Goal: Communication & Community: Share content

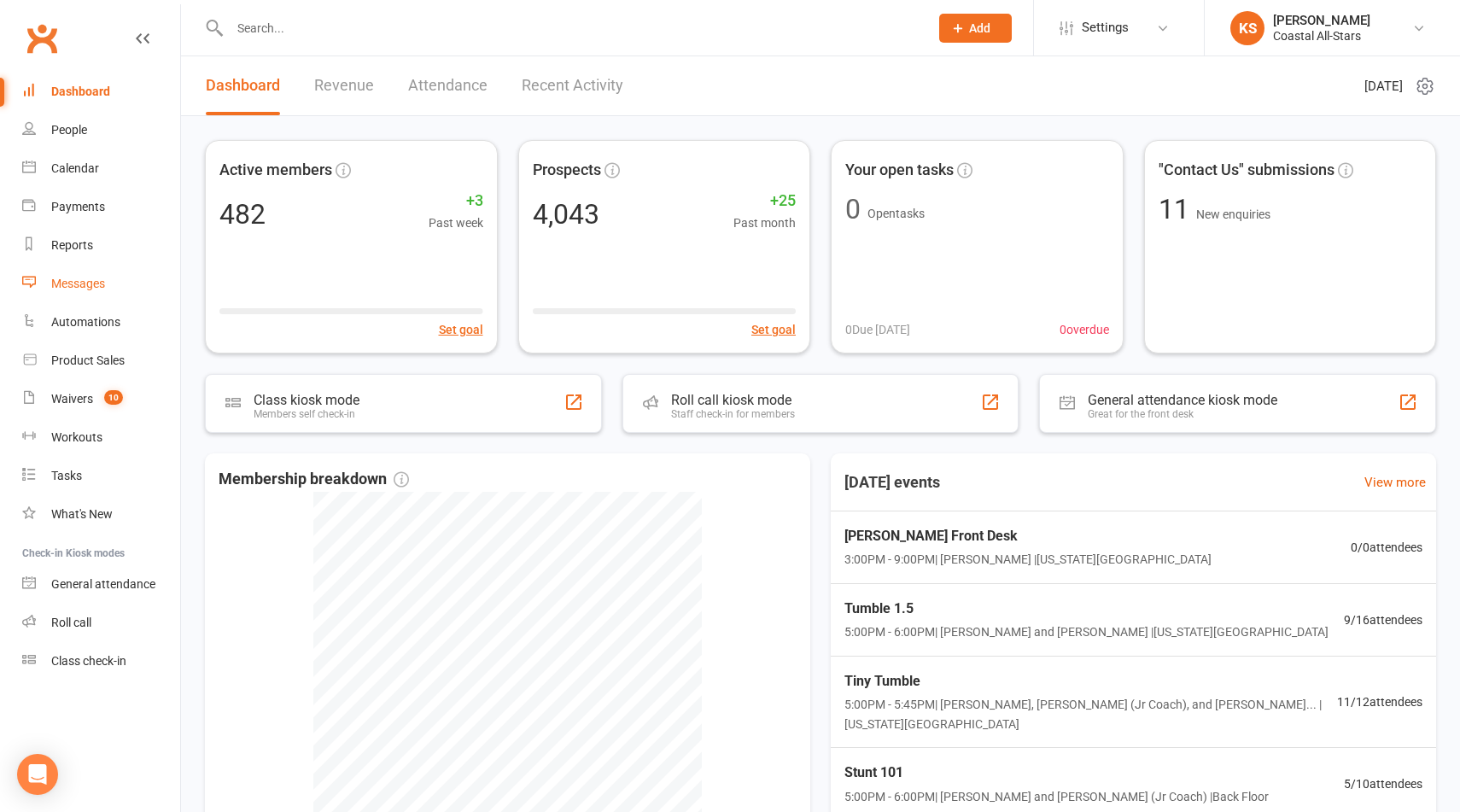
click at [58, 277] on div "Messages" at bounding box center [78, 284] width 53 height 14
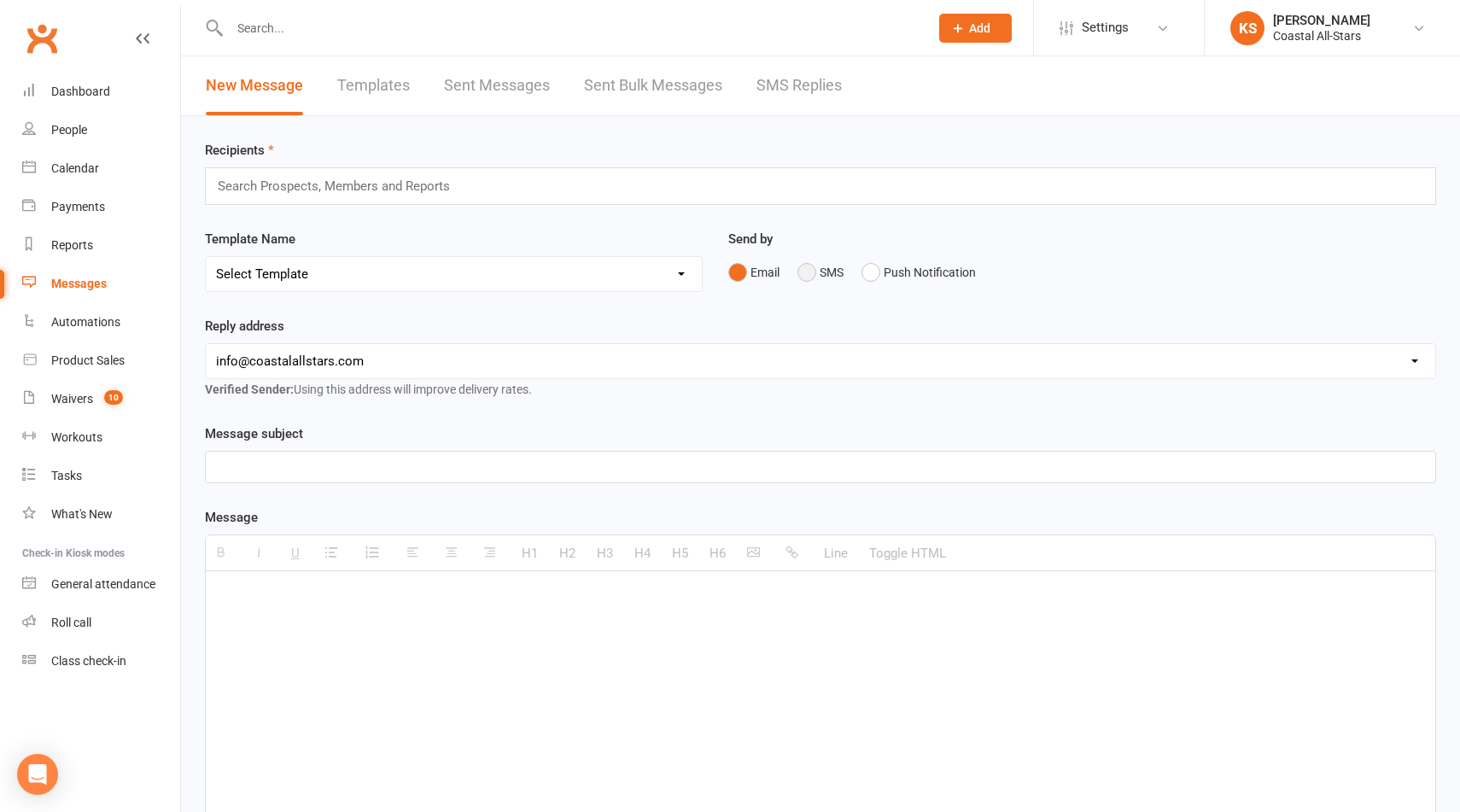
click at [804, 280] on button "SMS" at bounding box center [820, 273] width 46 height 33
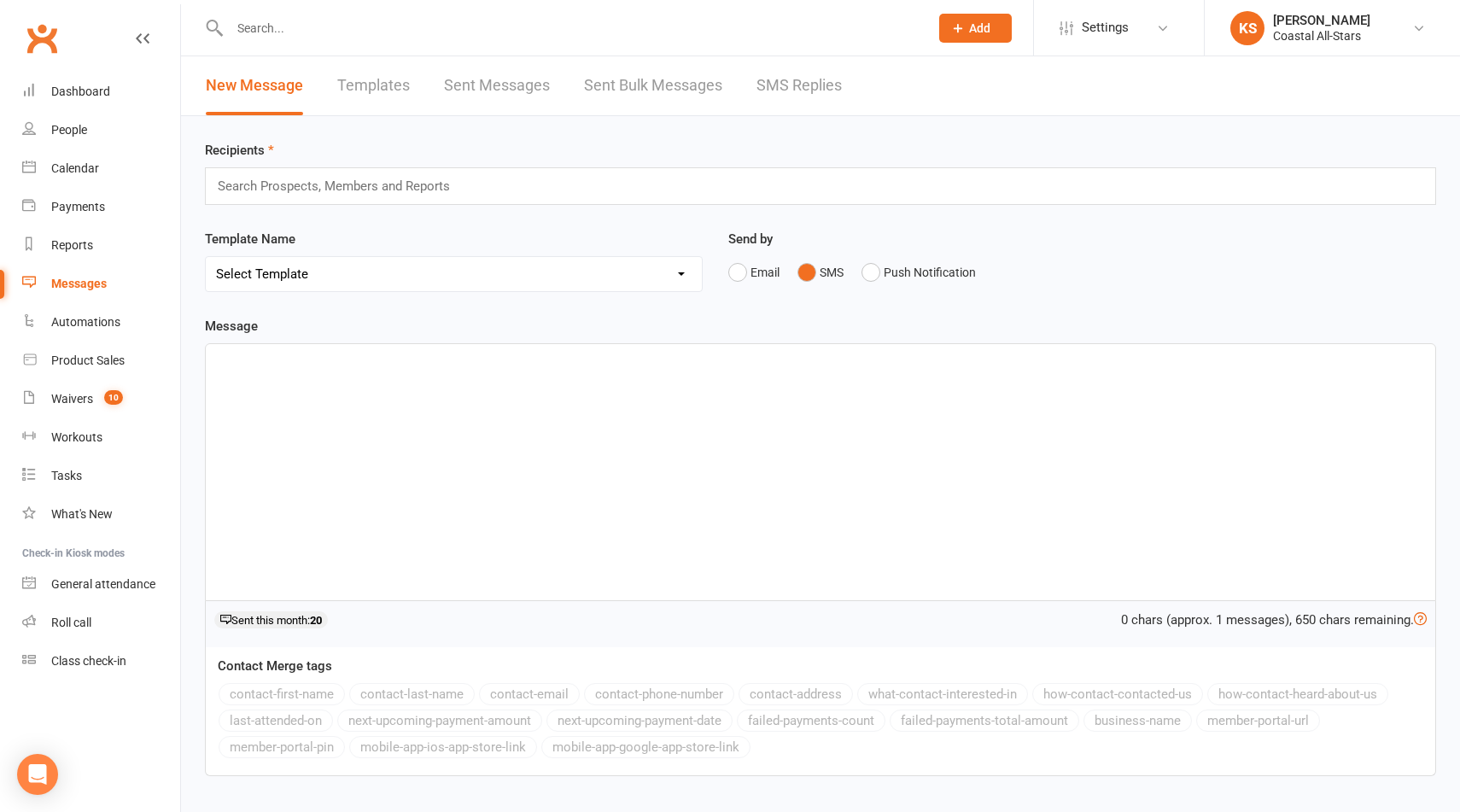
click at [679, 192] on div "Search Prospects, Members and Reports" at bounding box center [821, 186] width 1231 height 38
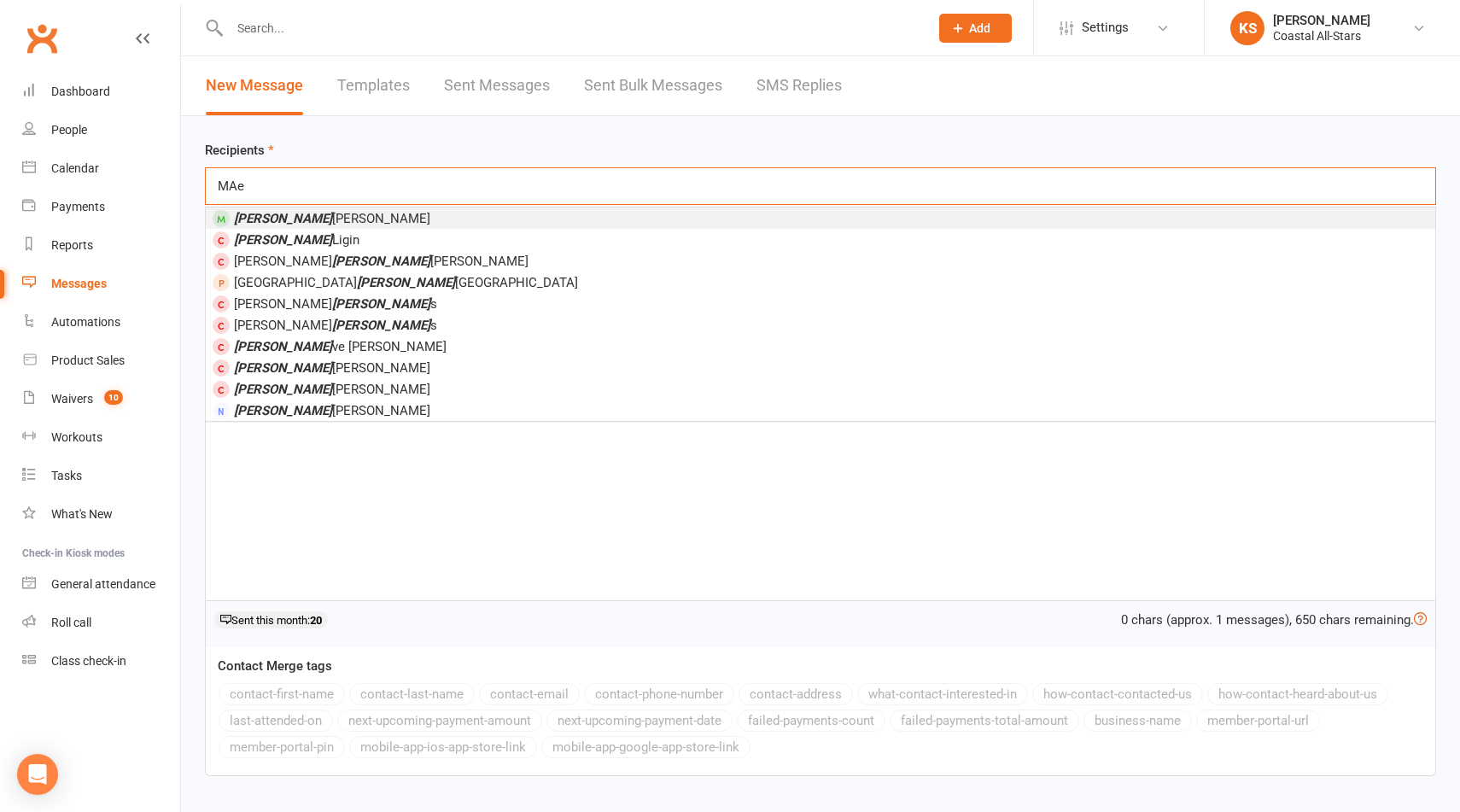
type input "MAe"
click at [621, 214] on li "[PERSON_NAME]" at bounding box center [821, 218] width 1230 height 22
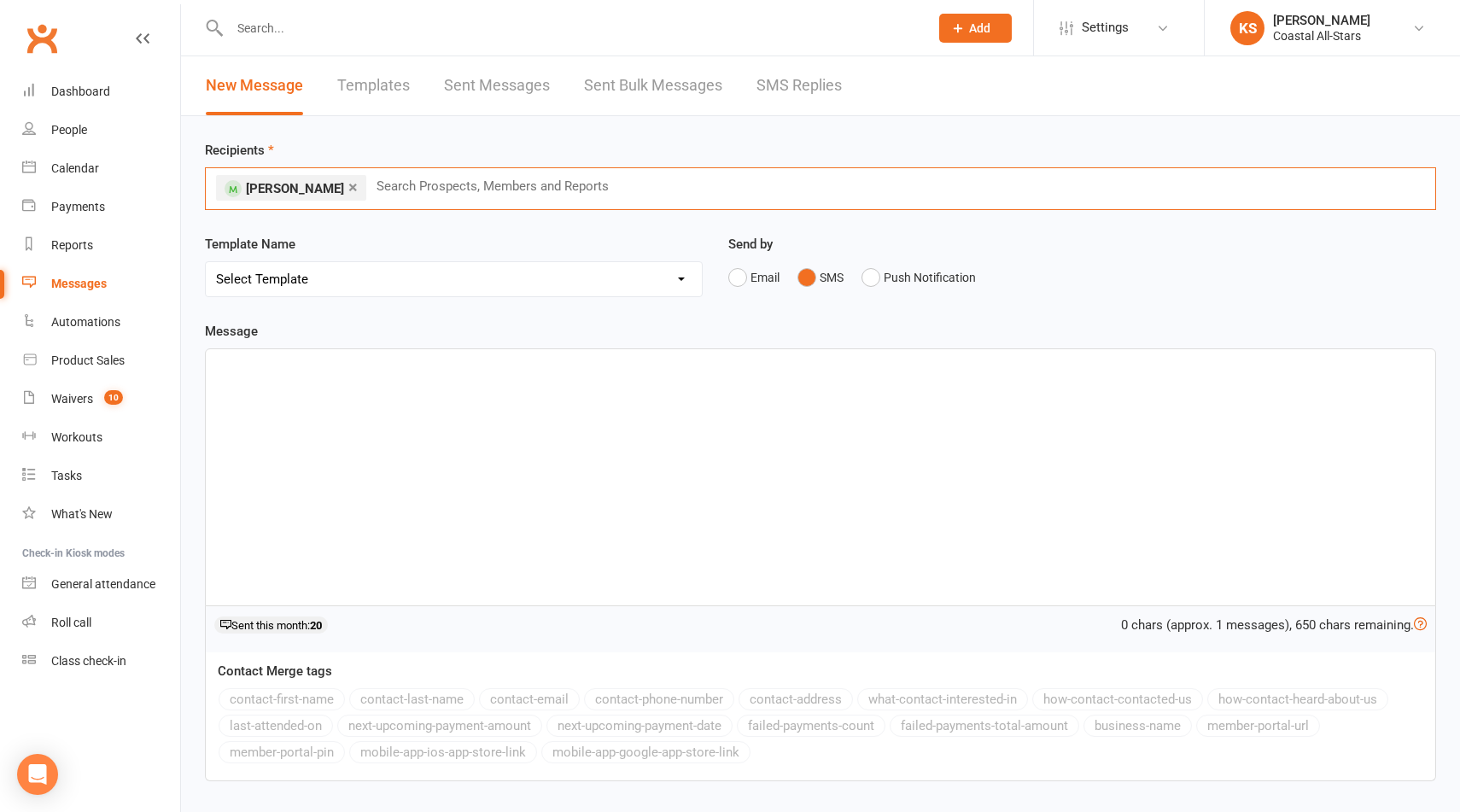
click at [678, 373] on p at bounding box center [820, 368] width 1209 height 21
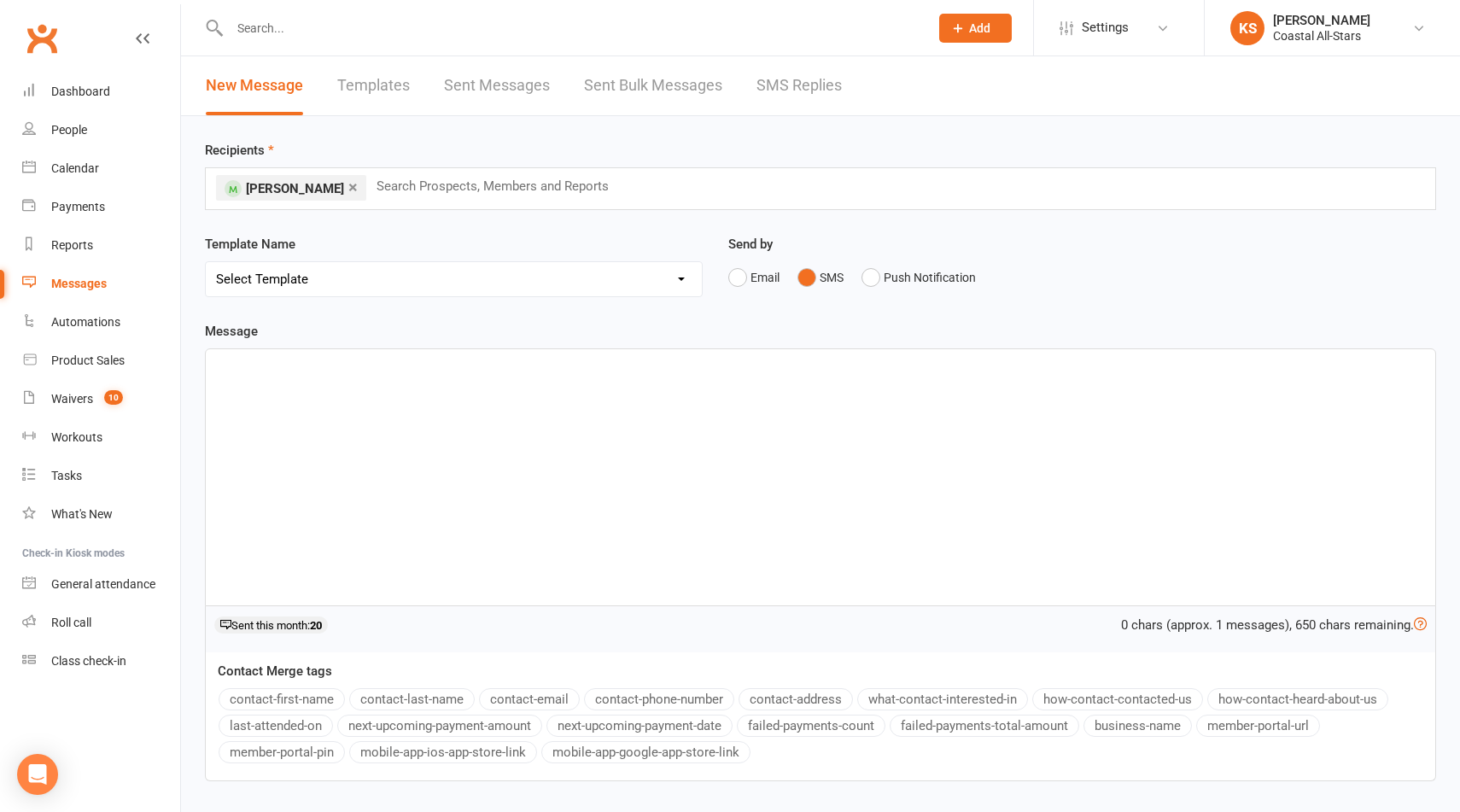
click at [627, 359] on p at bounding box center [820, 368] width 1209 height 21
click at [449, 175] on input "text" at bounding box center [500, 186] width 250 height 22
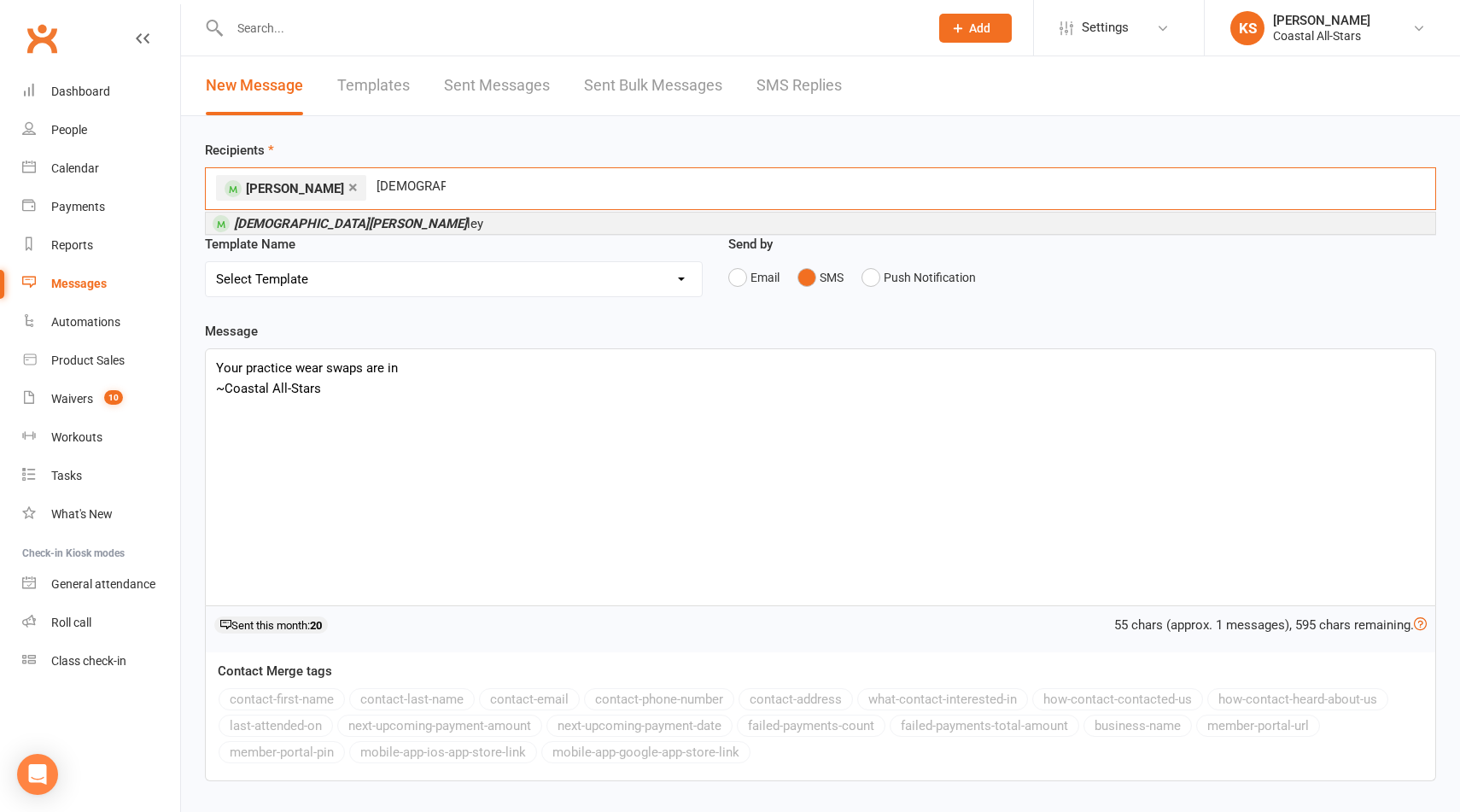
type input "[DEMOGRAPHIC_DATA][PERSON_NAME]"
click at [389, 234] on div "[DEMOGRAPHIC_DATA][PERSON_NAME] [PERSON_NAME]" at bounding box center [821, 223] width 1231 height 23
click at [389, 232] on li "[DEMOGRAPHIC_DATA][PERSON_NAME] [PERSON_NAME]" at bounding box center [821, 223] width 1230 height 22
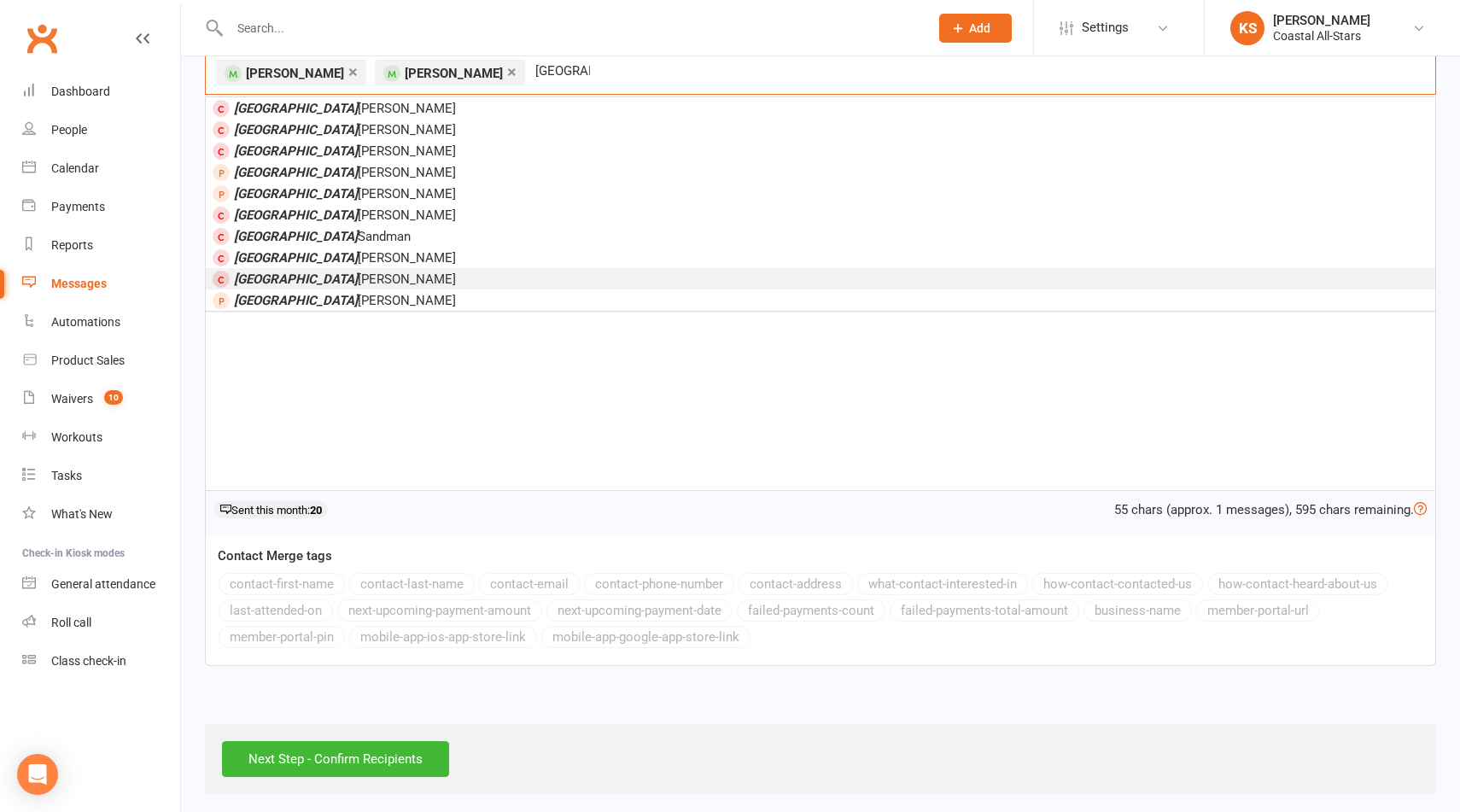
scroll to position [92, 0]
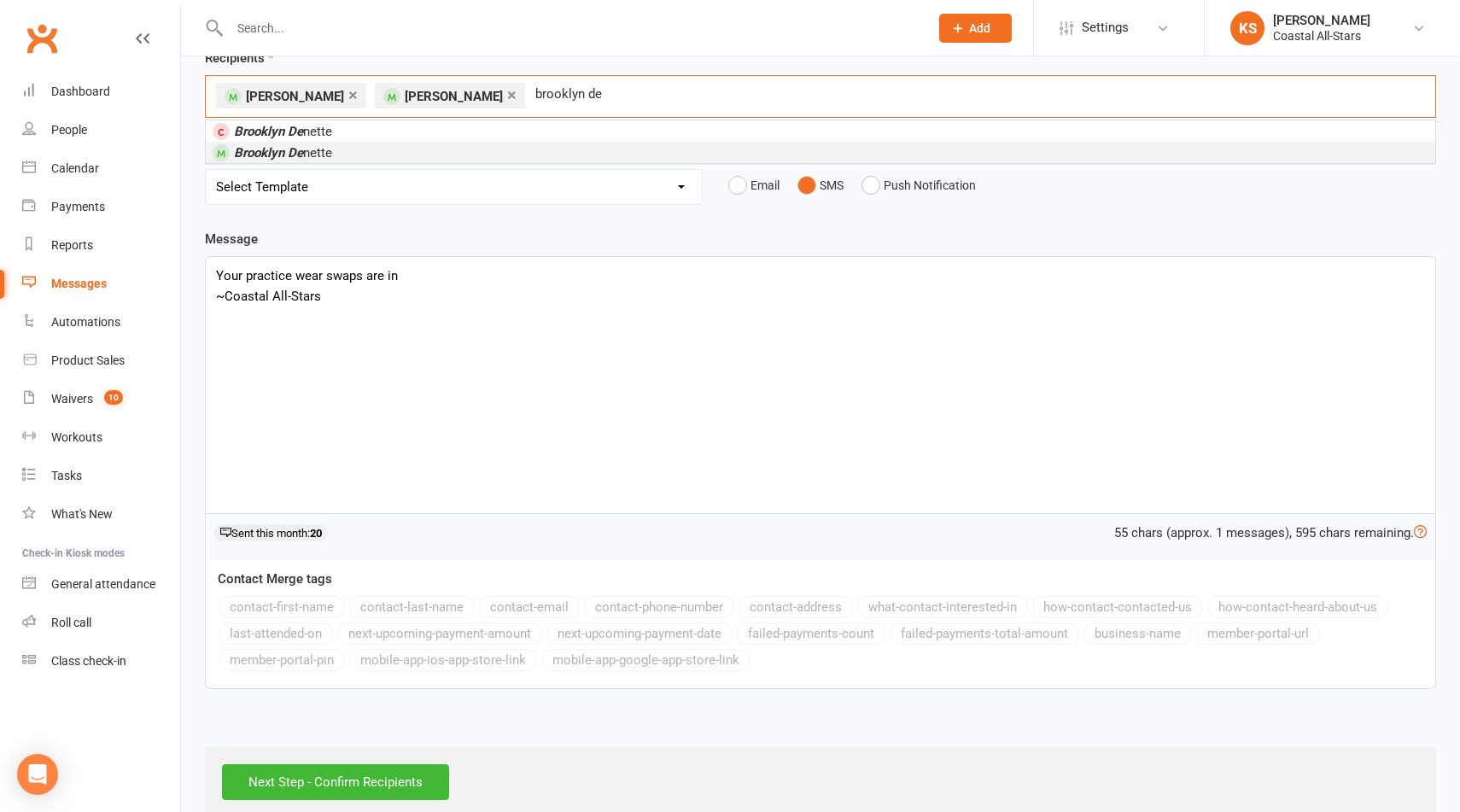
type input "brooklyn de"
click at [437, 148] on li "Brooklyn De nette" at bounding box center [821, 152] width 1230 height 22
type input "[PERSON_NAME]"
click at [441, 150] on li "[PERSON_NAME] trip" at bounding box center [821, 152] width 1230 height 22
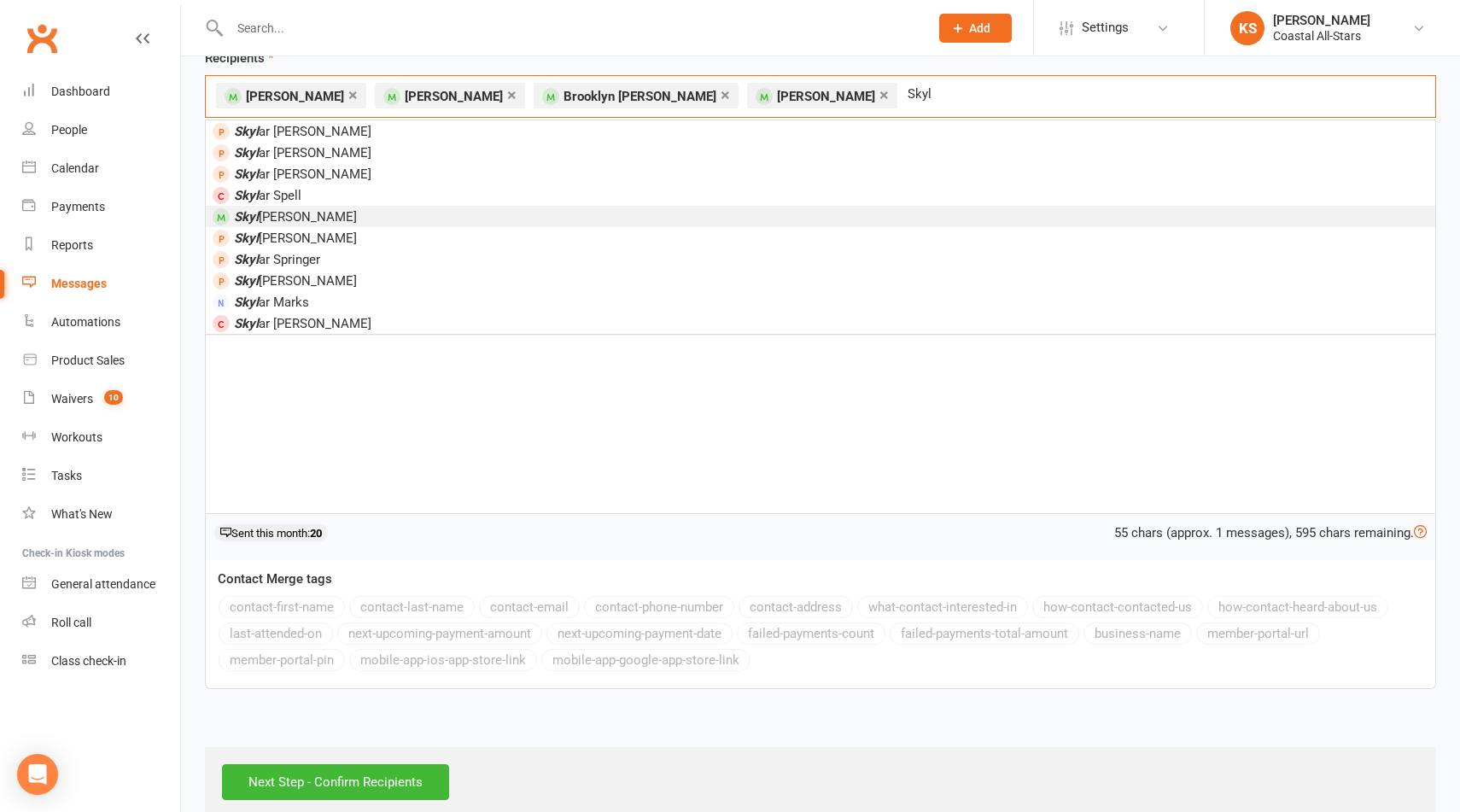
type input "Skyl"
click at [343, 217] on li "Skyl [PERSON_NAME]" at bounding box center [821, 217] width 1230 height 22
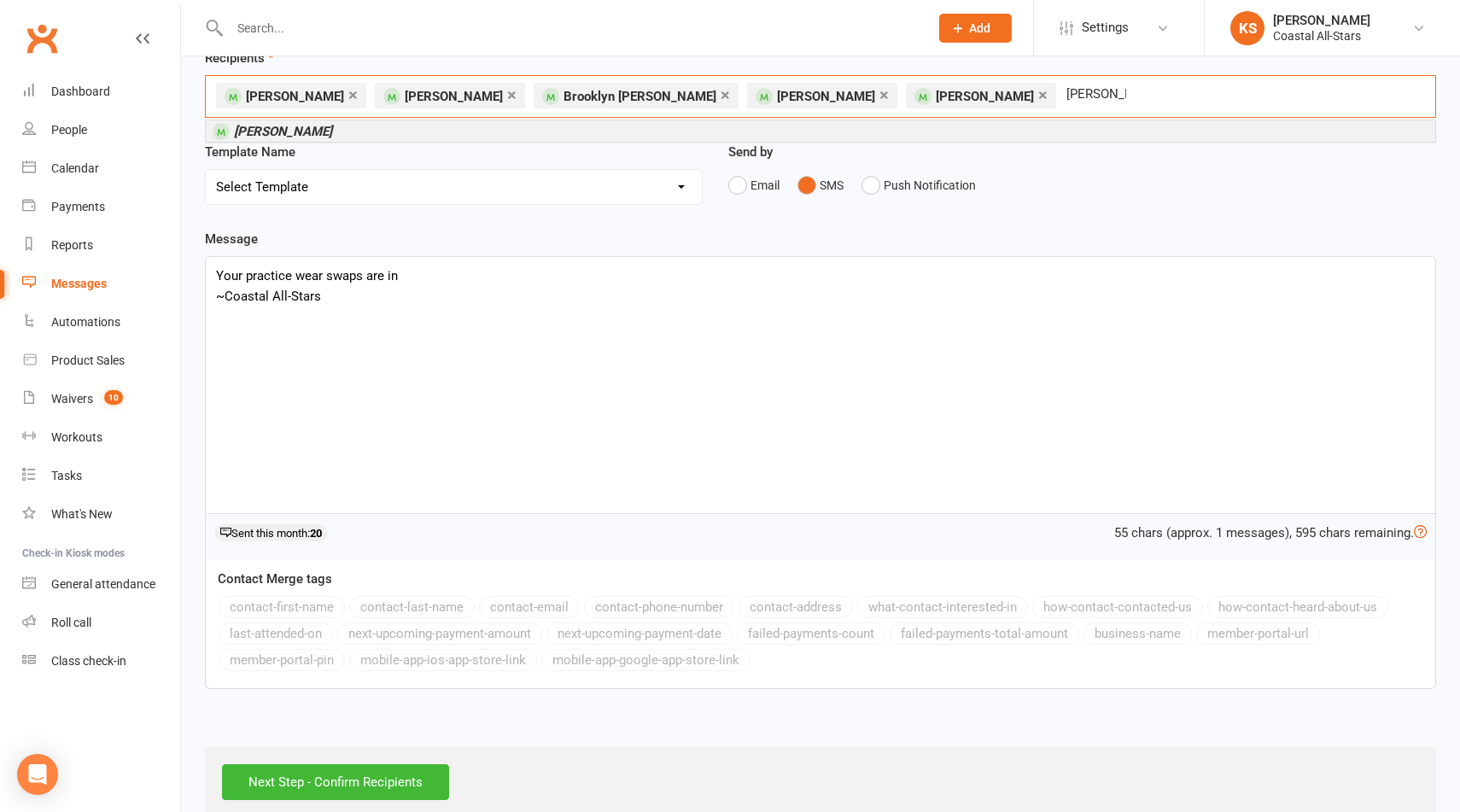
type input "[PERSON_NAME]"
click at [761, 133] on li "[PERSON_NAME]" at bounding box center [821, 131] width 1230 height 22
type input "[PERSON_NAME]"
click at [791, 133] on li "[PERSON_NAME] h" at bounding box center [821, 131] width 1230 height 22
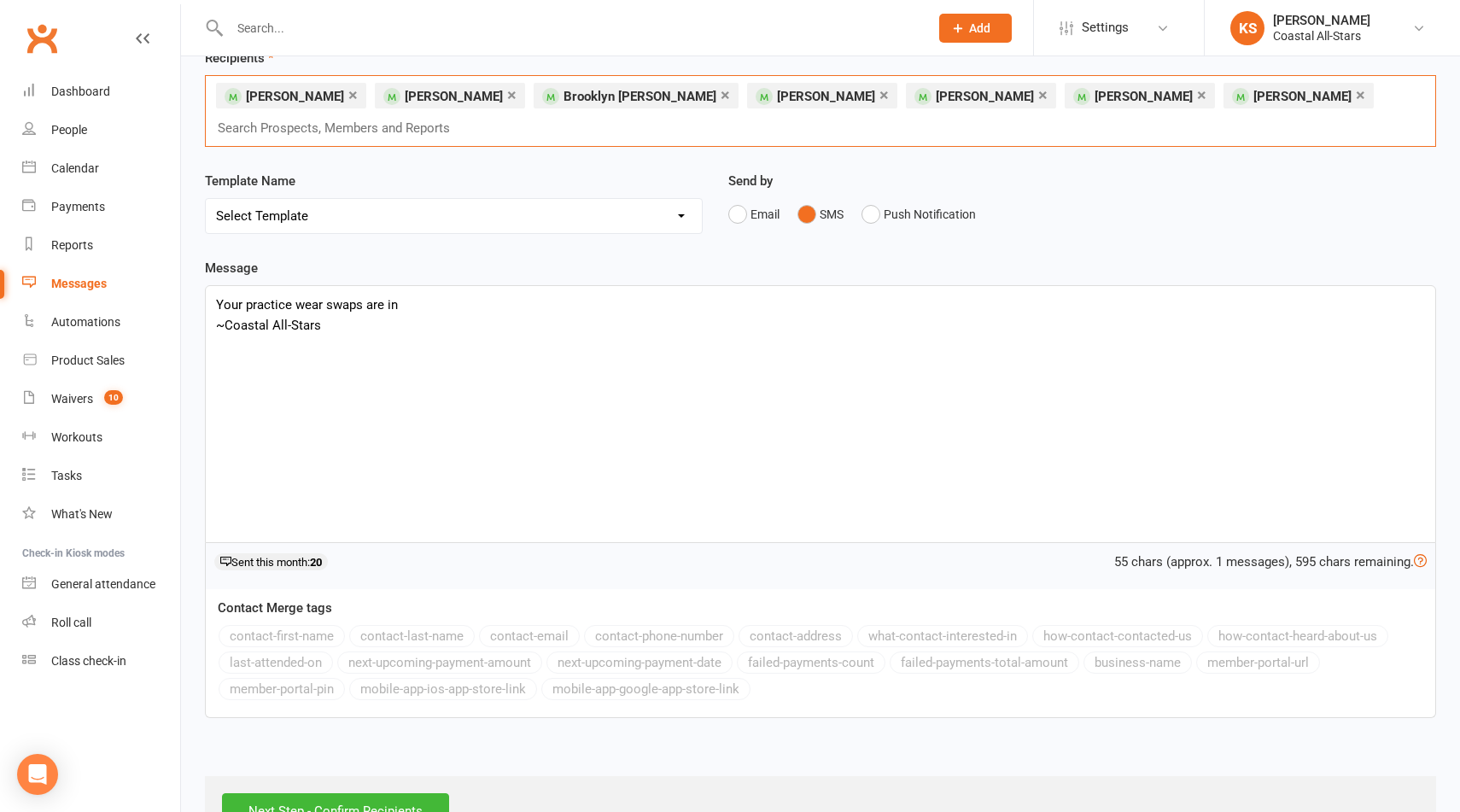
click at [466, 117] on input "text" at bounding box center [341, 129] width 250 height 22
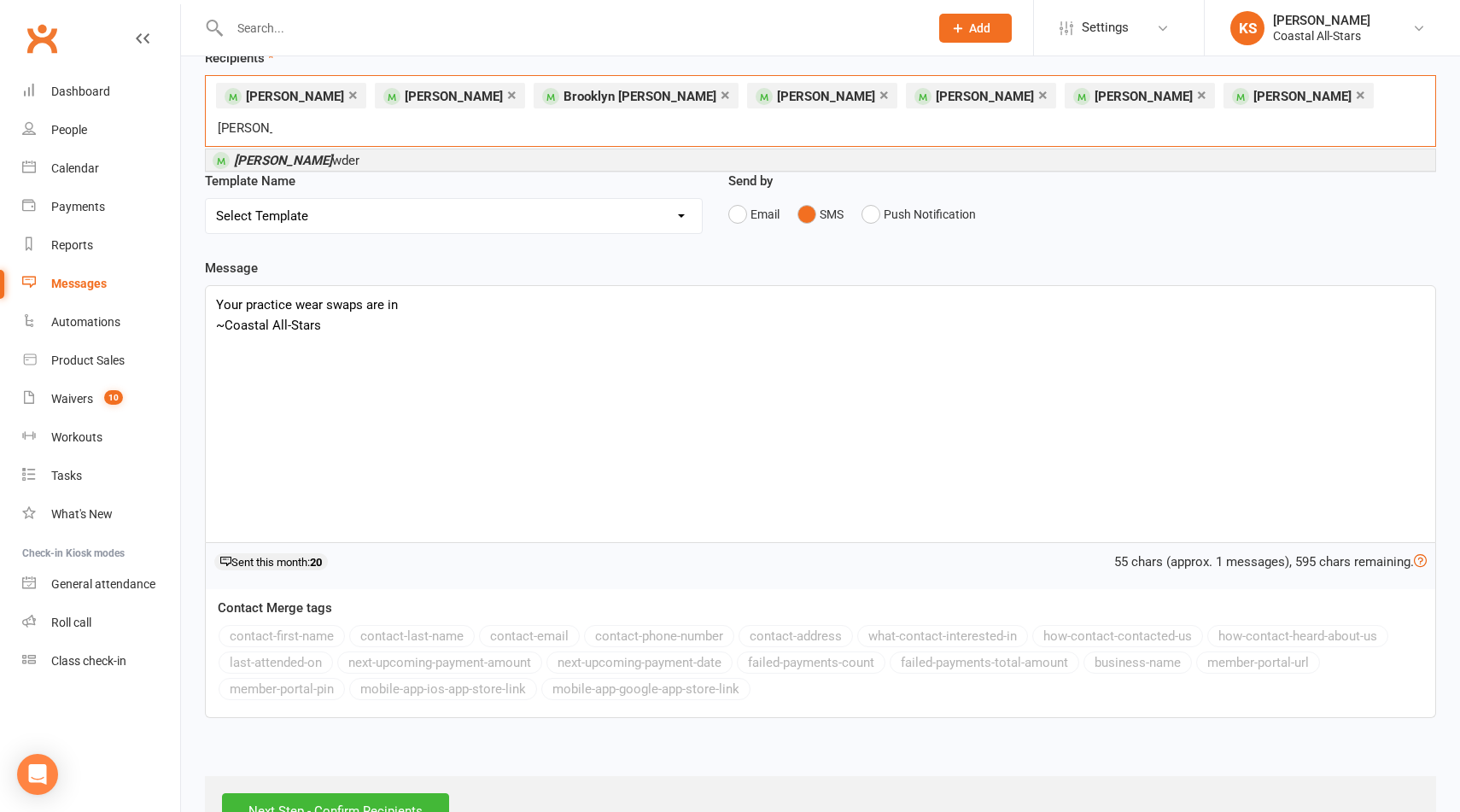
type input "[PERSON_NAME]"
click at [277, 153] on em "[PERSON_NAME]" at bounding box center [283, 161] width 98 height 16
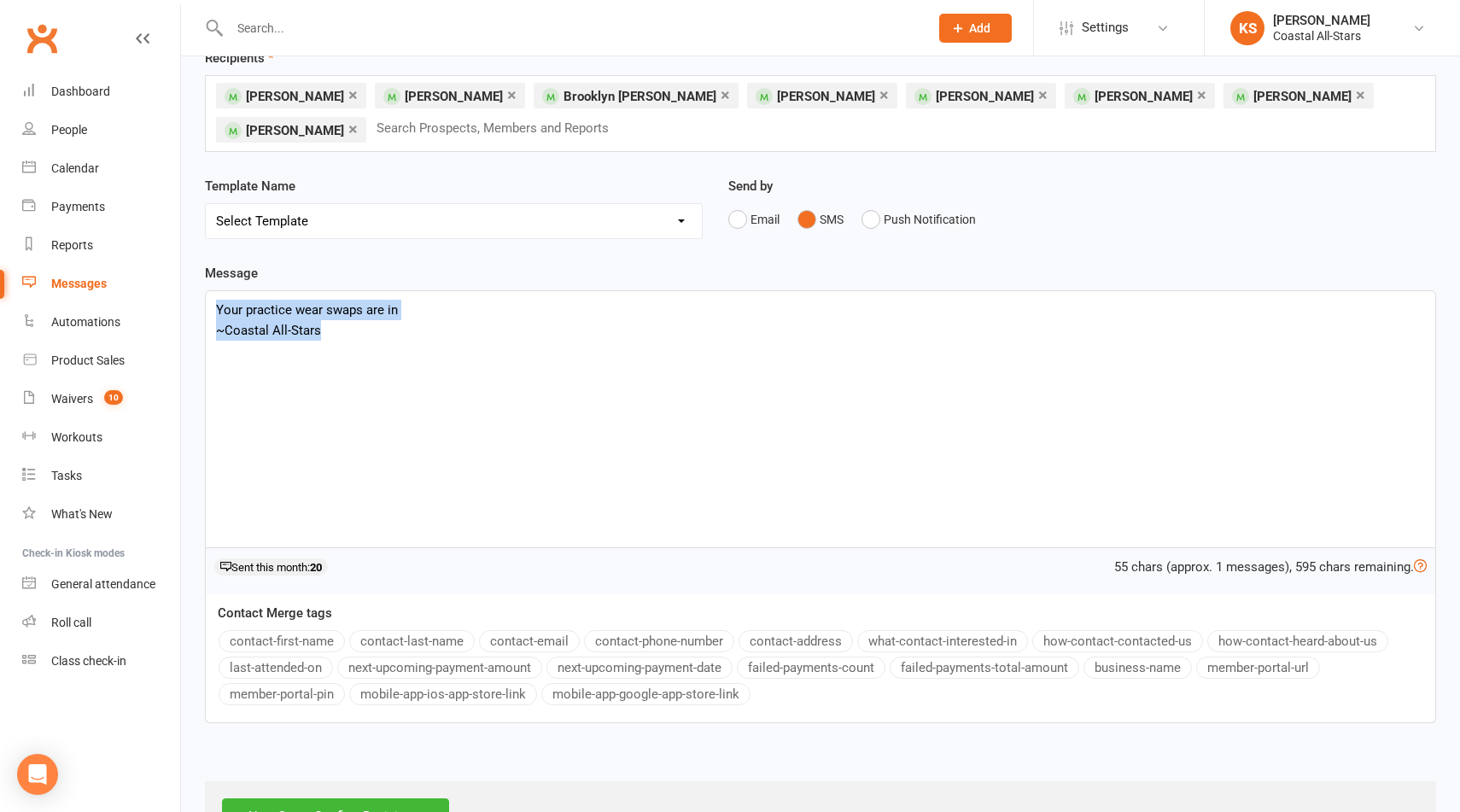
drag, startPoint x: 337, startPoint y: 321, endPoint x: 135, endPoint y: 296, distance: 203.5
click at [135, 296] on ui-view "Prospect Member Non-attending contact Class / event Appointment Grading event T…" at bounding box center [730, 381] width 1460 height 940
copy div "Your practice wear swaps are in ~Coastal All-Stars"
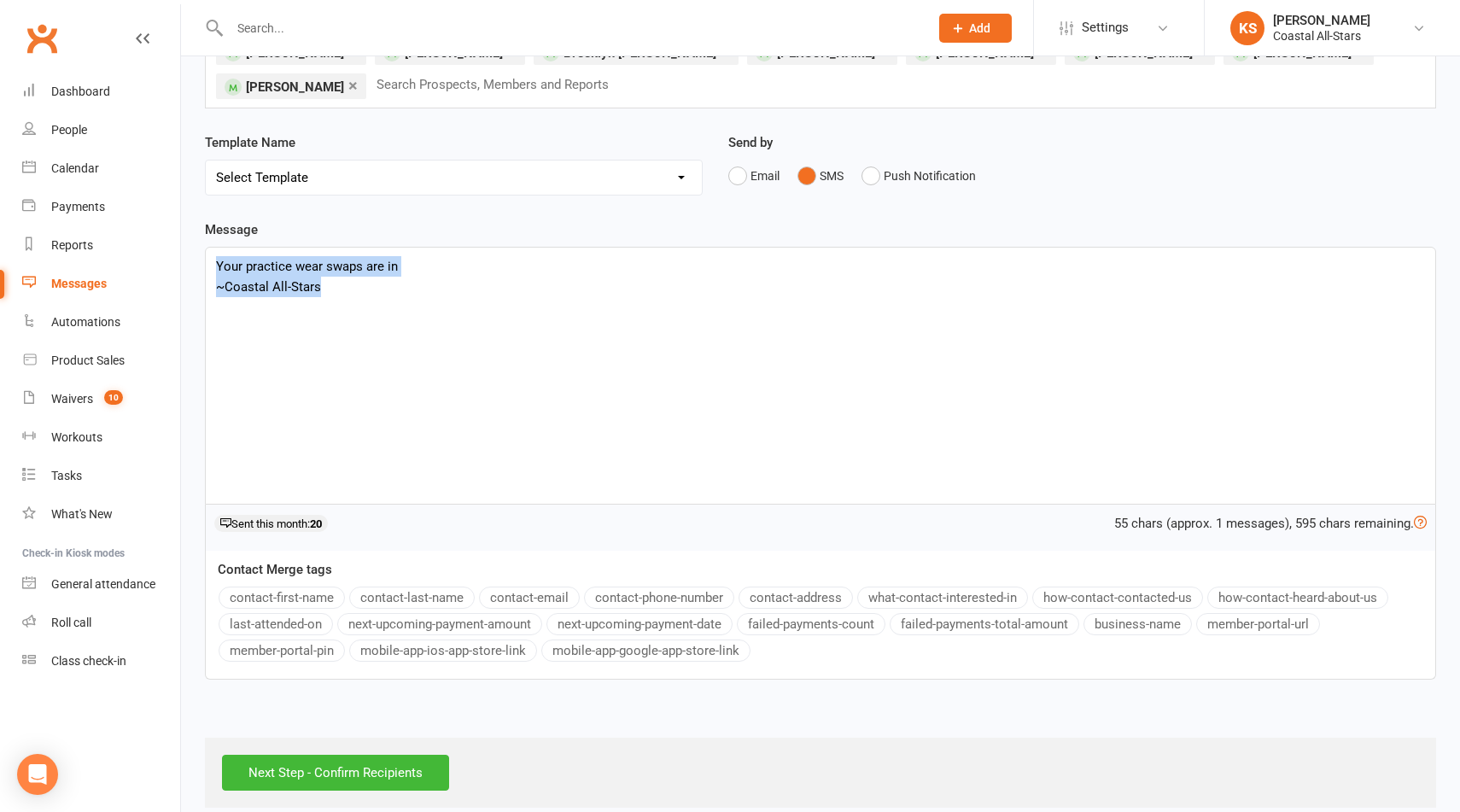
scroll to position [151, 0]
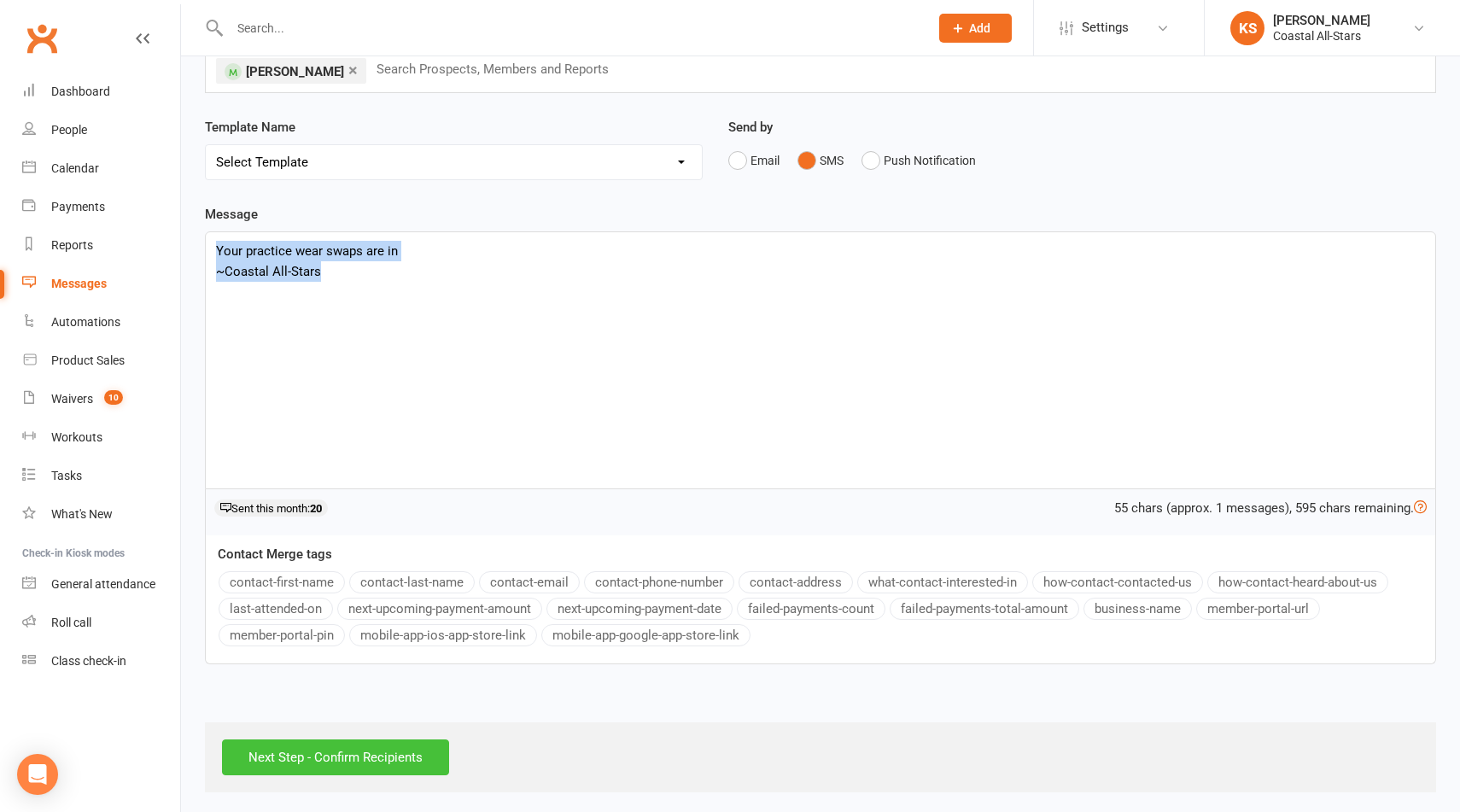
click at [346, 754] on input "Next Step - Confirm Recipients" at bounding box center [335, 758] width 227 height 36
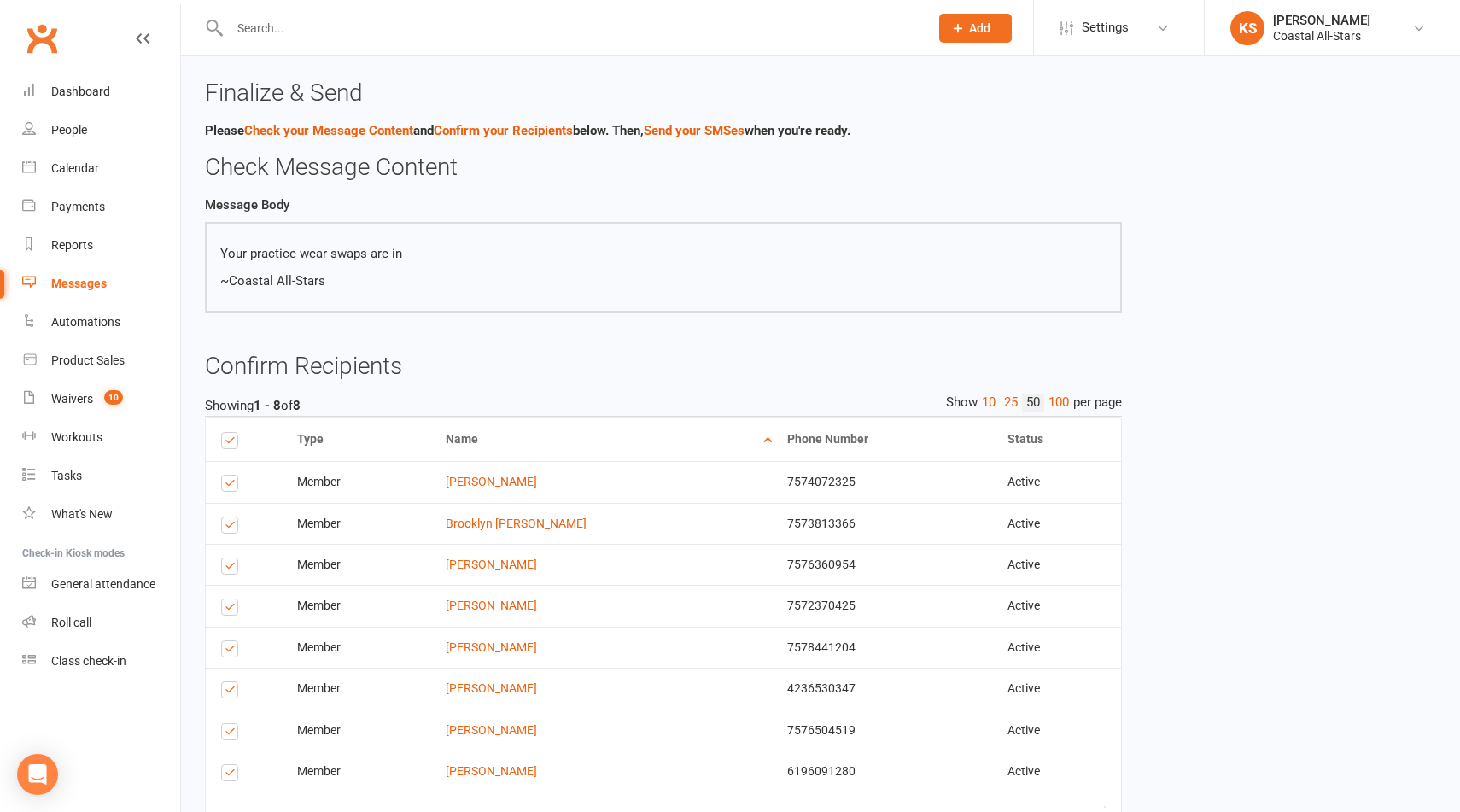
scroll to position [119, 0]
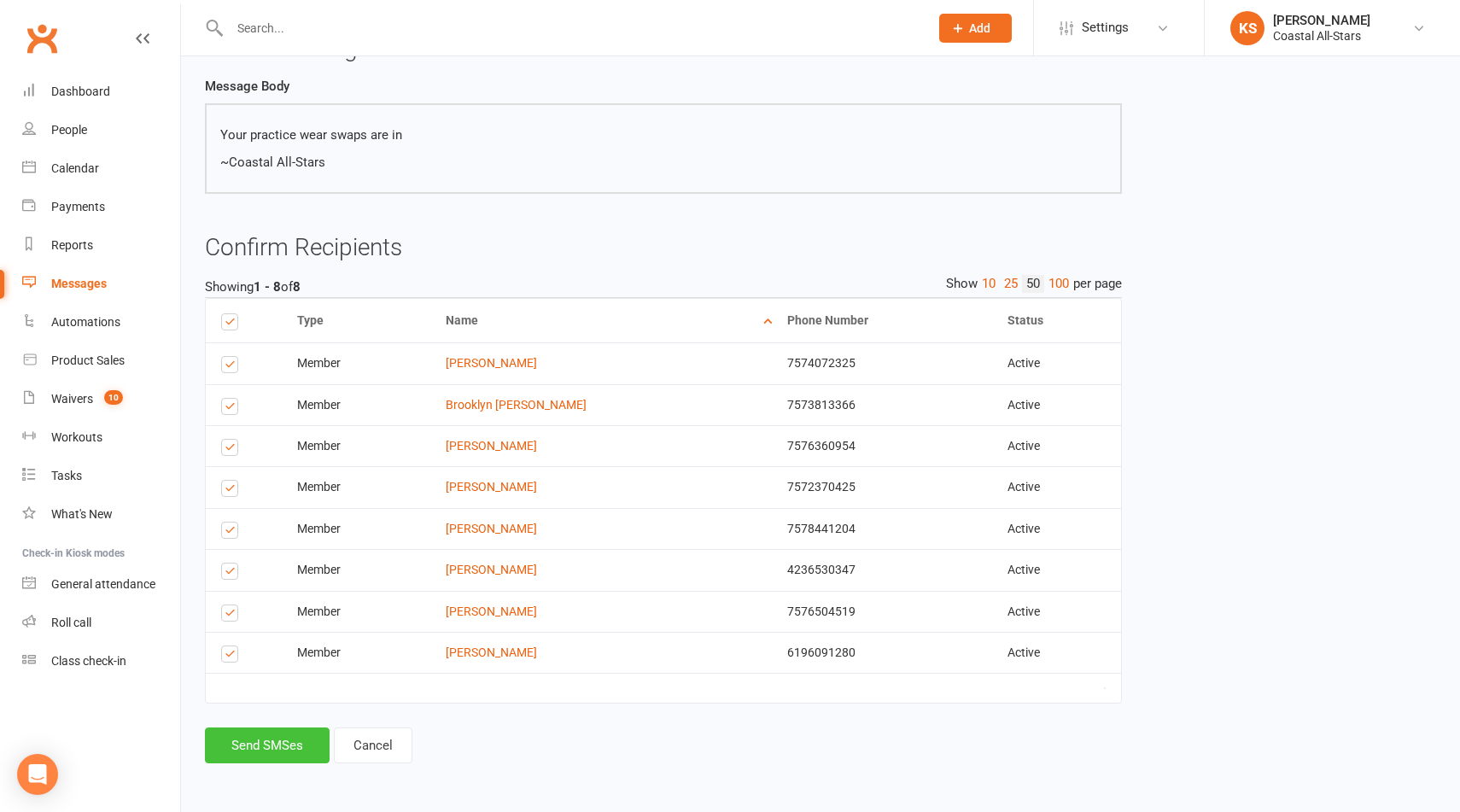
click at [298, 744] on button "Send SMSes" at bounding box center [267, 746] width 124 height 36
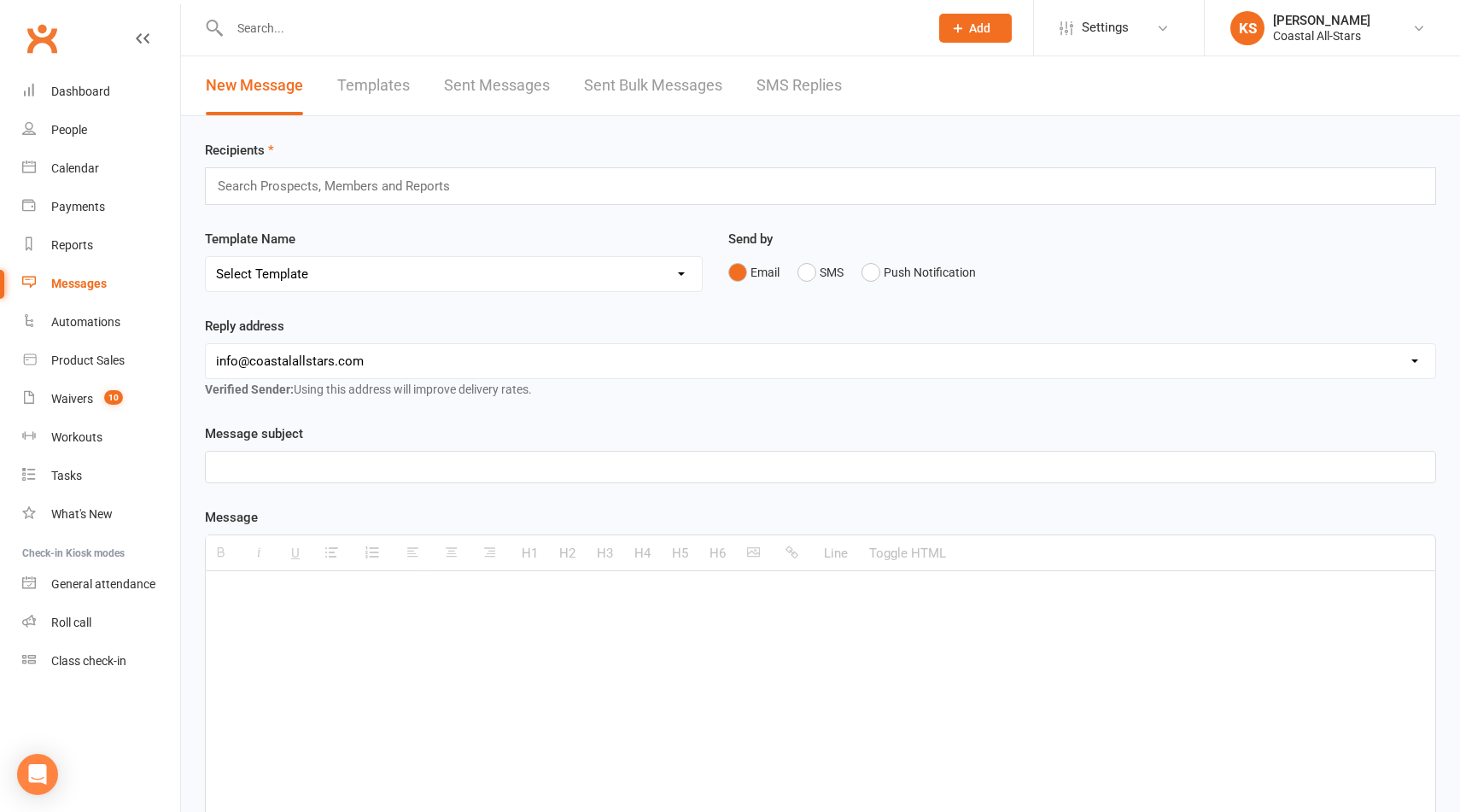
click at [486, 192] on div "Search Prospects, Members and Reports" at bounding box center [821, 186] width 1231 height 38
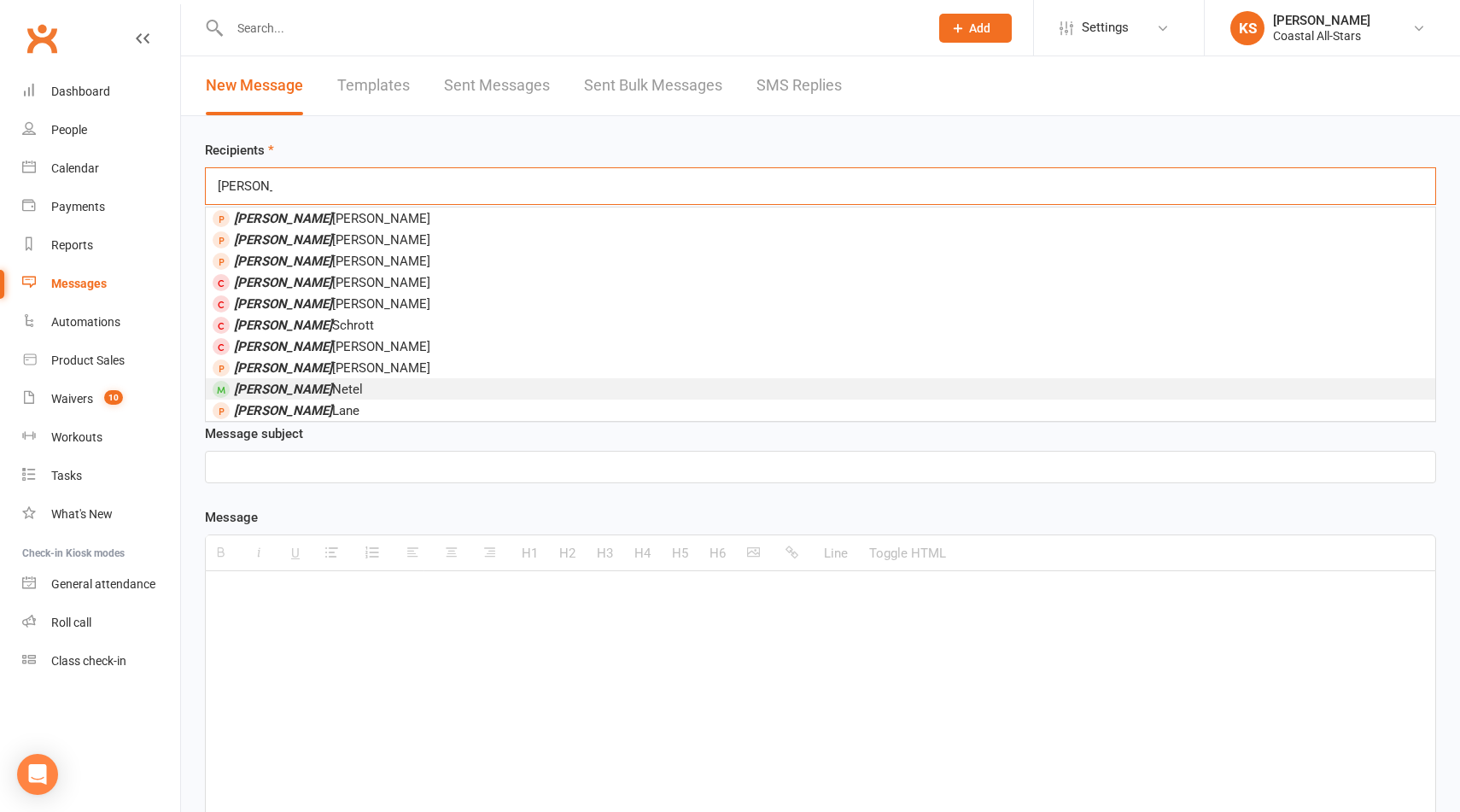
type input "[PERSON_NAME]"
click at [381, 388] on li "[PERSON_NAME]" at bounding box center [821, 388] width 1230 height 22
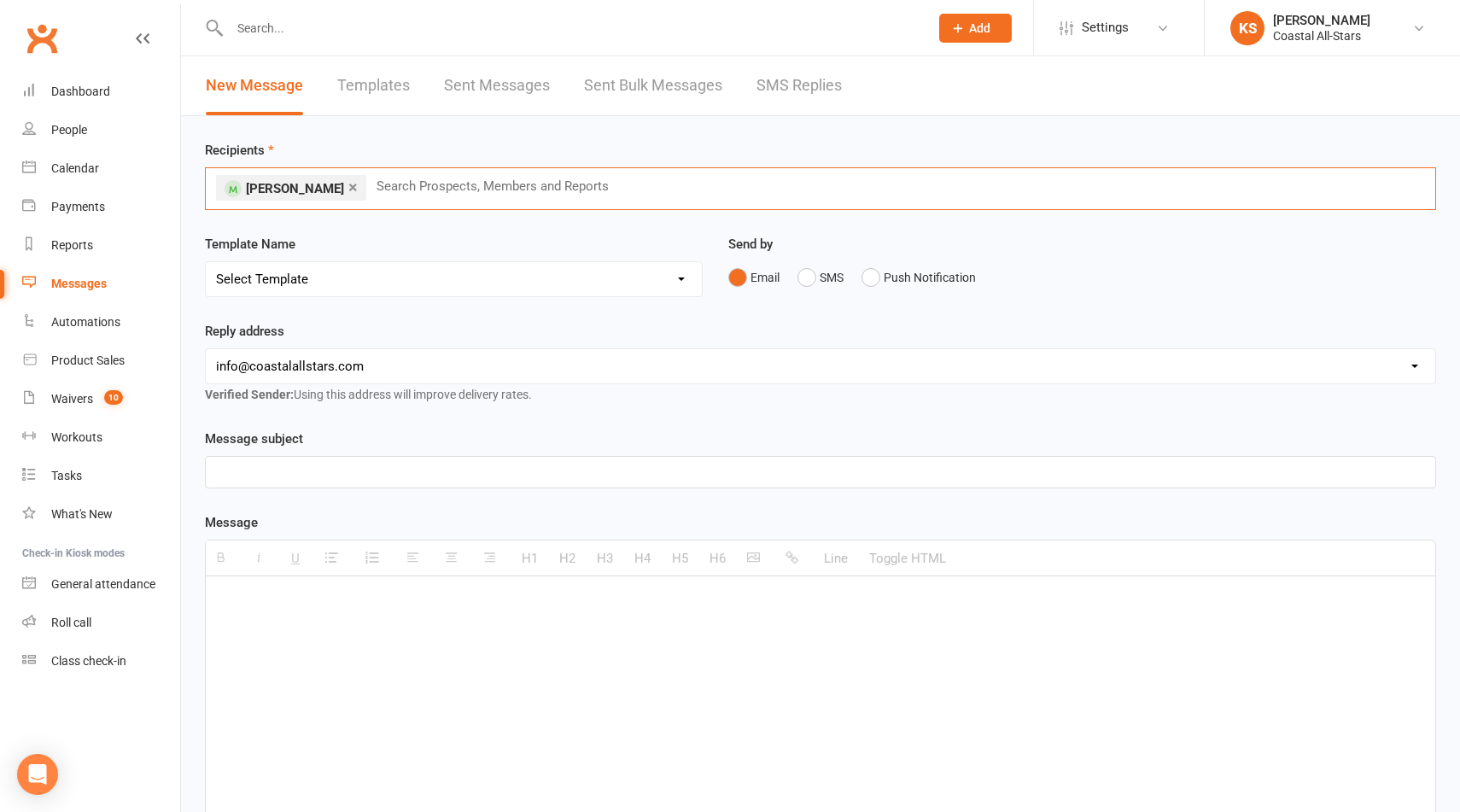
click at [794, 286] on div "Email SMS Push Notification" at bounding box center [1082, 278] width 708 height 33
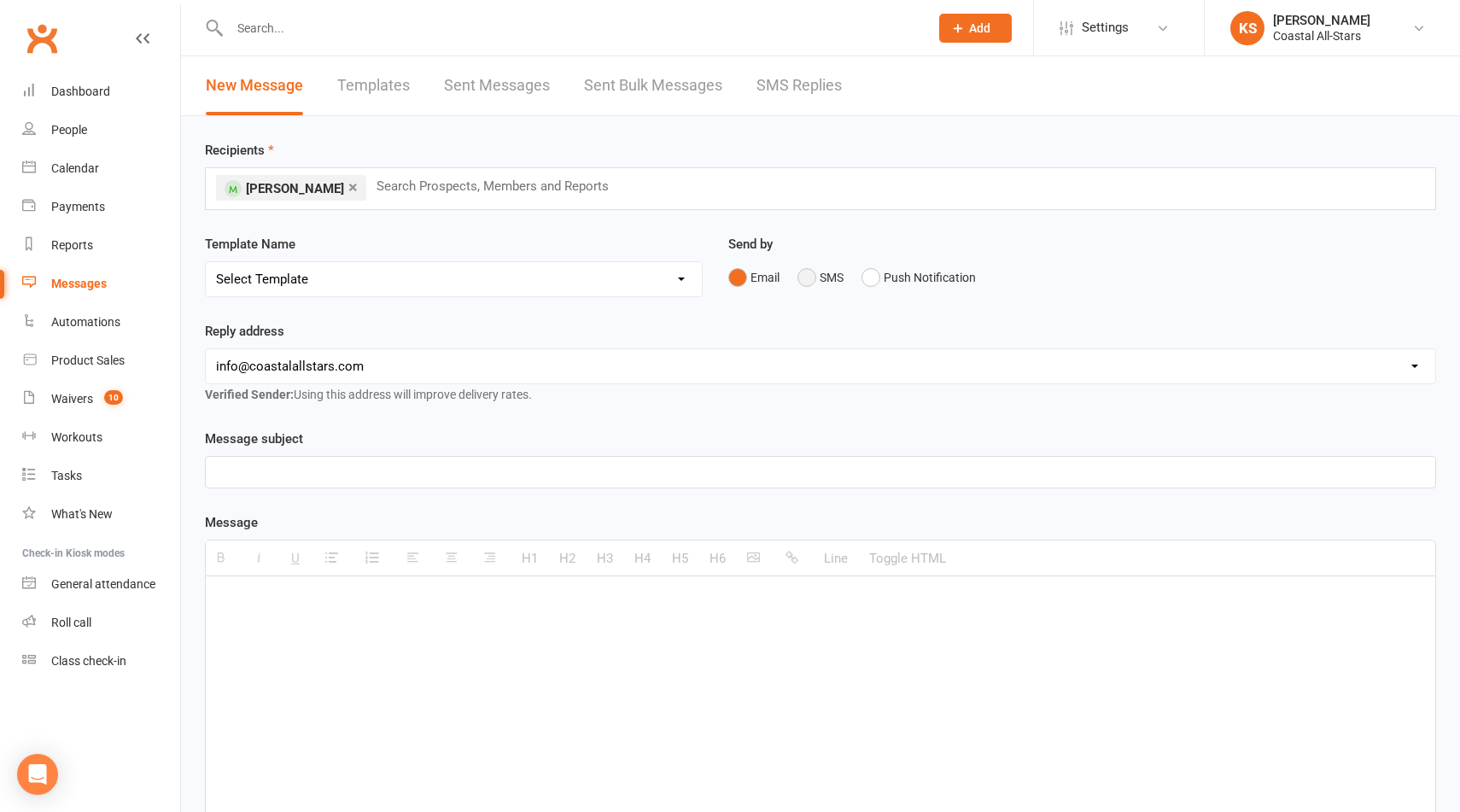
click at [811, 285] on button "SMS" at bounding box center [820, 278] width 46 height 33
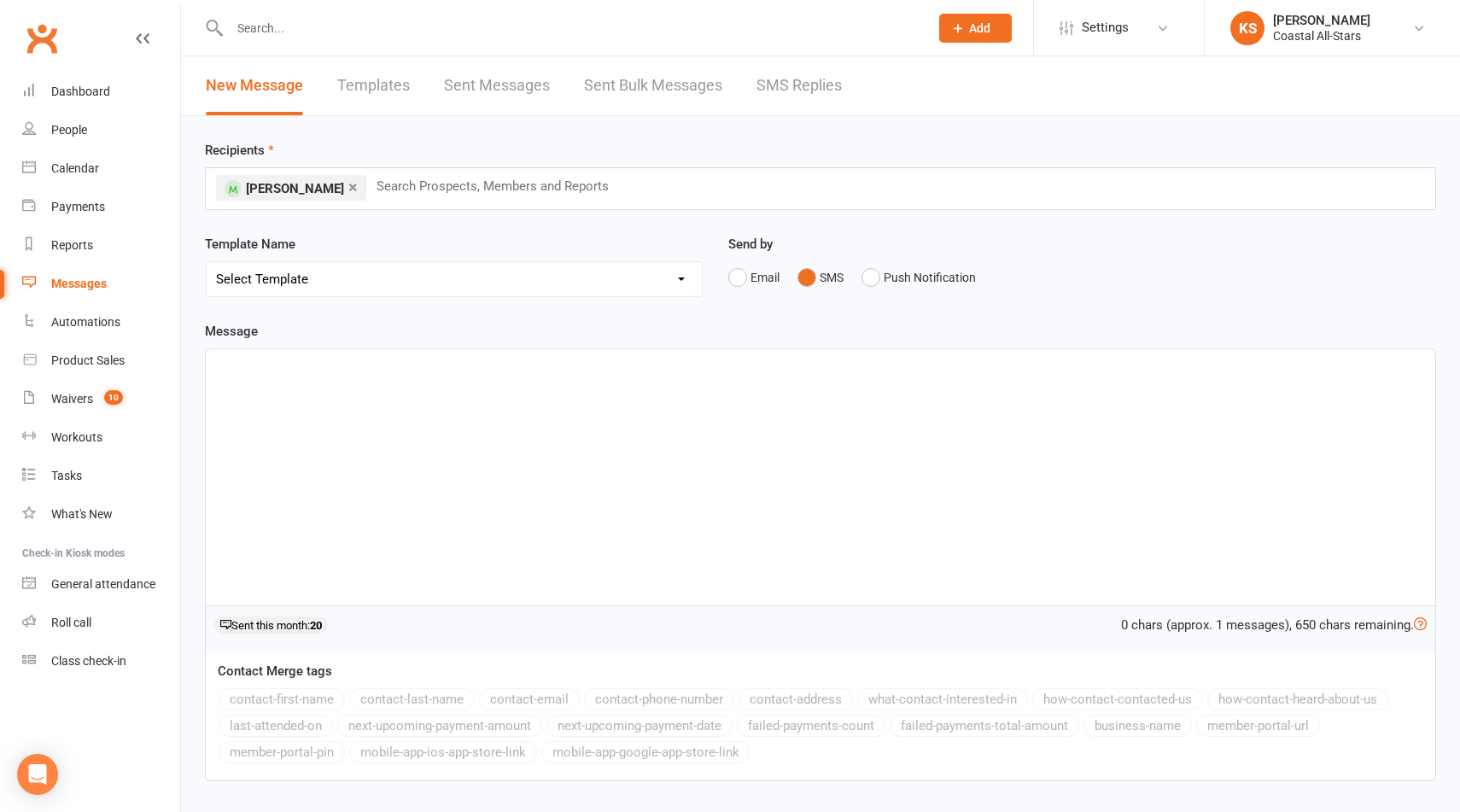
click at [611, 512] on div at bounding box center [821, 477] width 1230 height 256
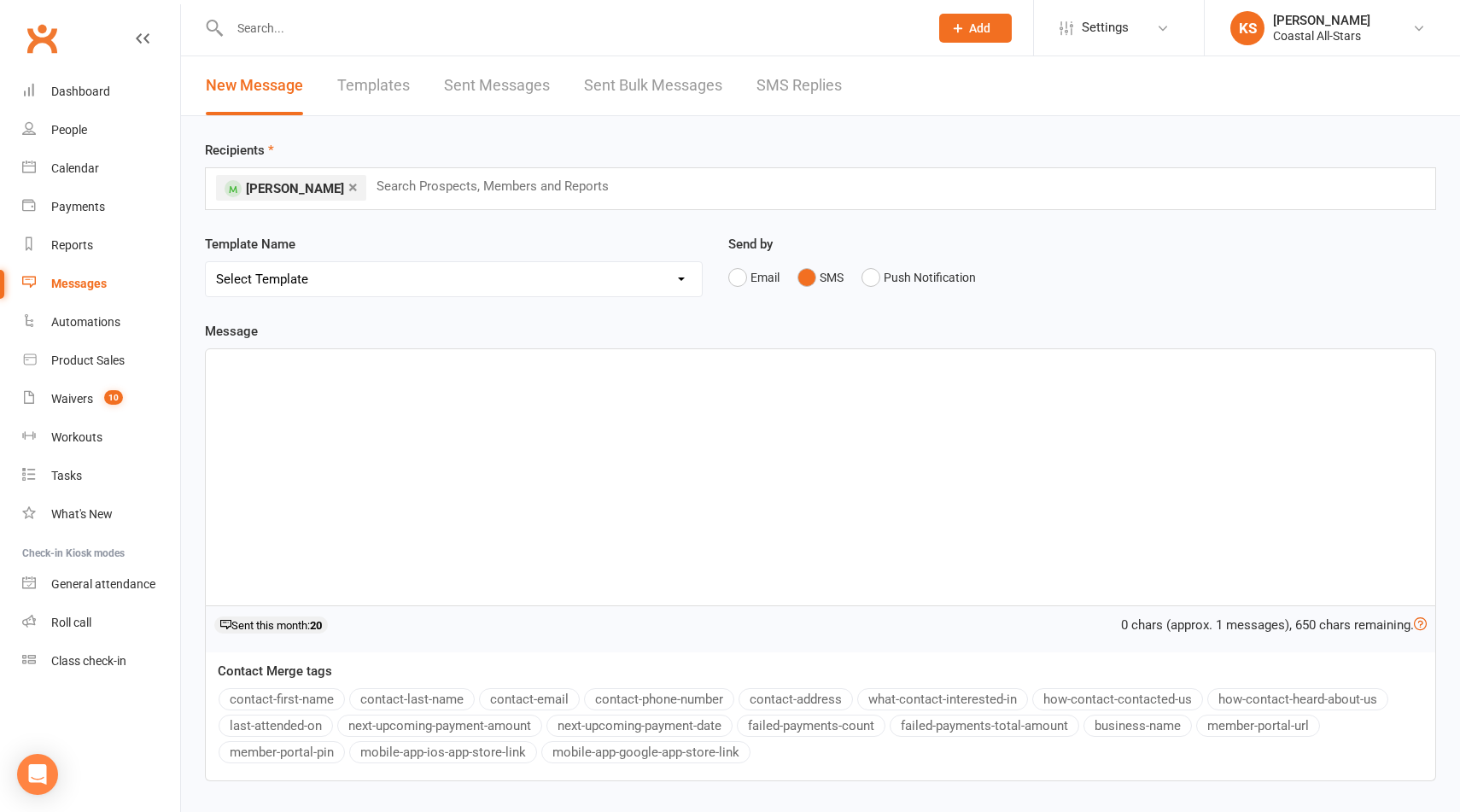
paste div
click at [357, 371] on p "Your practice wear swaps are in" at bounding box center [820, 368] width 1209 height 21
click at [361, 371] on p "Your practice wear swaps are in" at bounding box center [820, 368] width 1209 height 21
click at [607, 197] on div "× [PERSON_NAME] Search Prospects, Members and Reports" at bounding box center [821, 188] width 1231 height 42
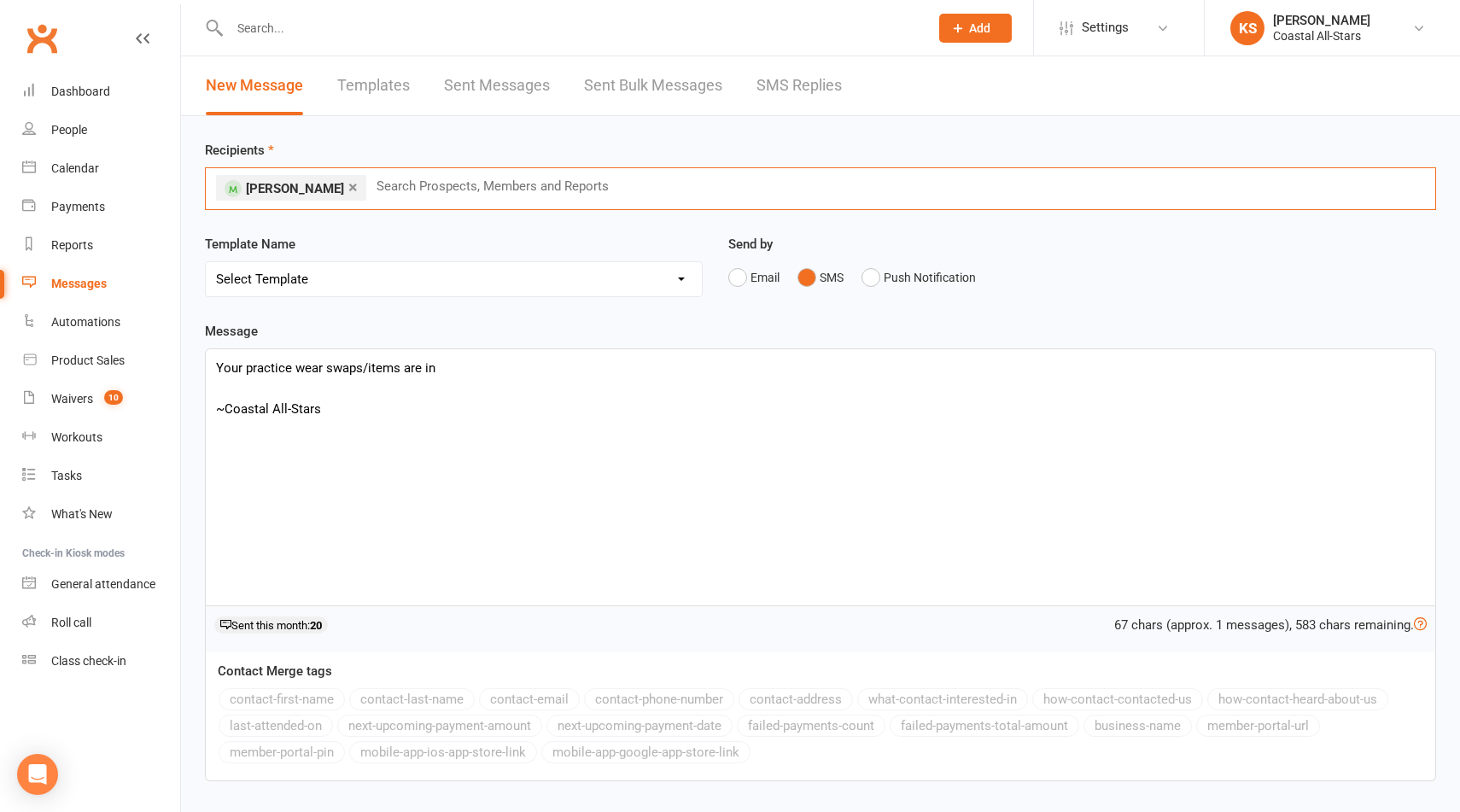
click at [600, 187] on div "× [PERSON_NAME] Search Prospects, Members and Reports" at bounding box center [821, 188] width 1231 height 42
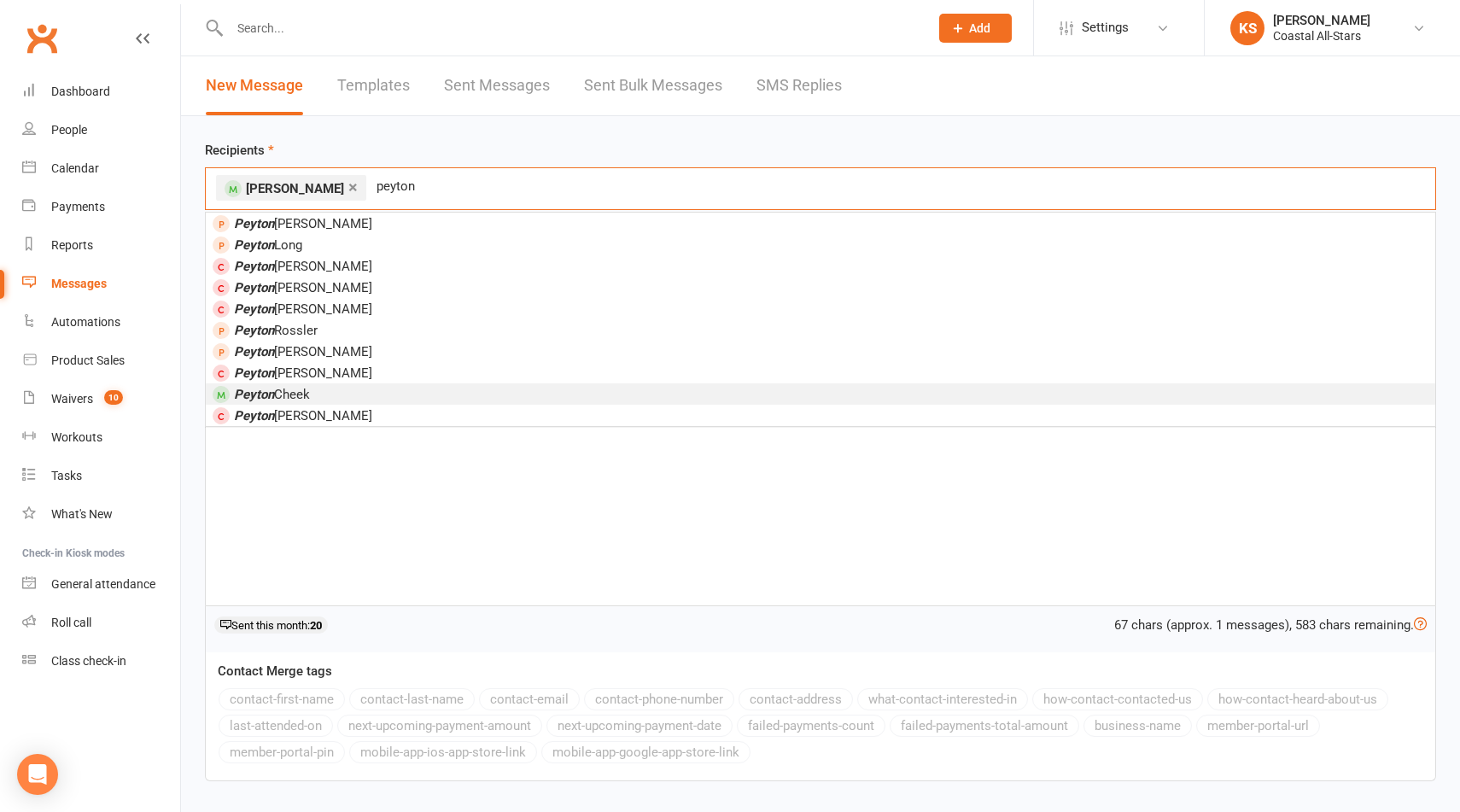
type input "peyton"
click at [390, 388] on li "[PERSON_NAME]" at bounding box center [821, 393] width 1230 height 22
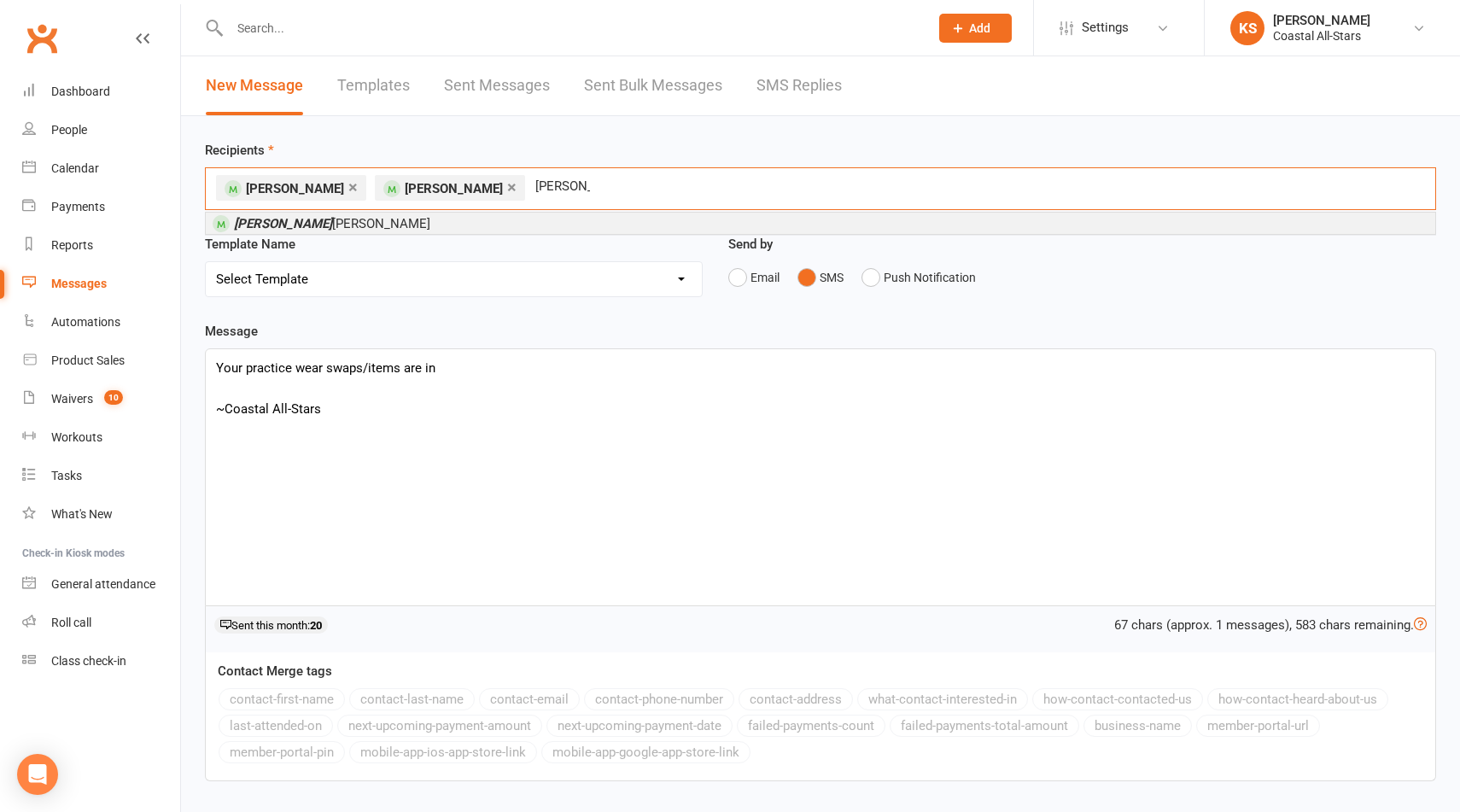
type input "[PERSON_NAME]"
click at [376, 226] on li "[PERSON_NAME]" at bounding box center [821, 223] width 1230 height 22
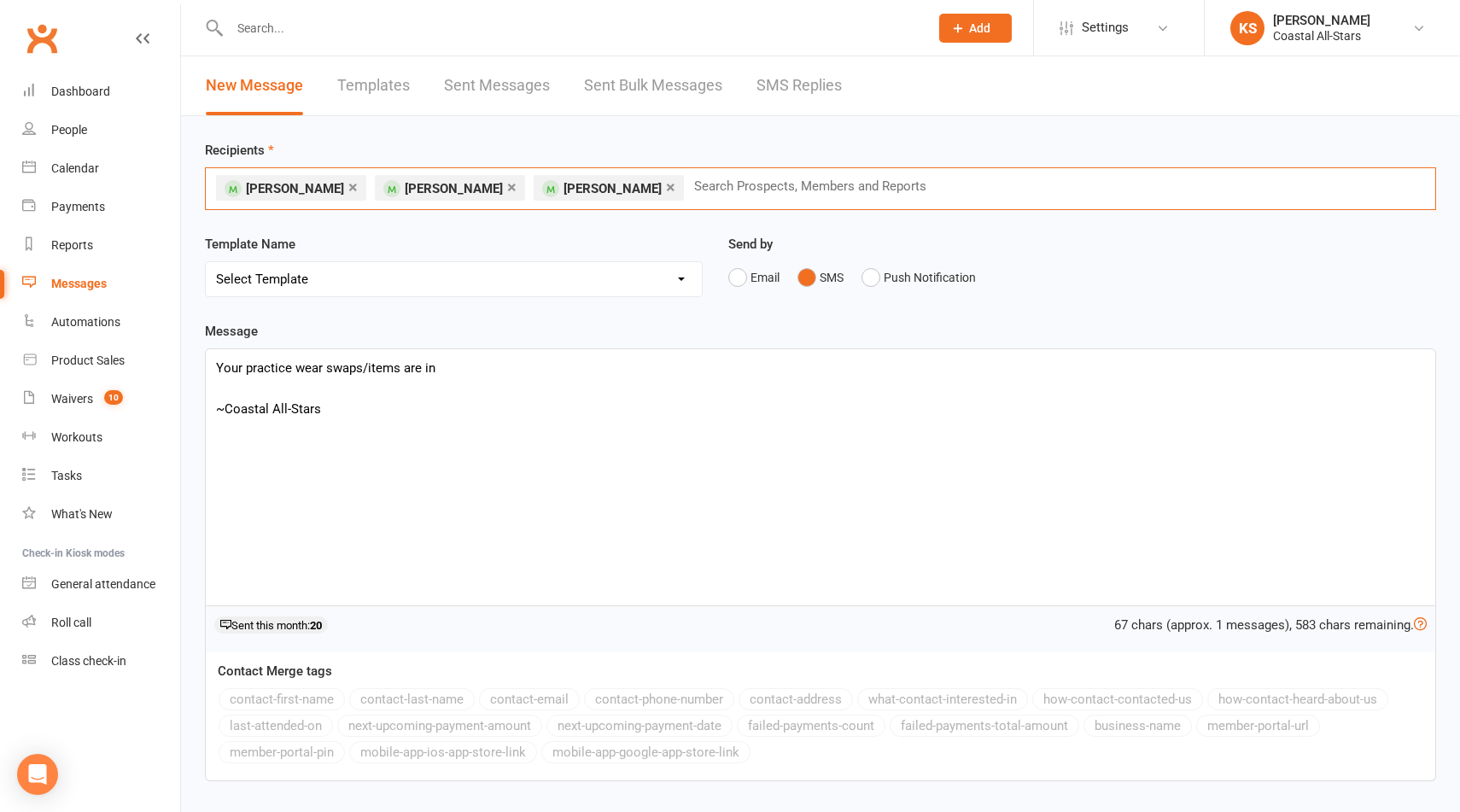
click at [693, 186] on input "text" at bounding box center [818, 186] width 250 height 22
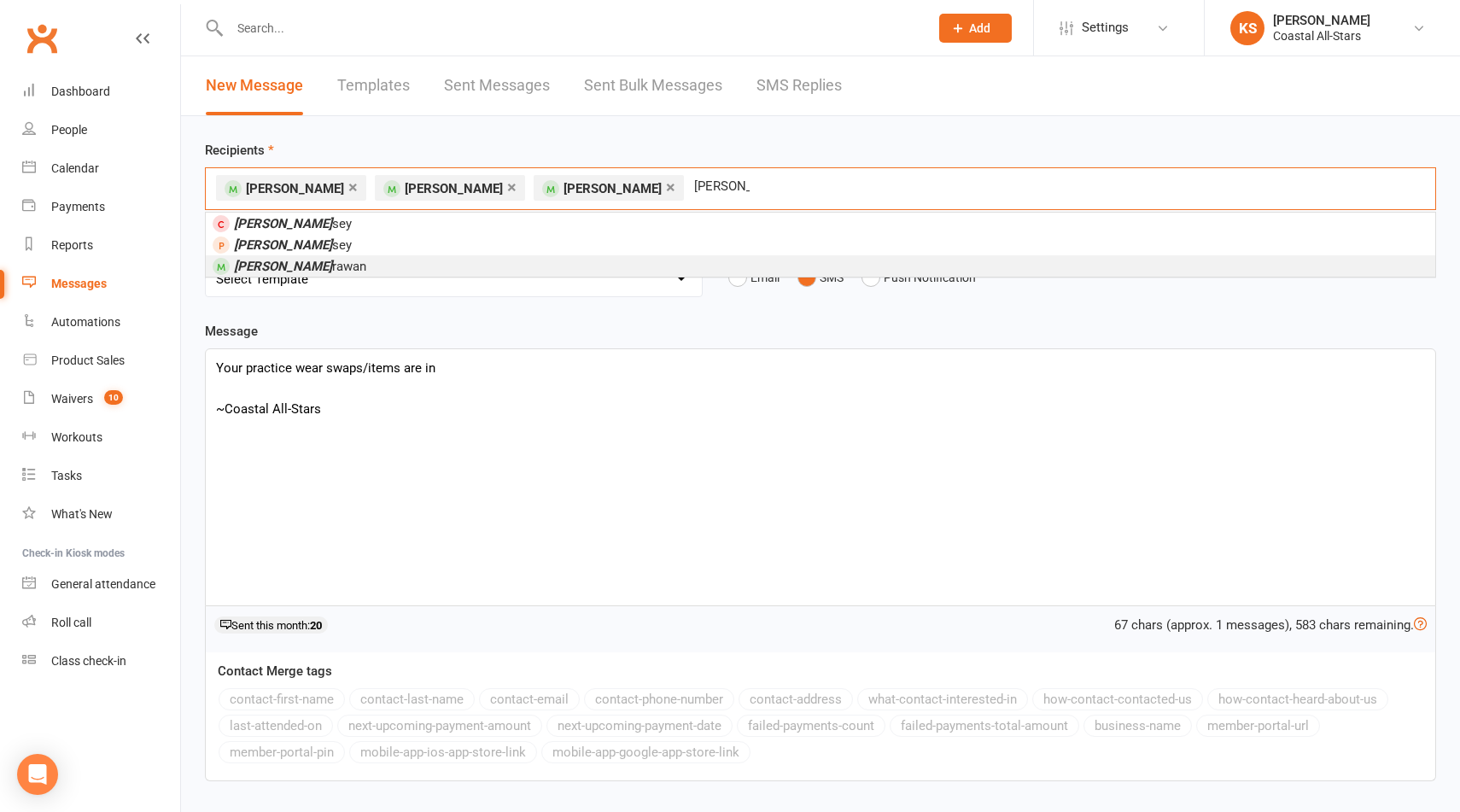
type input "[PERSON_NAME] ca"
click at [337, 261] on li "[PERSON_NAME]" at bounding box center [821, 266] width 1230 height 22
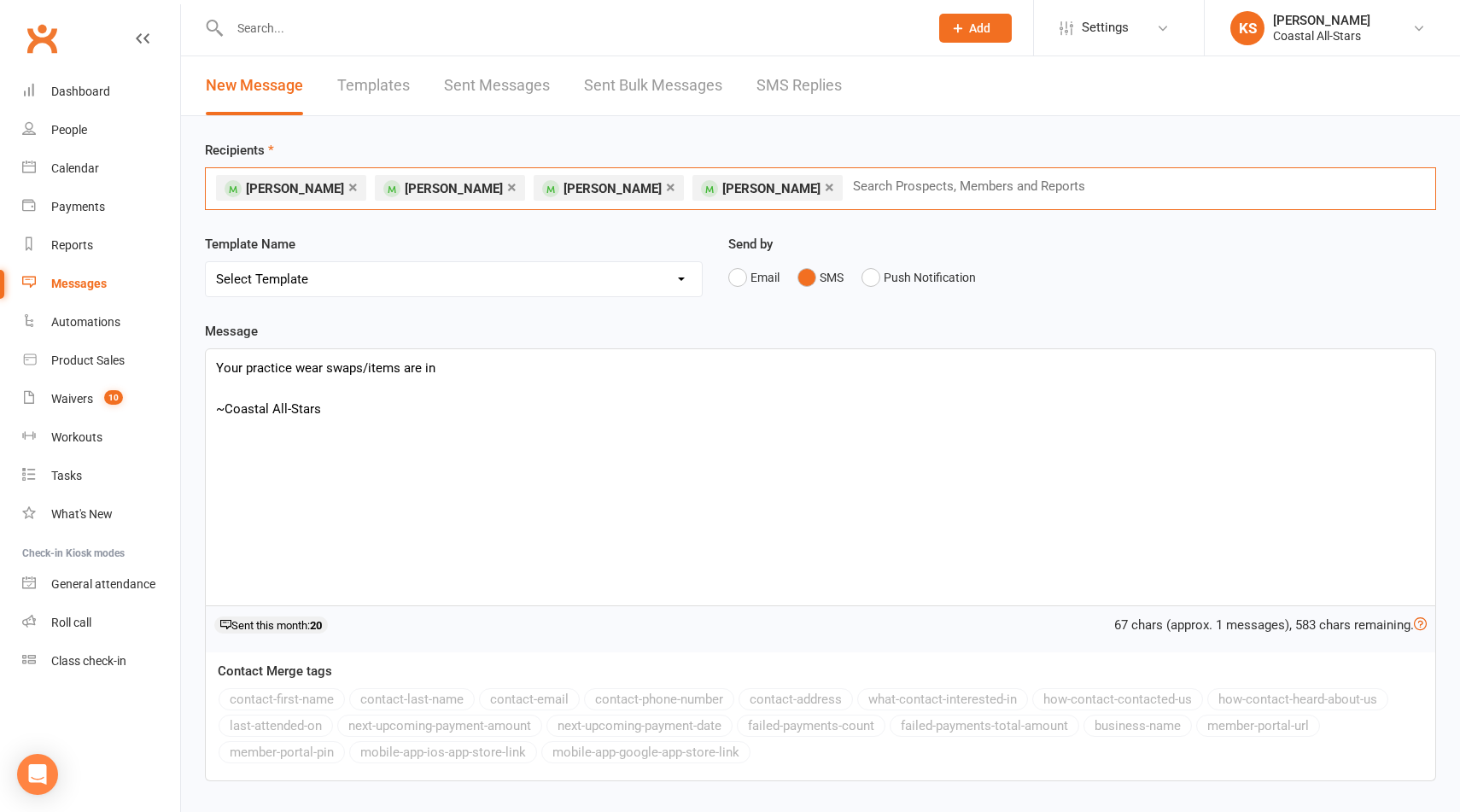
click at [852, 180] on input "text" at bounding box center [977, 186] width 250 height 22
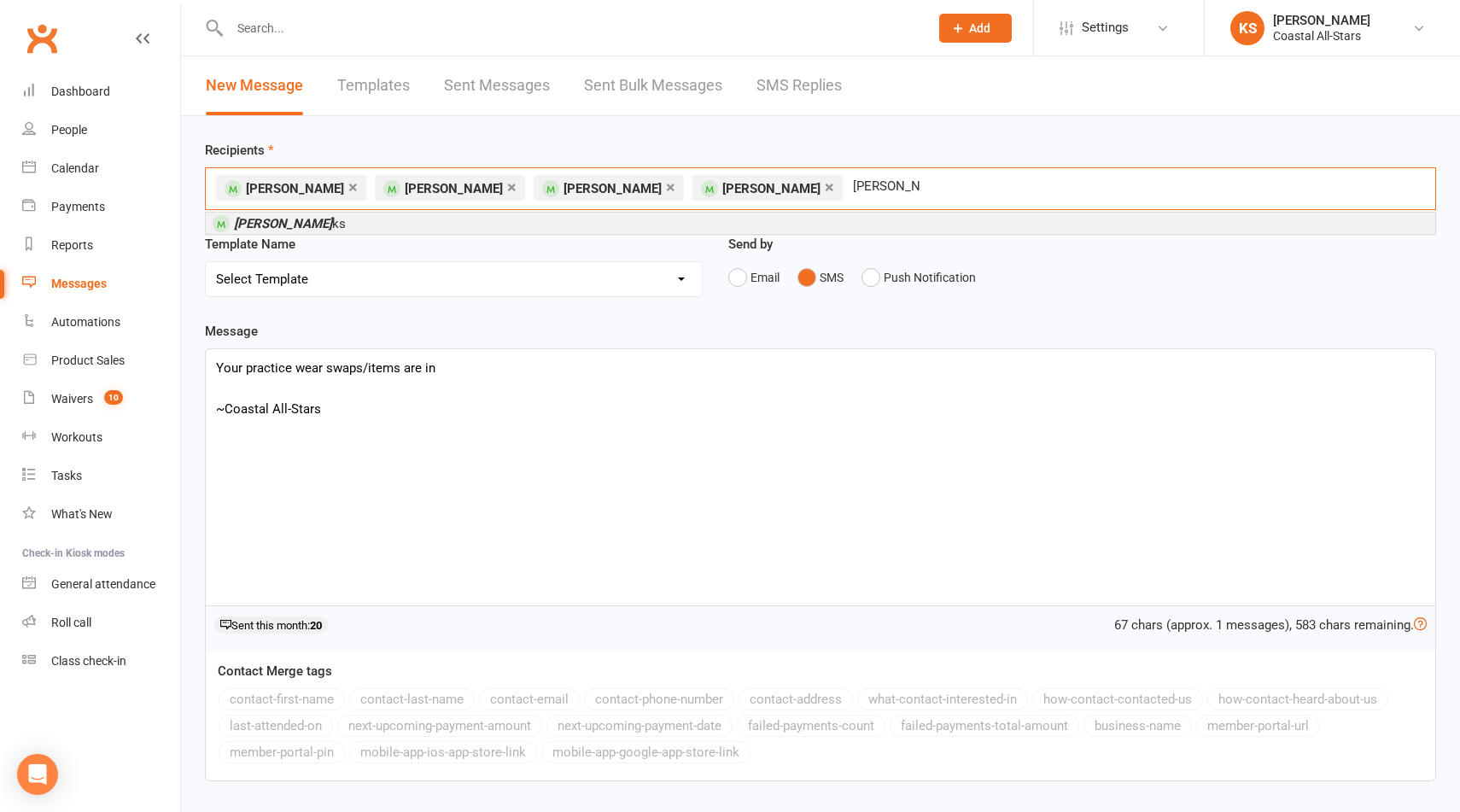
type input "[PERSON_NAME]"
click at [508, 219] on li "[PERSON_NAME] ks" at bounding box center [821, 223] width 1230 height 22
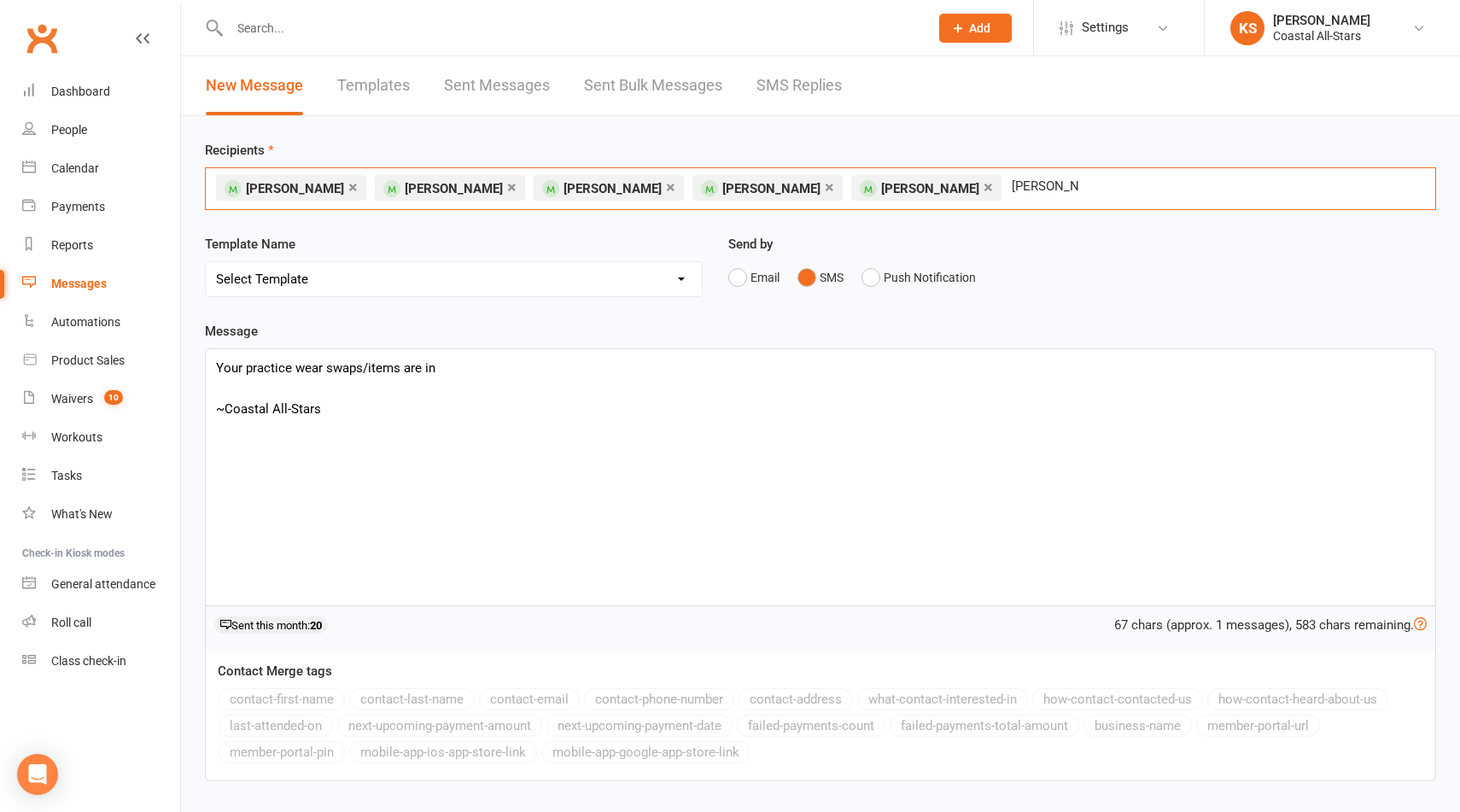
drag, startPoint x: 1004, startPoint y: 192, endPoint x: 924, endPoint y: 186, distance: 80.2
click at [924, 186] on div "× [PERSON_NAME] × [PERSON_NAME] × [PERSON_NAME] × [PERSON_NAME] × [PERSON_NAME]…" at bounding box center [821, 188] width 1231 height 42
drag, startPoint x: 924, startPoint y: 186, endPoint x: 1035, endPoint y: 188, distance: 111.0
click at [1035, 188] on div "× [PERSON_NAME] × [PERSON_NAME] × [PERSON_NAME] × [PERSON_NAME] × [PERSON_NAME]…" at bounding box center [821, 188] width 1231 height 42
type input "i"
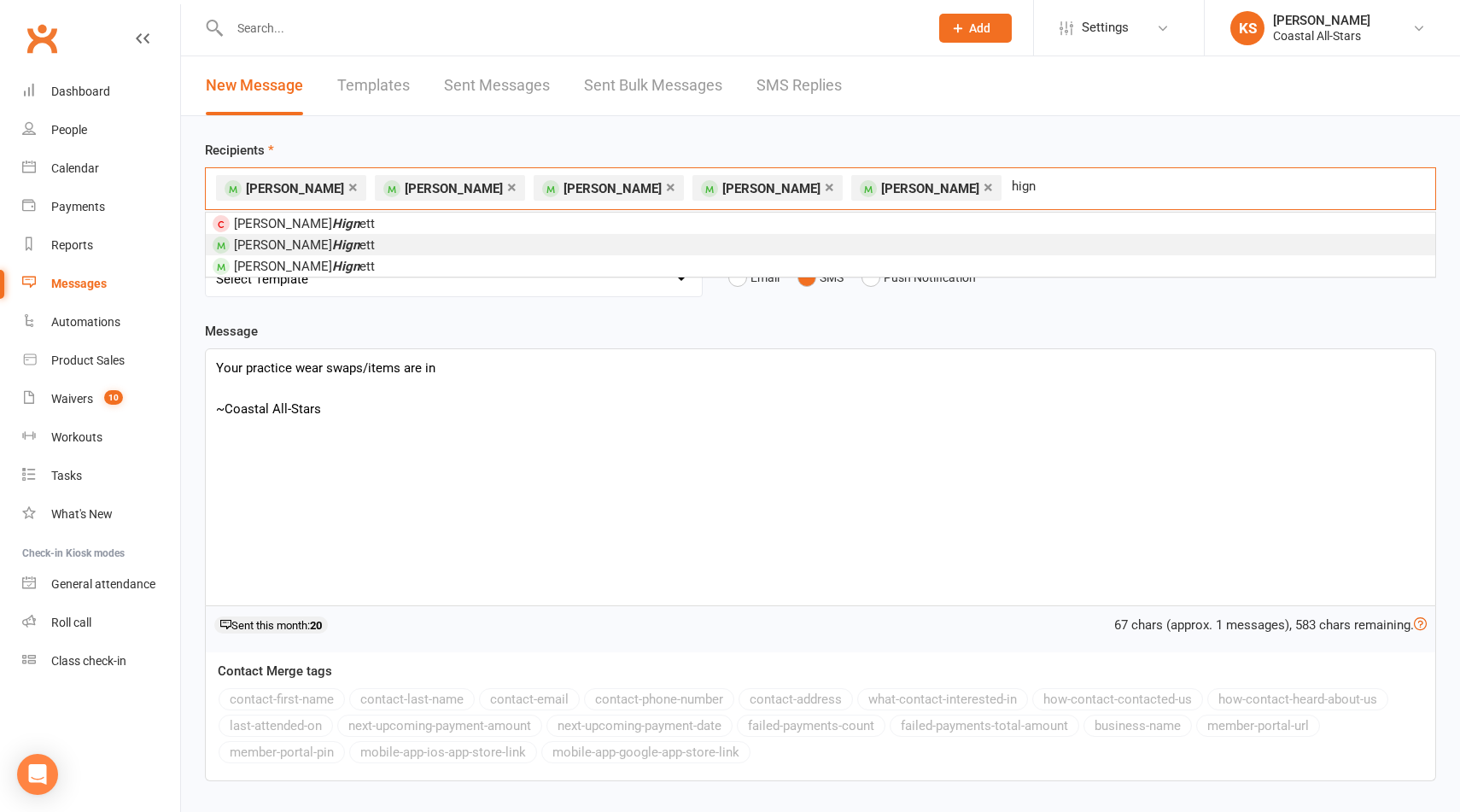
type input "hign"
click at [472, 234] on li "[PERSON_NAME] ett" at bounding box center [821, 244] width 1230 height 22
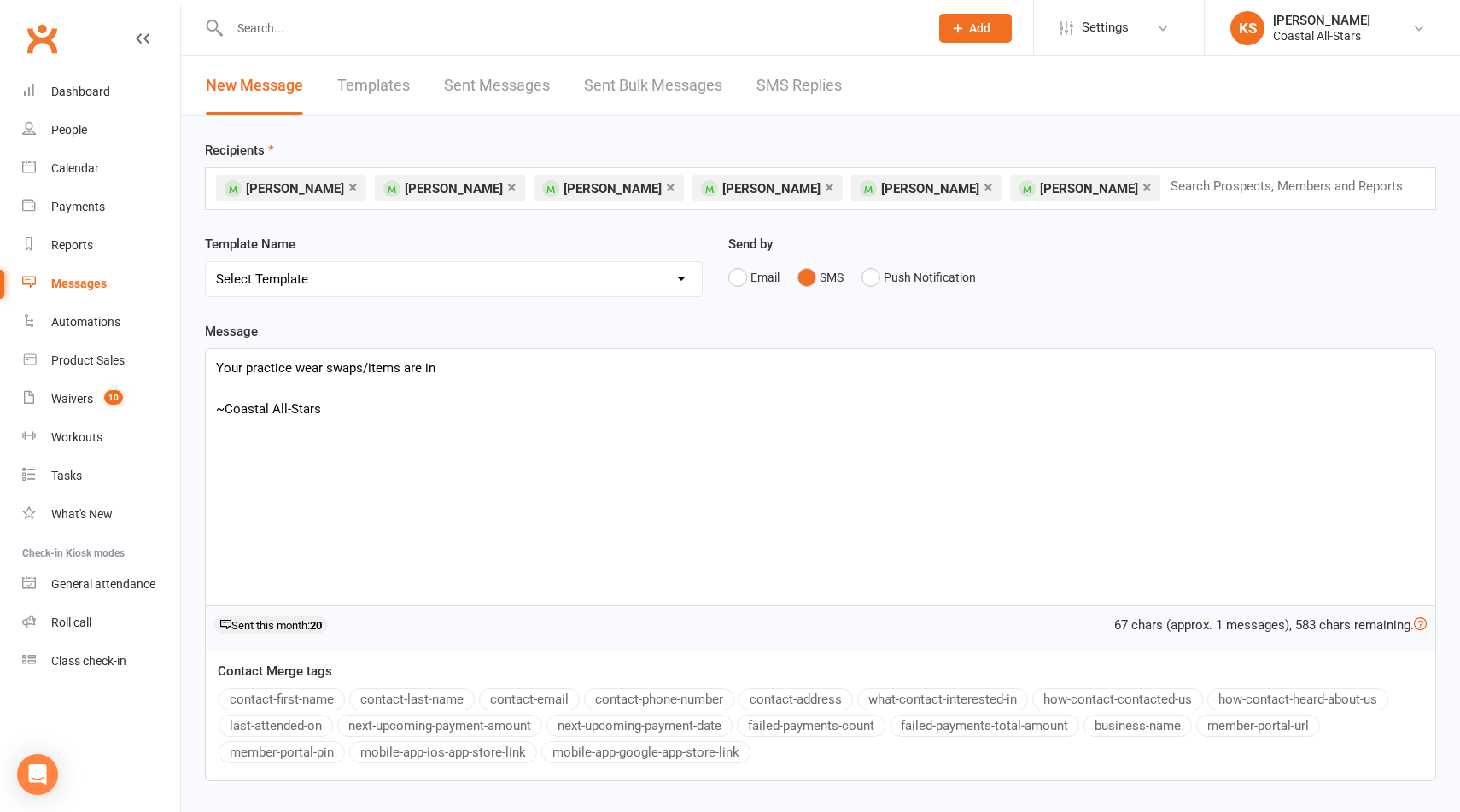
click at [495, 368] on p "Your practice wear swaps/items are in" at bounding box center [820, 368] width 1209 height 21
click at [220, 387] on p at bounding box center [820, 388] width 1209 height 21
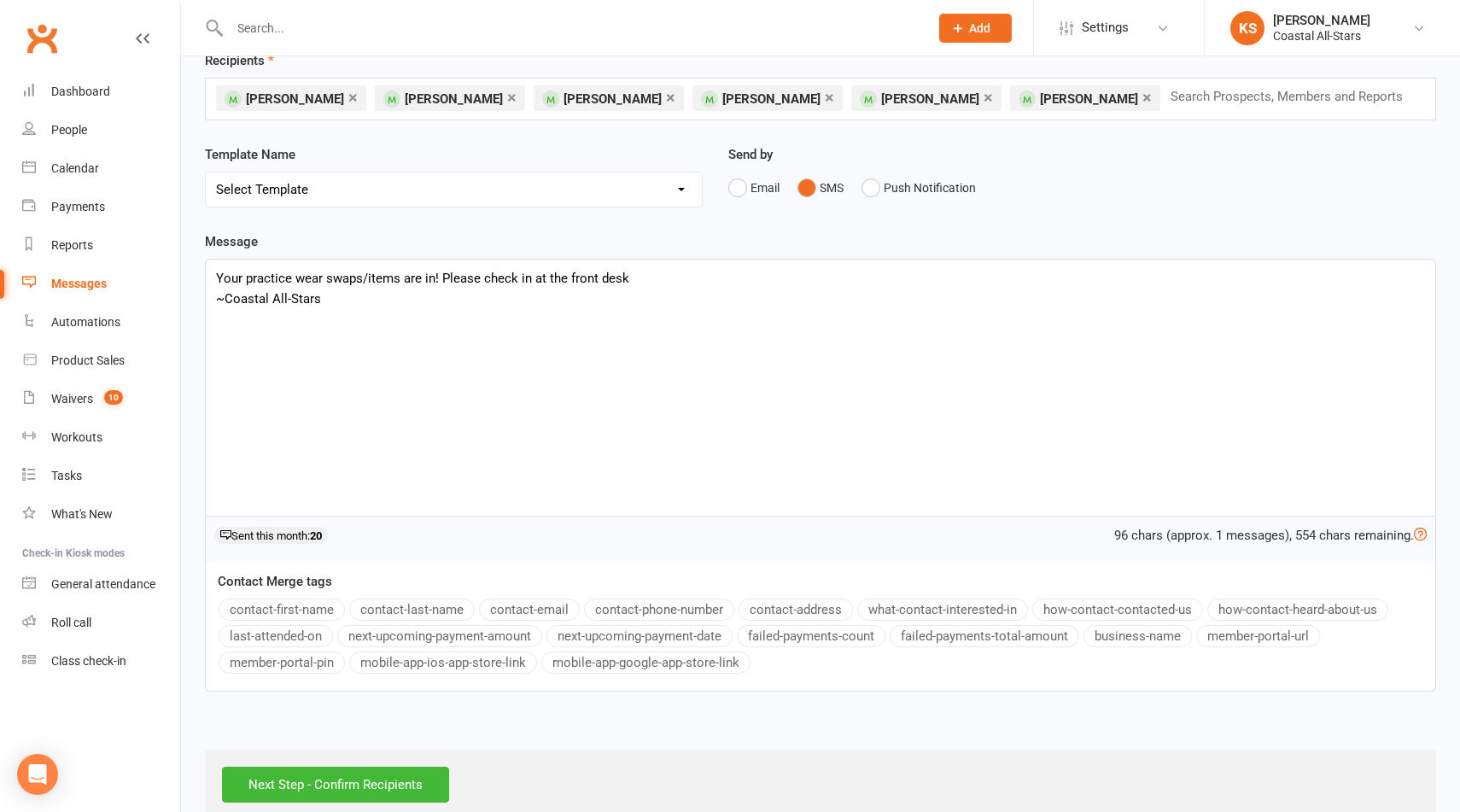
scroll to position [123, 0]
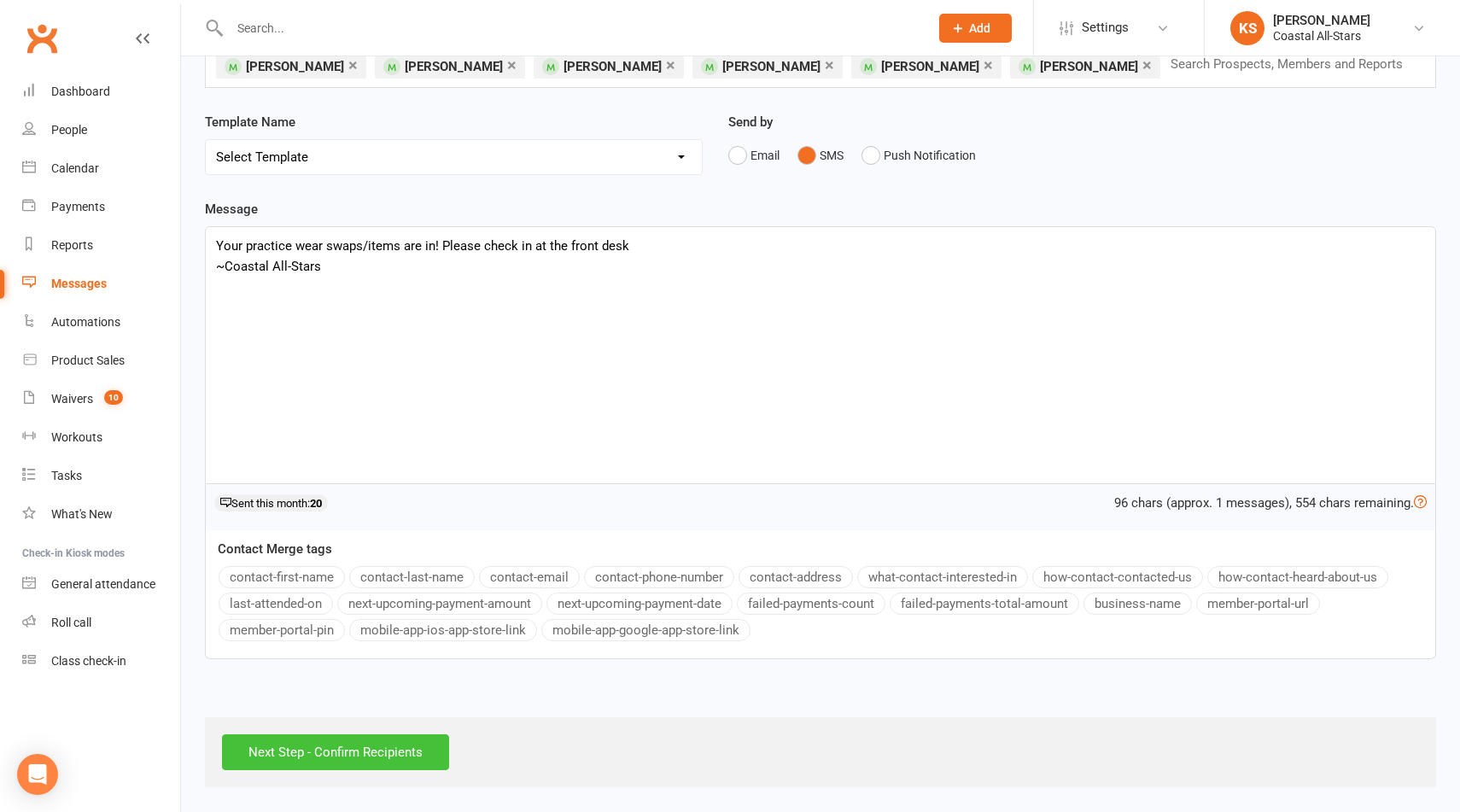
click at [299, 753] on input "Next Step - Confirm Recipients" at bounding box center [335, 752] width 227 height 36
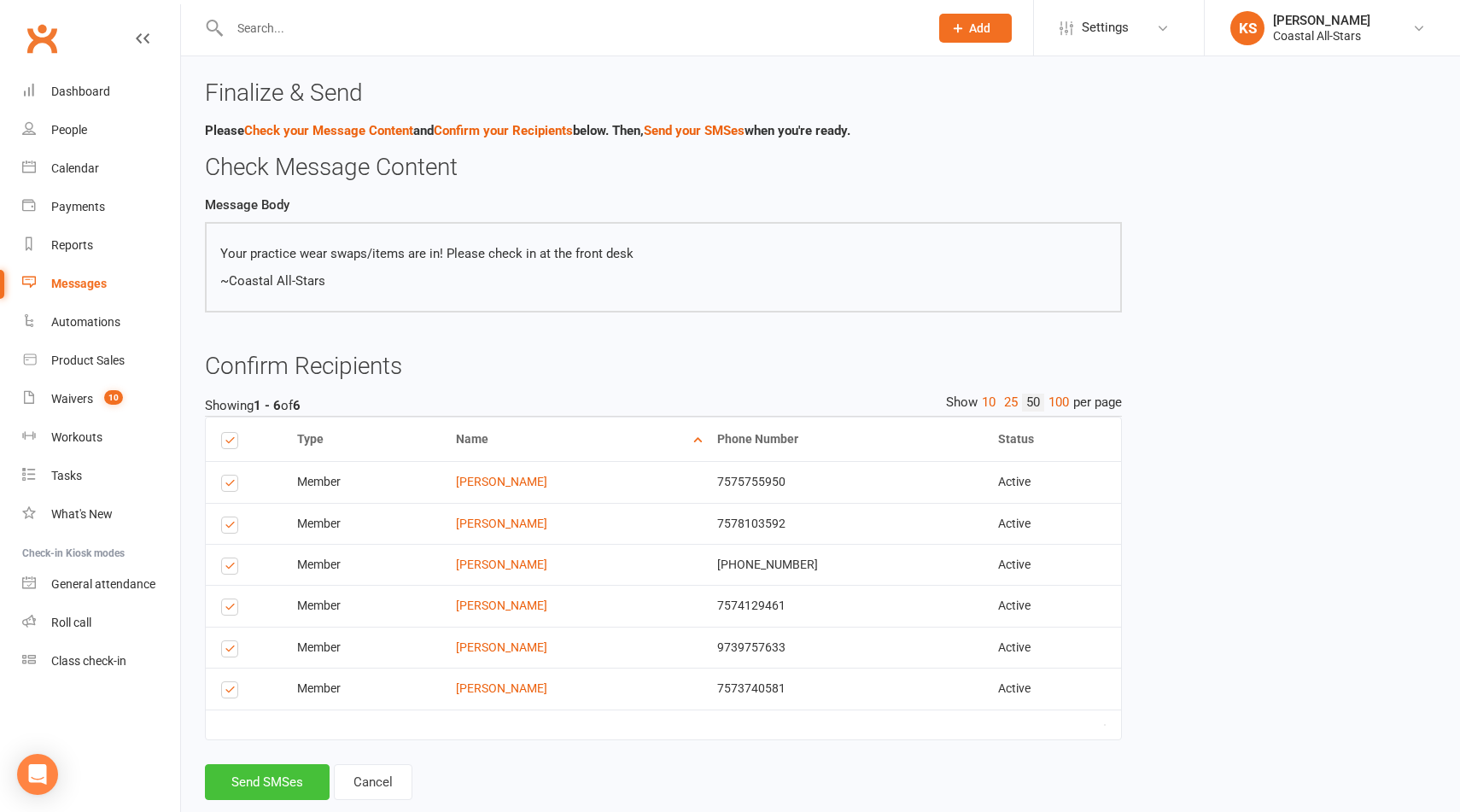
click at [279, 788] on button "Send SMSes" at bounding box center [267, 783] width 124 height 36
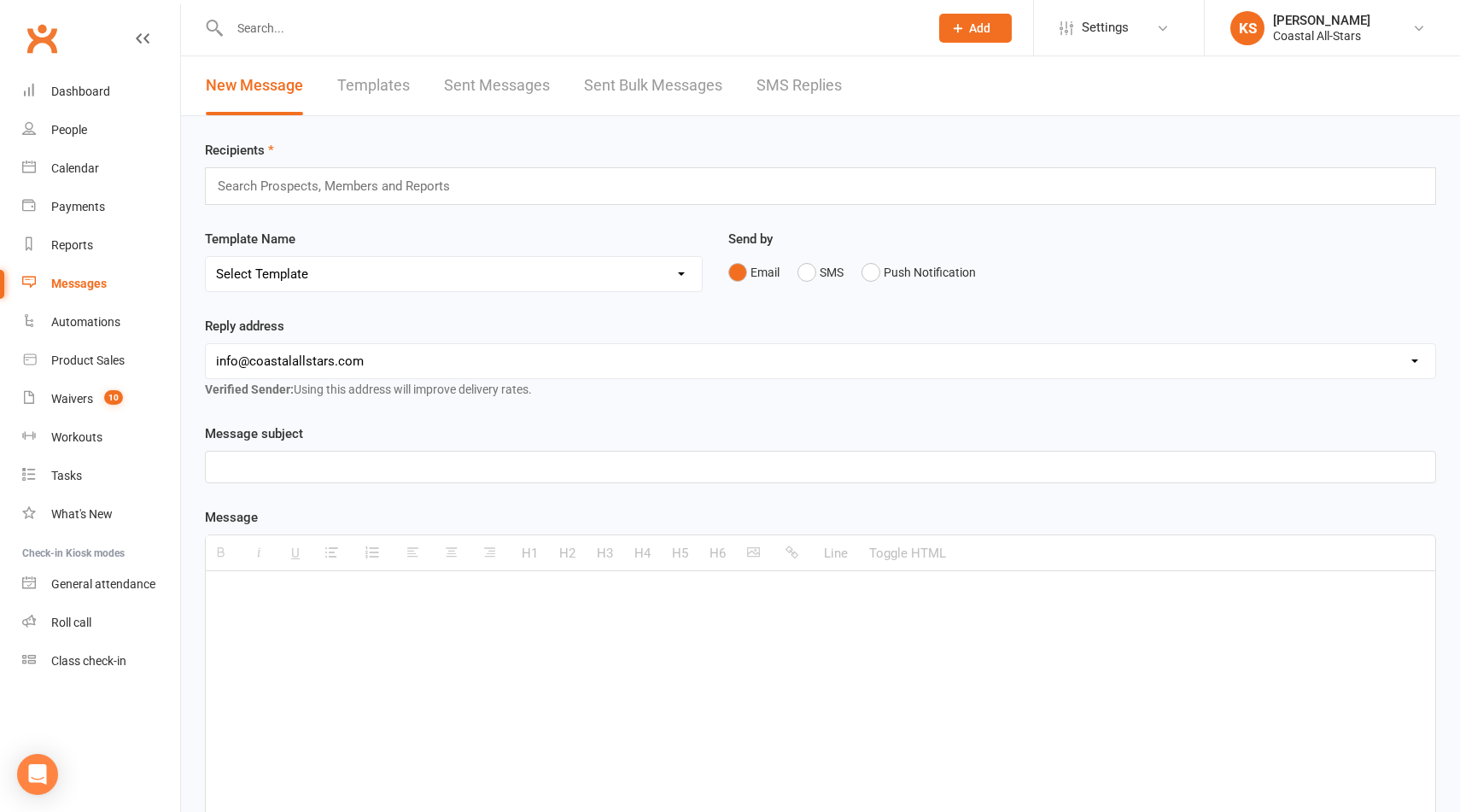
click at [332, 185] on input "text" at bounding box center [341, 186] width 250 height 22
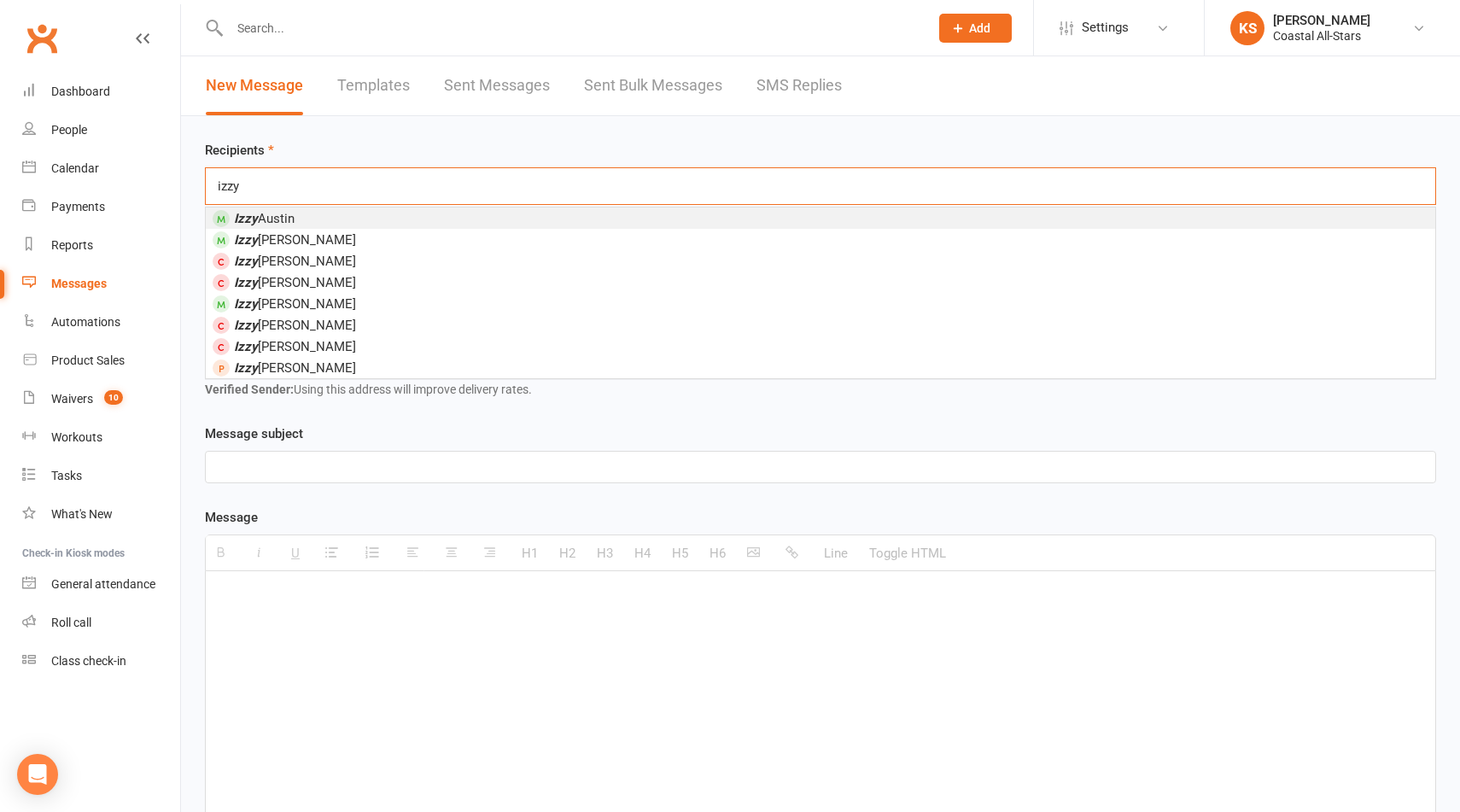
type input "izzy"
click at [291, 216] on span "[PERSON_NAME]" at bounding box center [264, 218] width 60 height 16
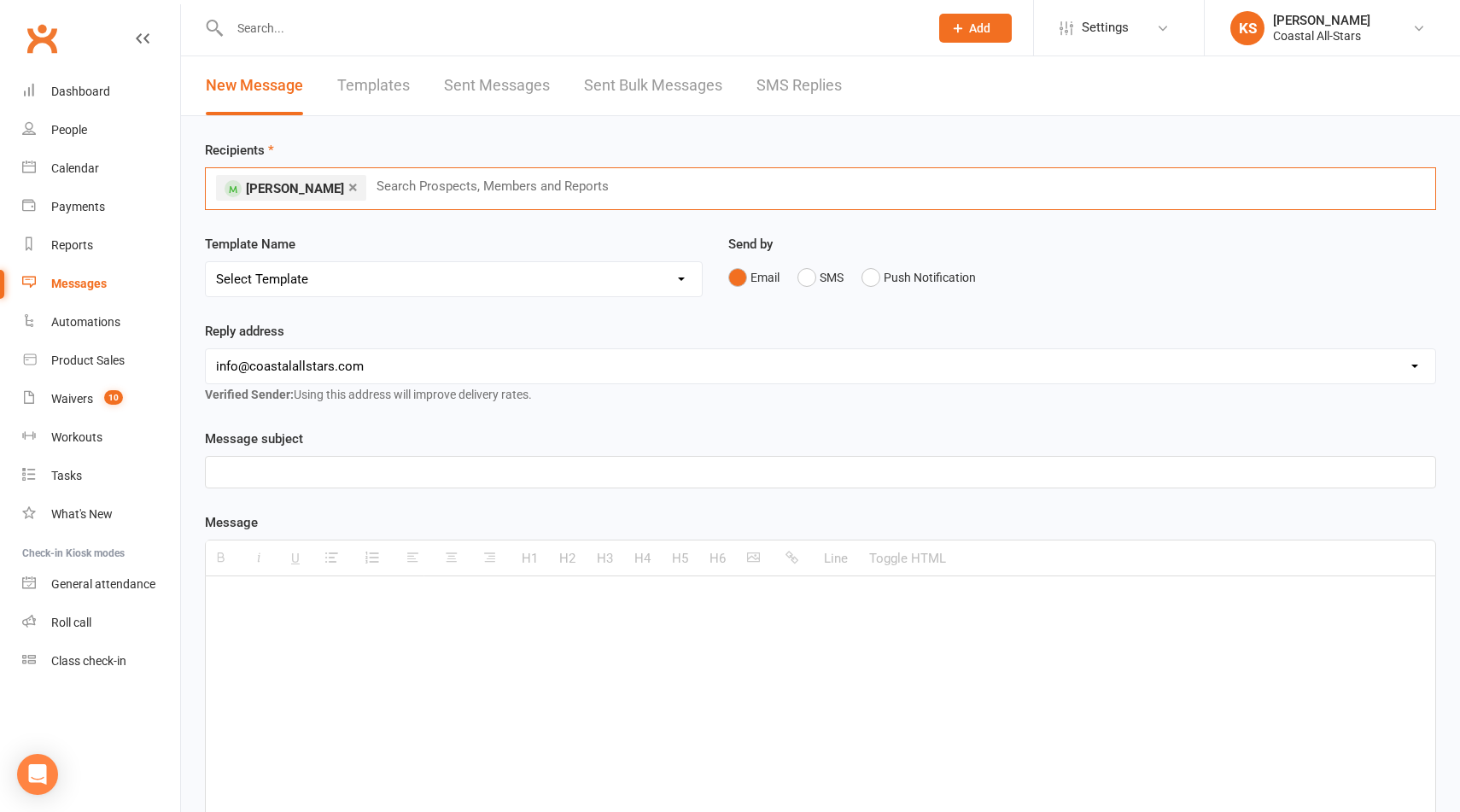
click at [796, 277] on div "Email SMS Push Notification" at bounding box center [1082, 278] width 708 height 33
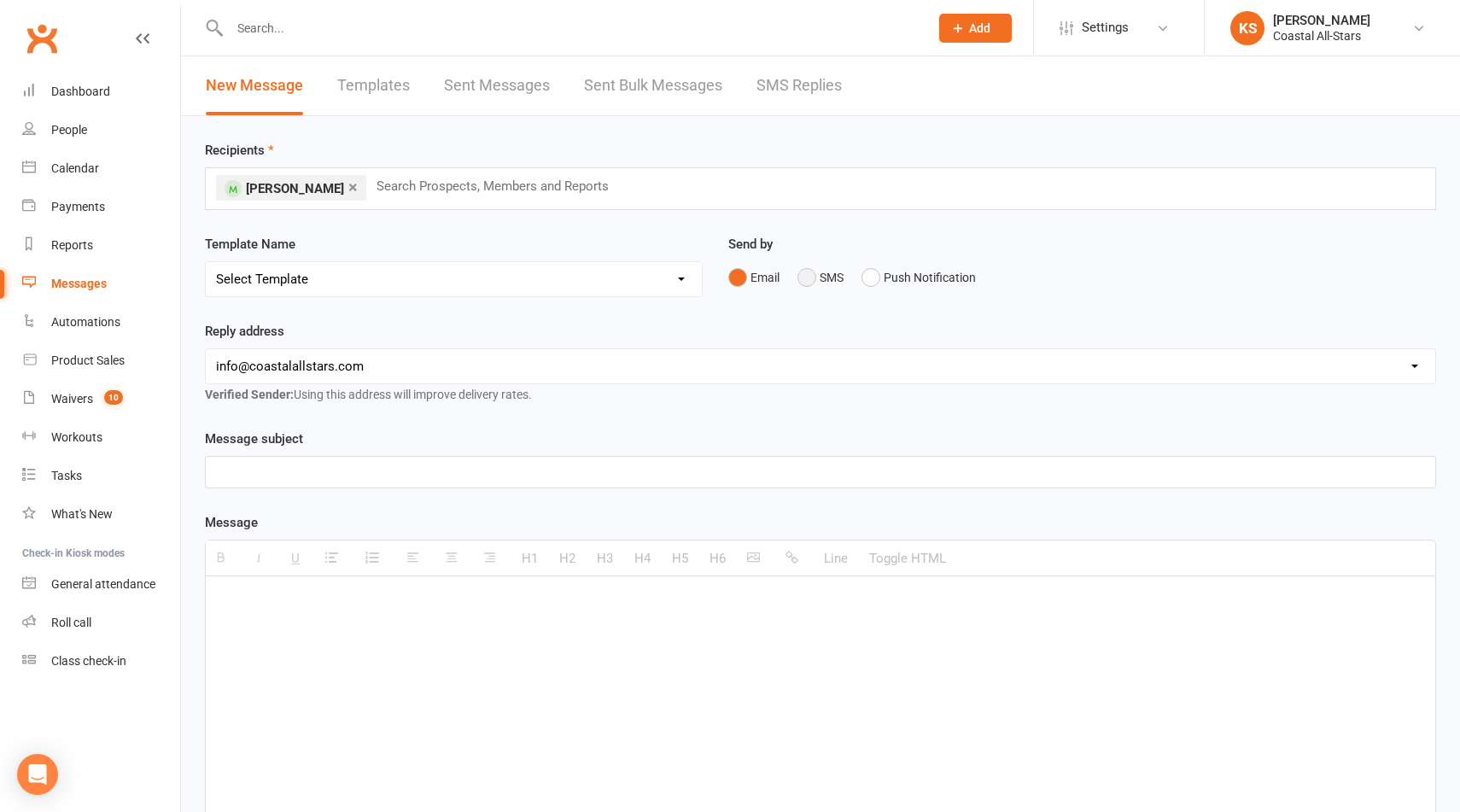
click at [807, 293] on button "SMS" at bounding box center [820, 278] width 46 height 33
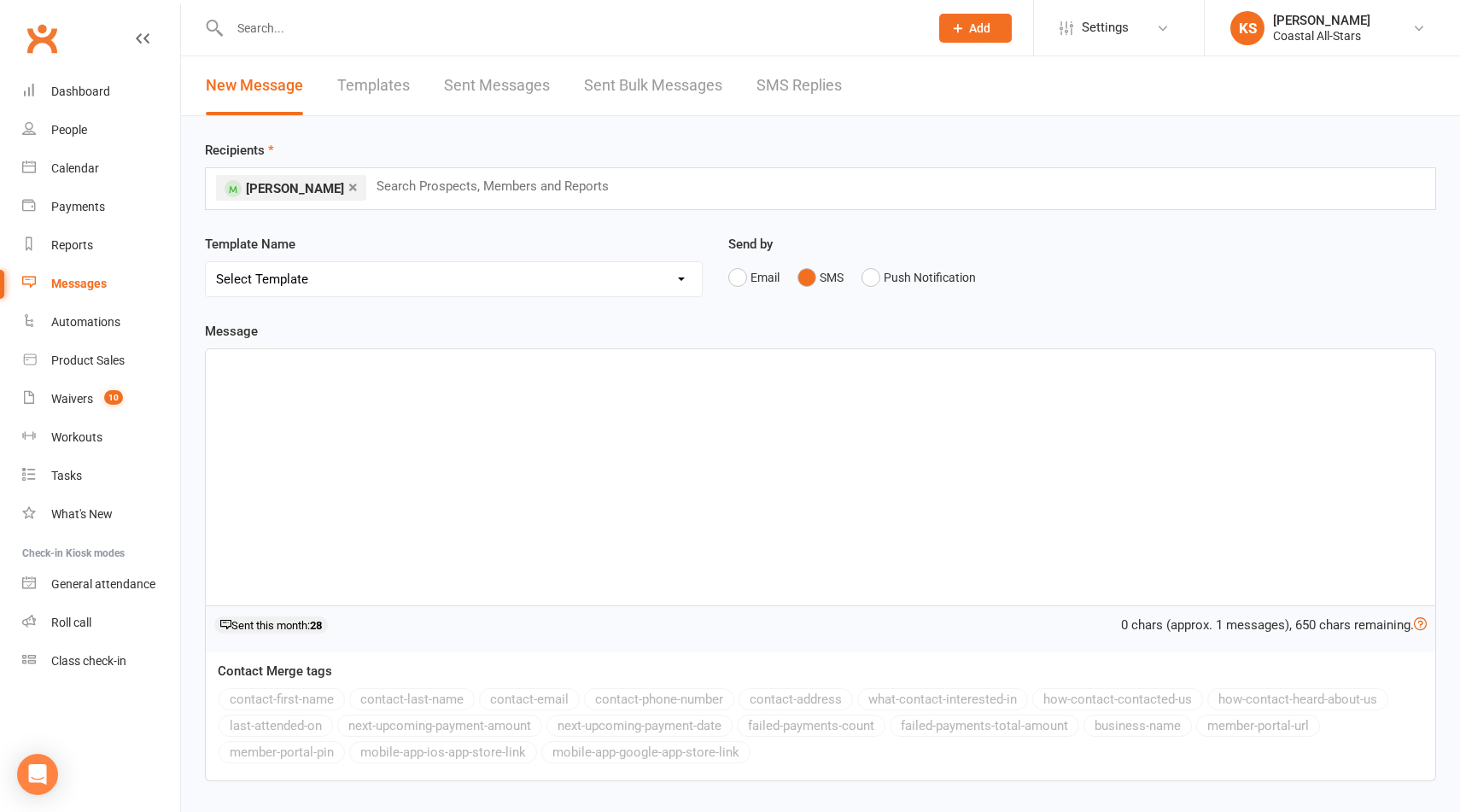
click at [747, 424] on div at bounding box center [821, 477] width 1230 height 256
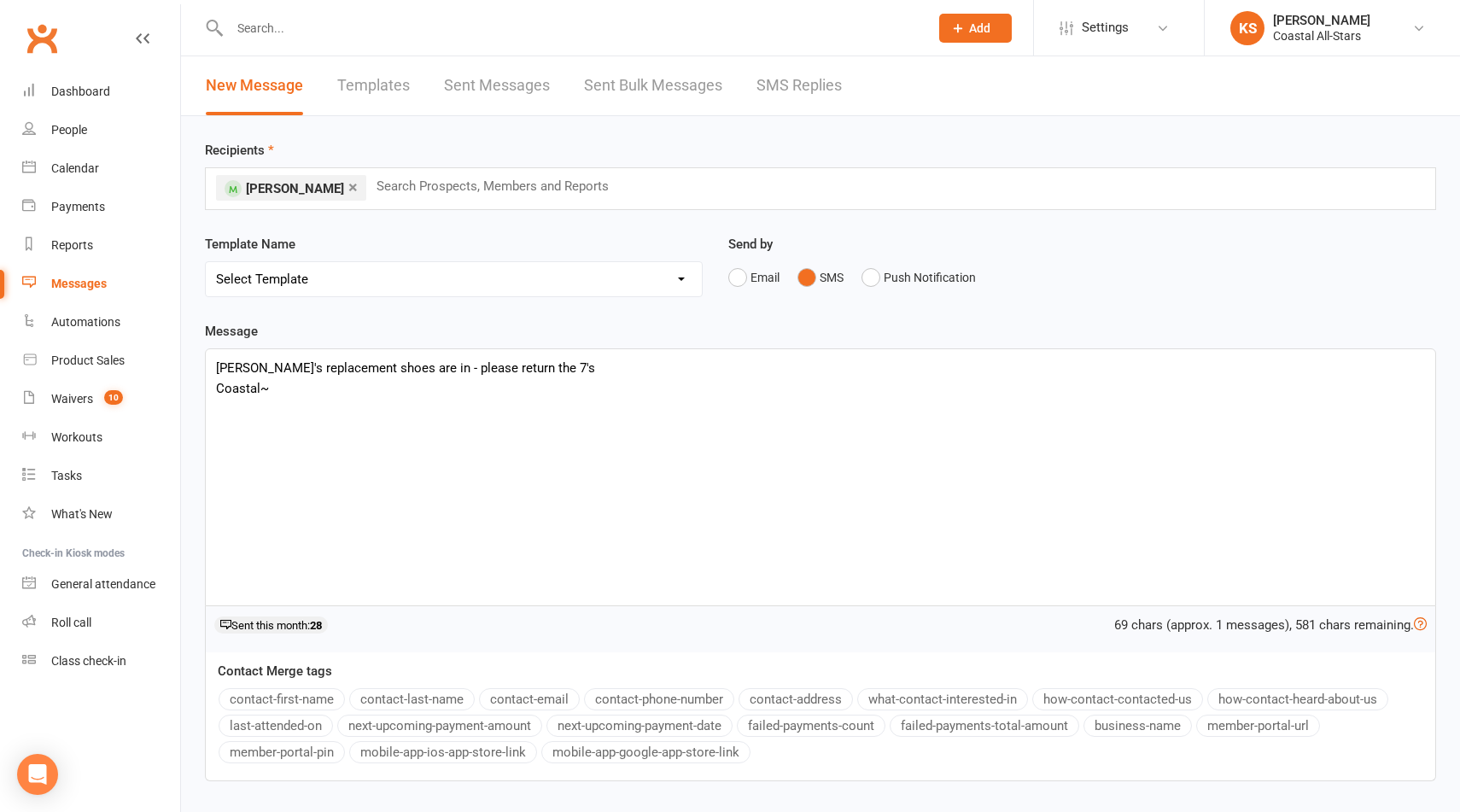
scroll to position [123, 0]
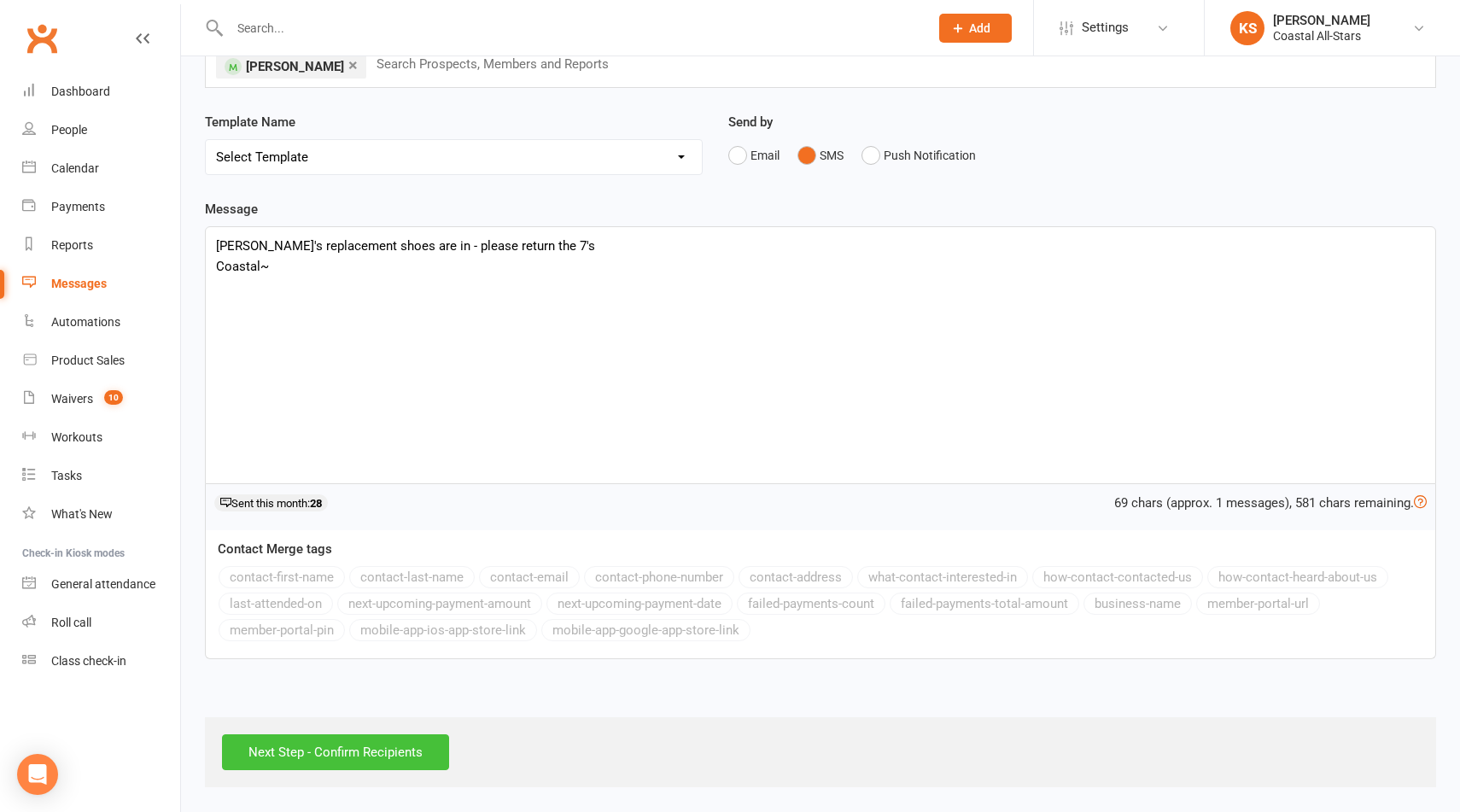
click at [401, 751] on input "Next Step - Confirm Recipients" at bounding box center [335, 752] width 227 height 36
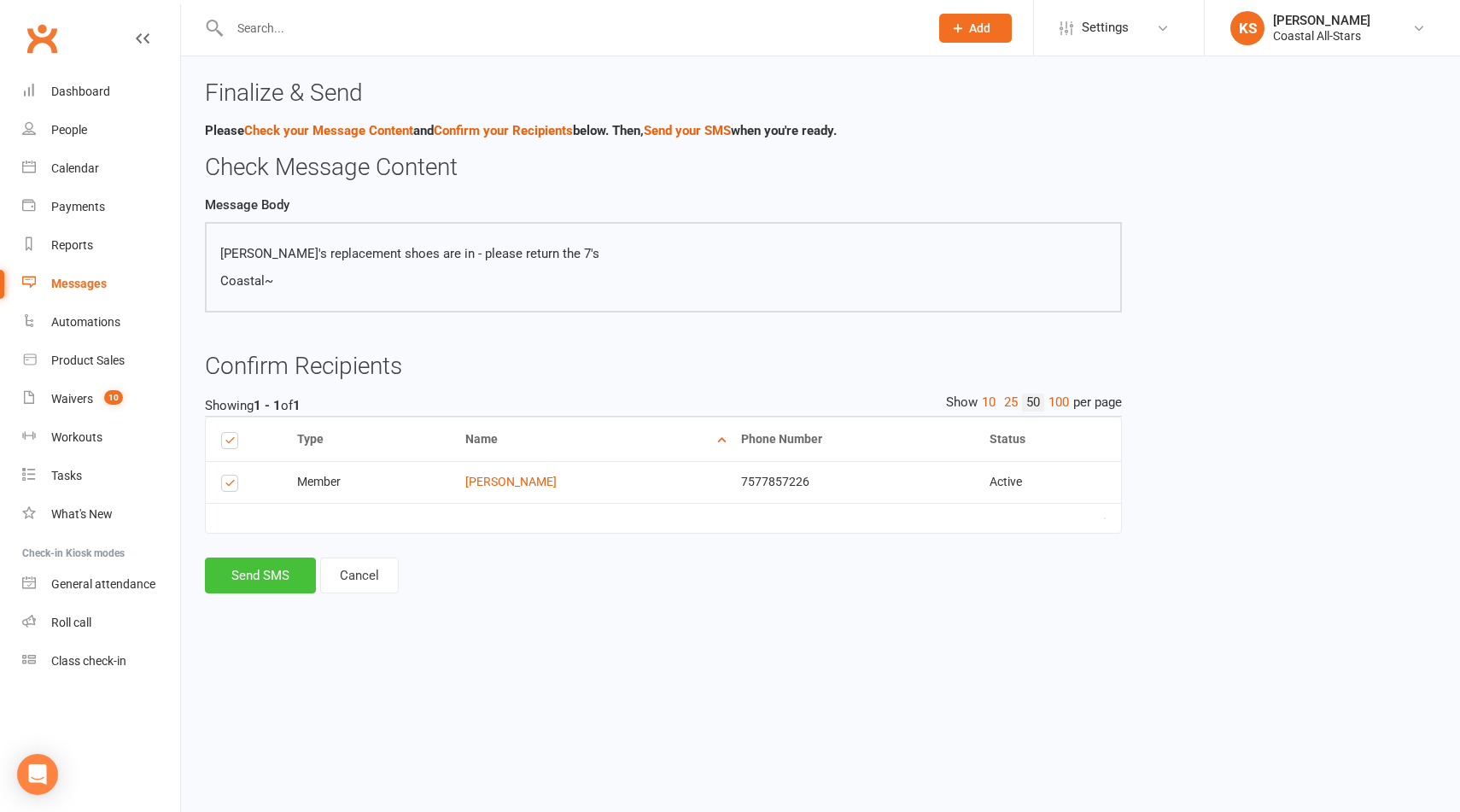
click at [285, 579] on button "Send SMS" at bounding box center [261, 576] width 111 height 36
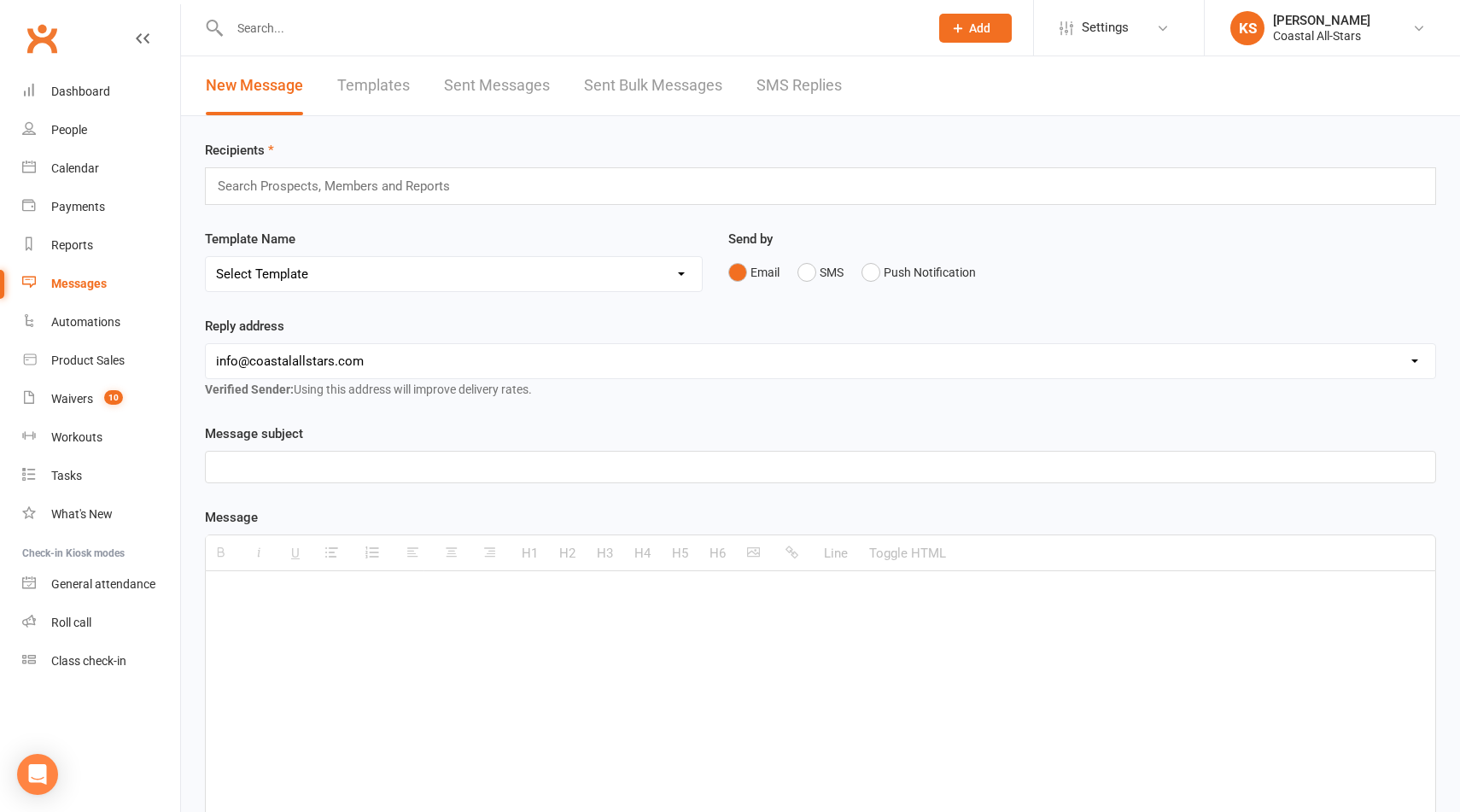
click at [653, 92] on link "Sent Bulk Messages" at bounding box center [653, 85] width 138 height 59
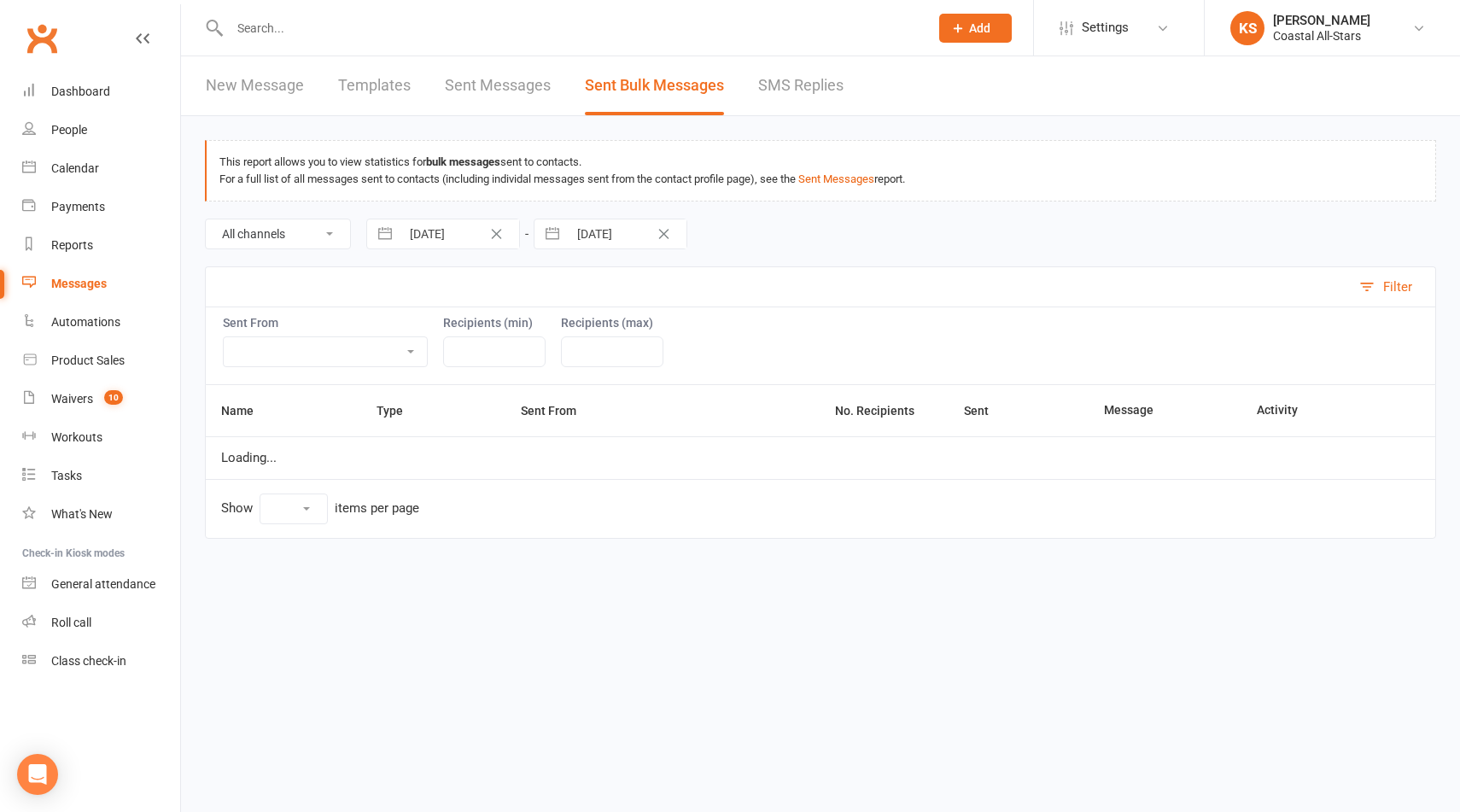
select select "10"
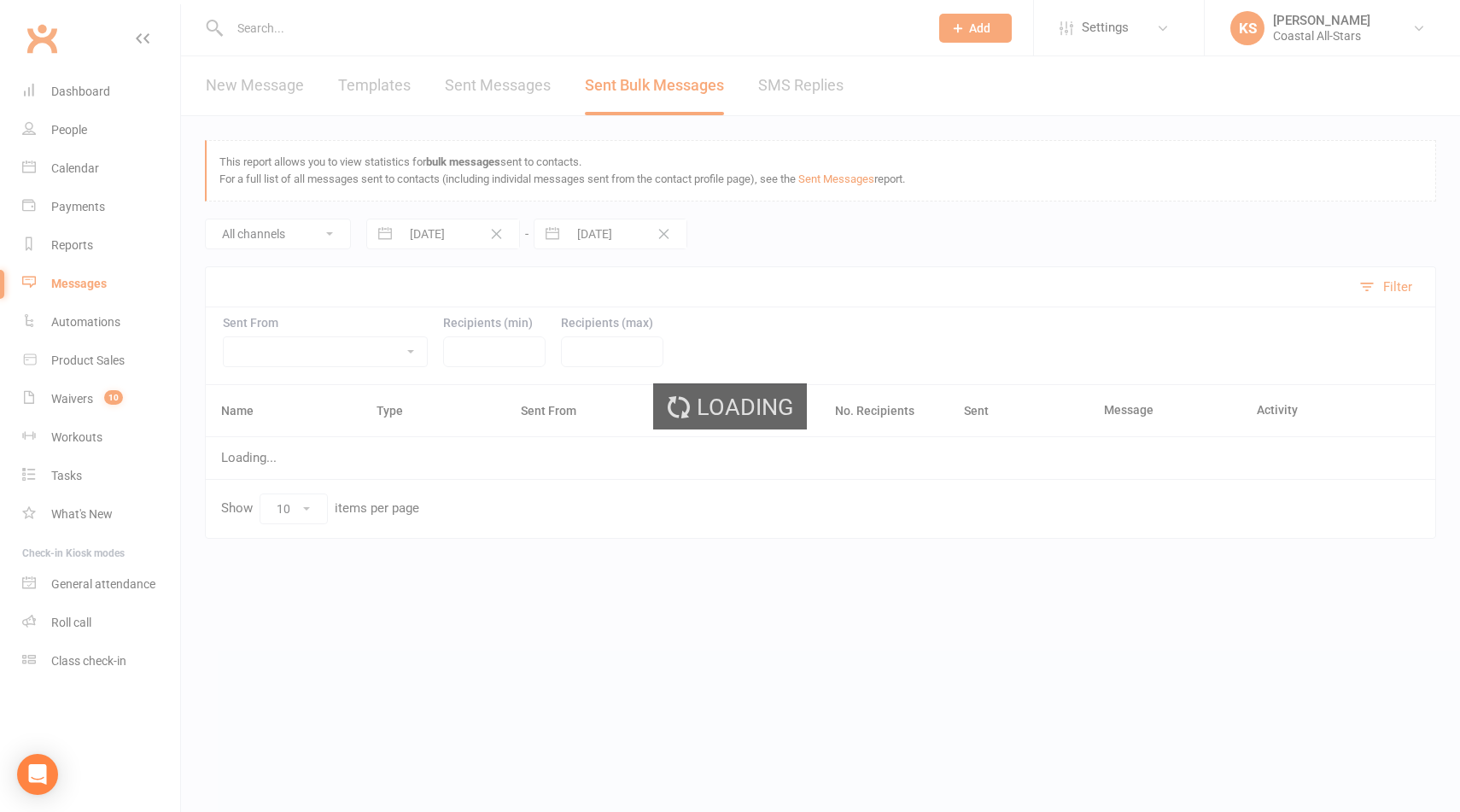
click at [806, 87] on div "Loading" at bounding box center [730, 406] width 1460 height 812
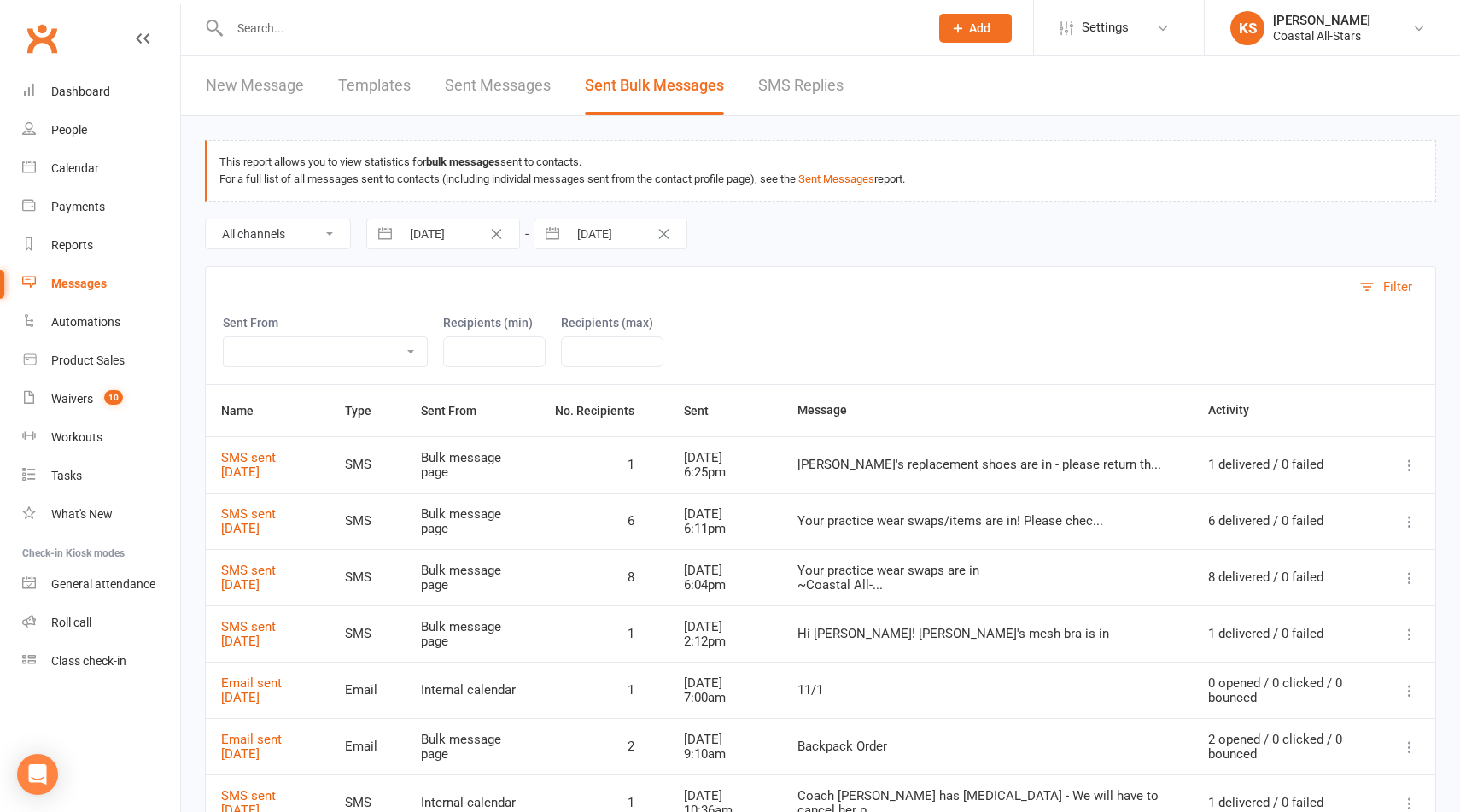
click at [821, 82] on link "SMS Replies" at bounding box center [801, 85] width 85 height 59
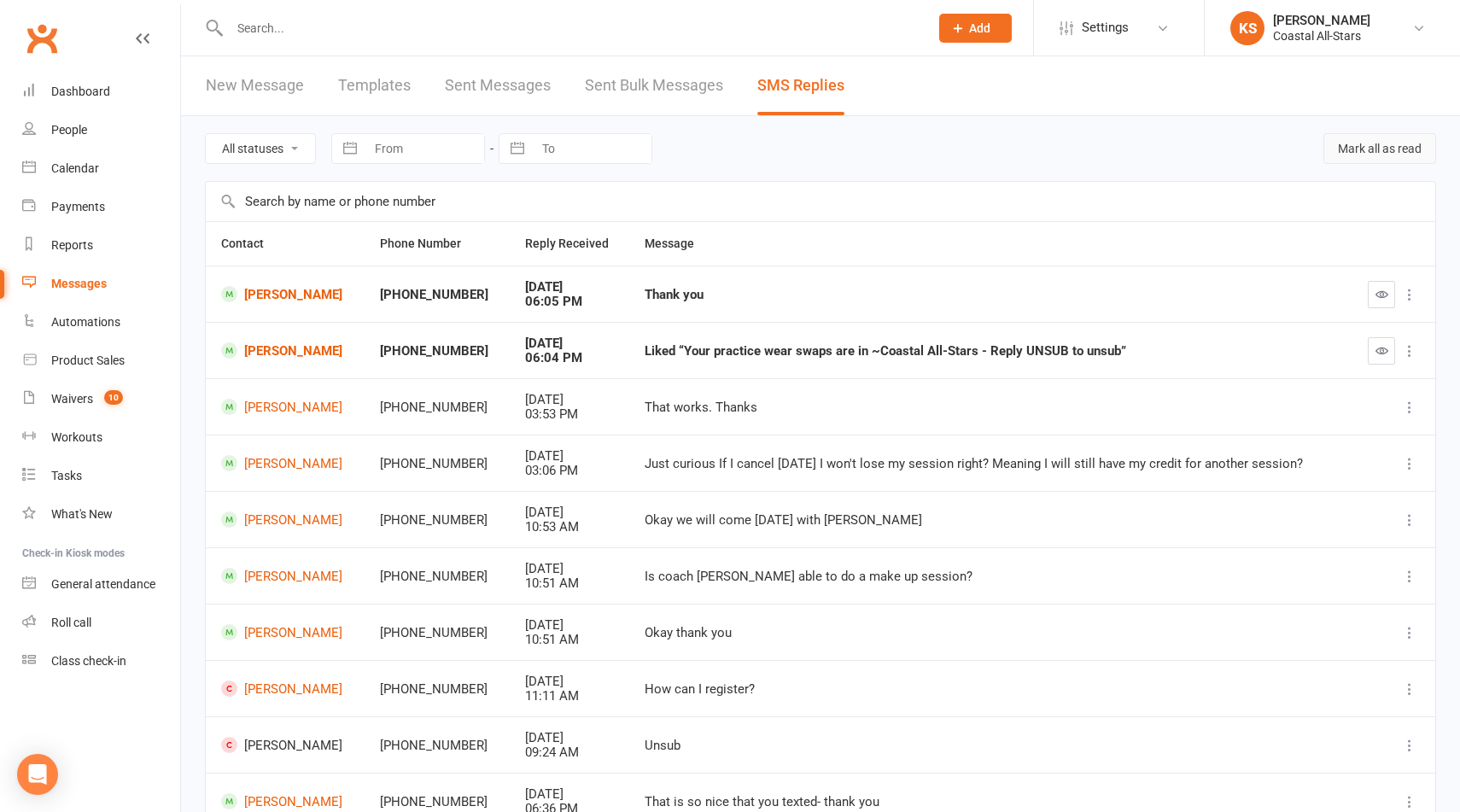
click at [1396, 152] on button "Mark all as read" at bounding box center [1380, 148] width 113 height 31
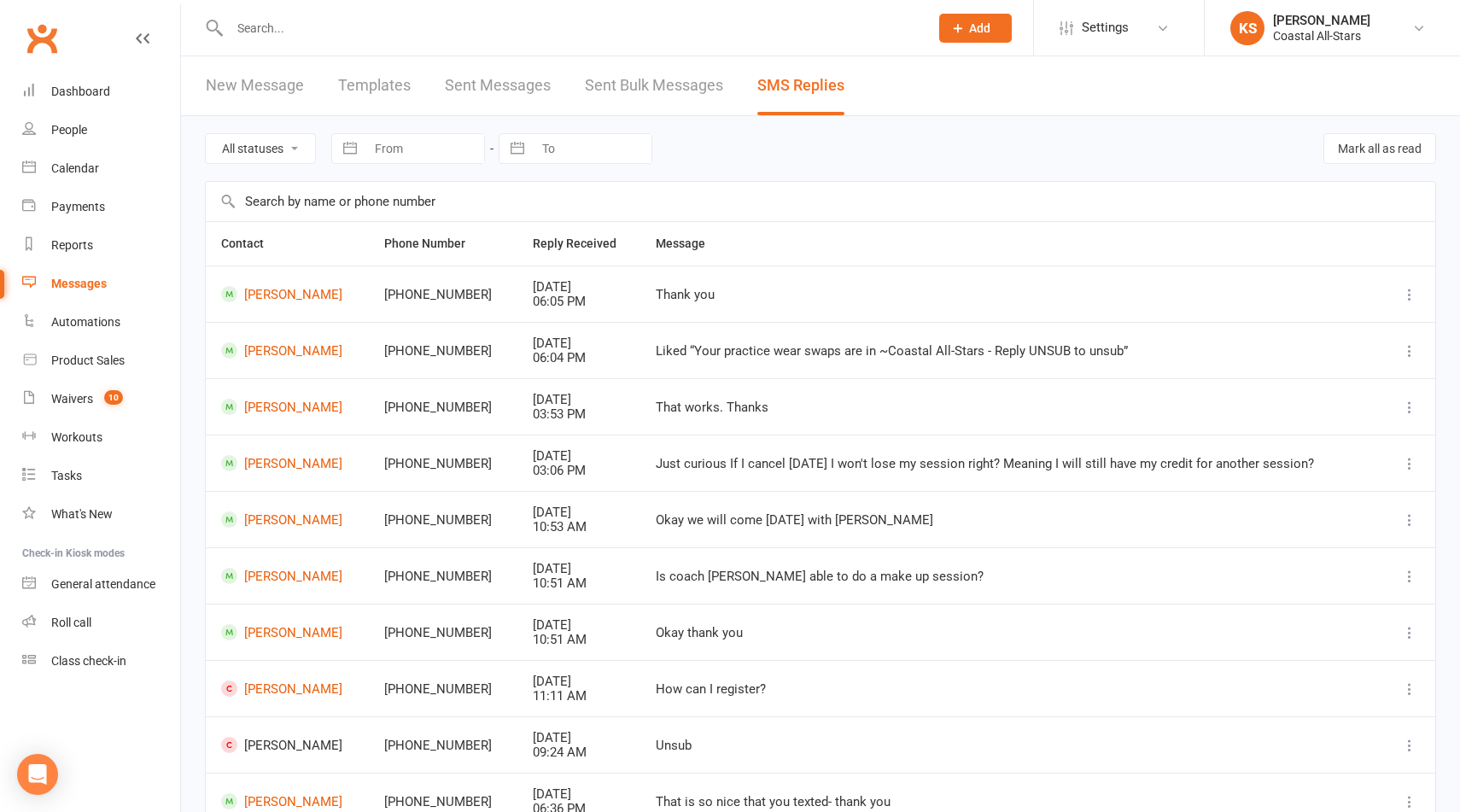
click at [313, 20] on input "text" at bounding box center [570, 28] width 693 height 24
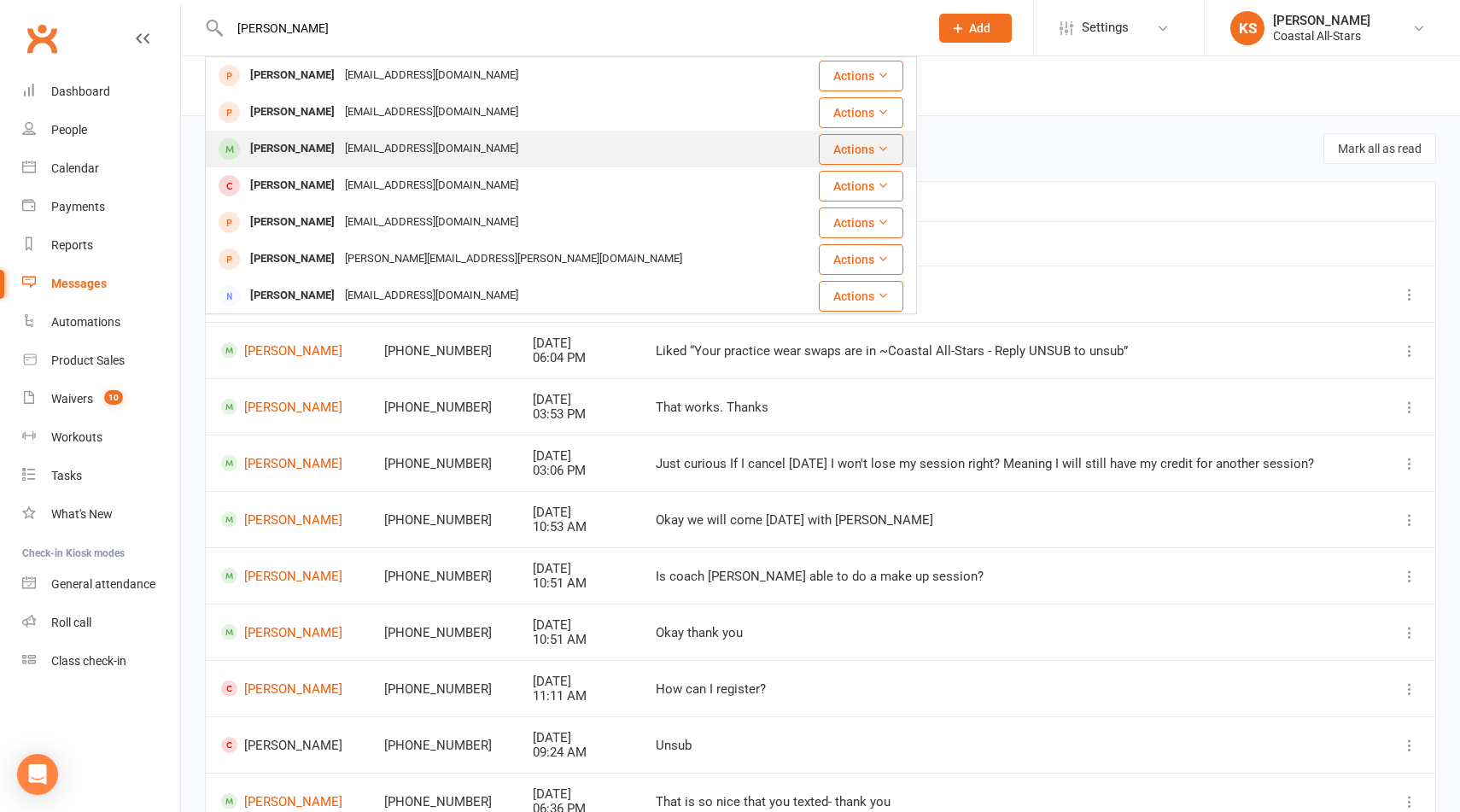
type input "[PERSON_NAME]"
click at [297, 149] on div "[PERSON_NAME]" at bounding box center [293, 148] width 95 height 25
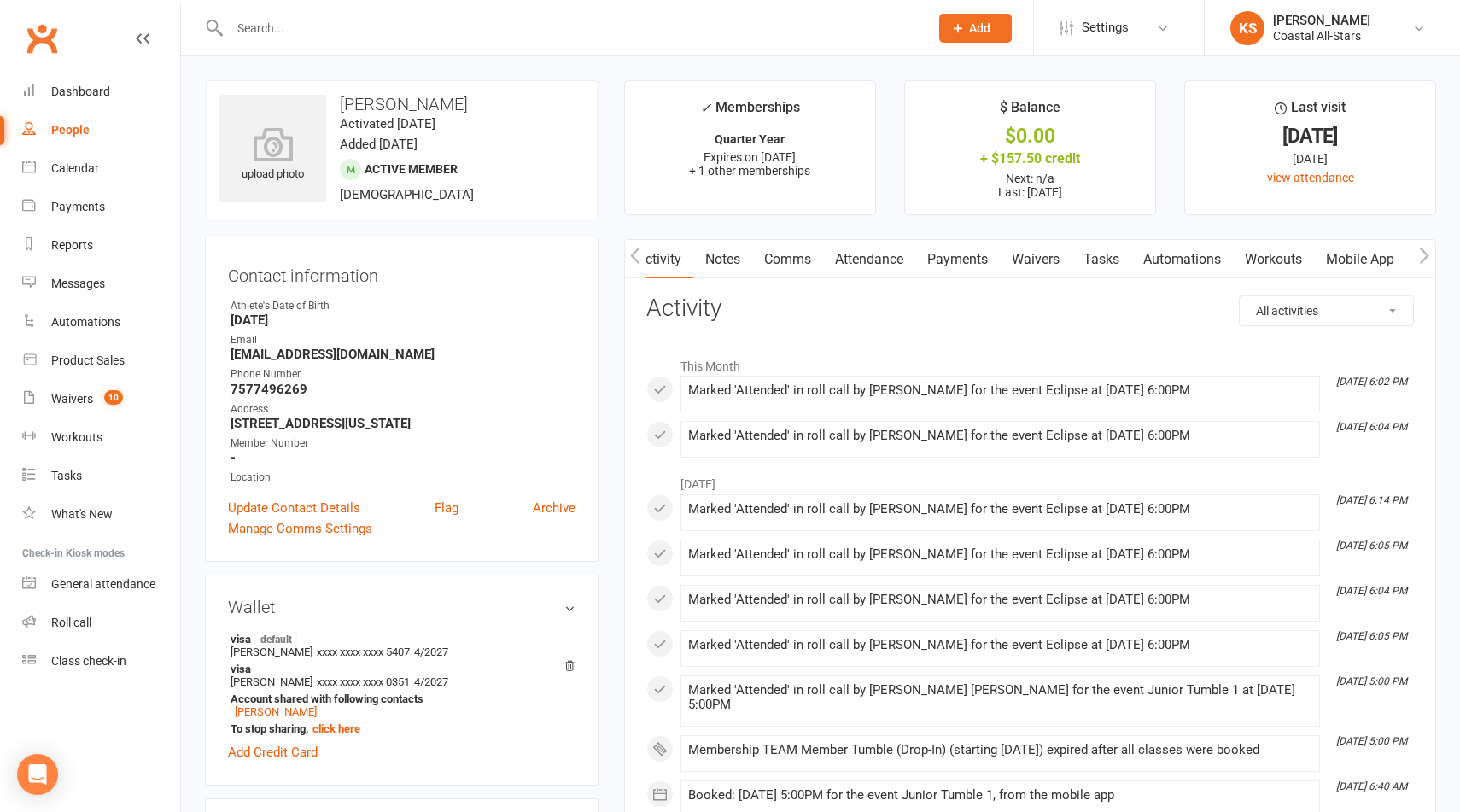
scroll to position [0, 1]
click at [972, 257] on link "Payments" at bounding box center [957, 260] width 85 height 40
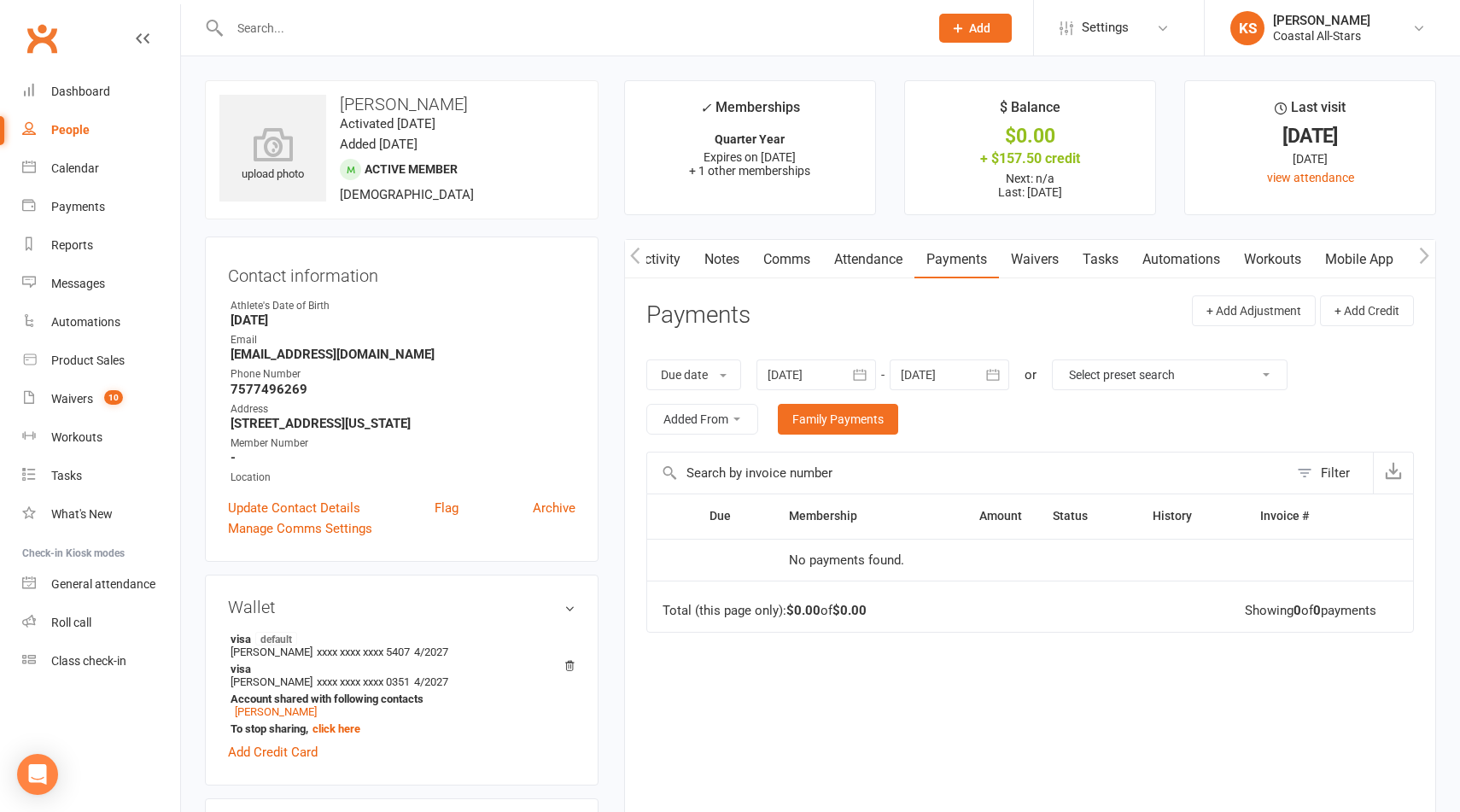
click at [827, 365] on div at bounding box center [816, 375] width 120 height 31
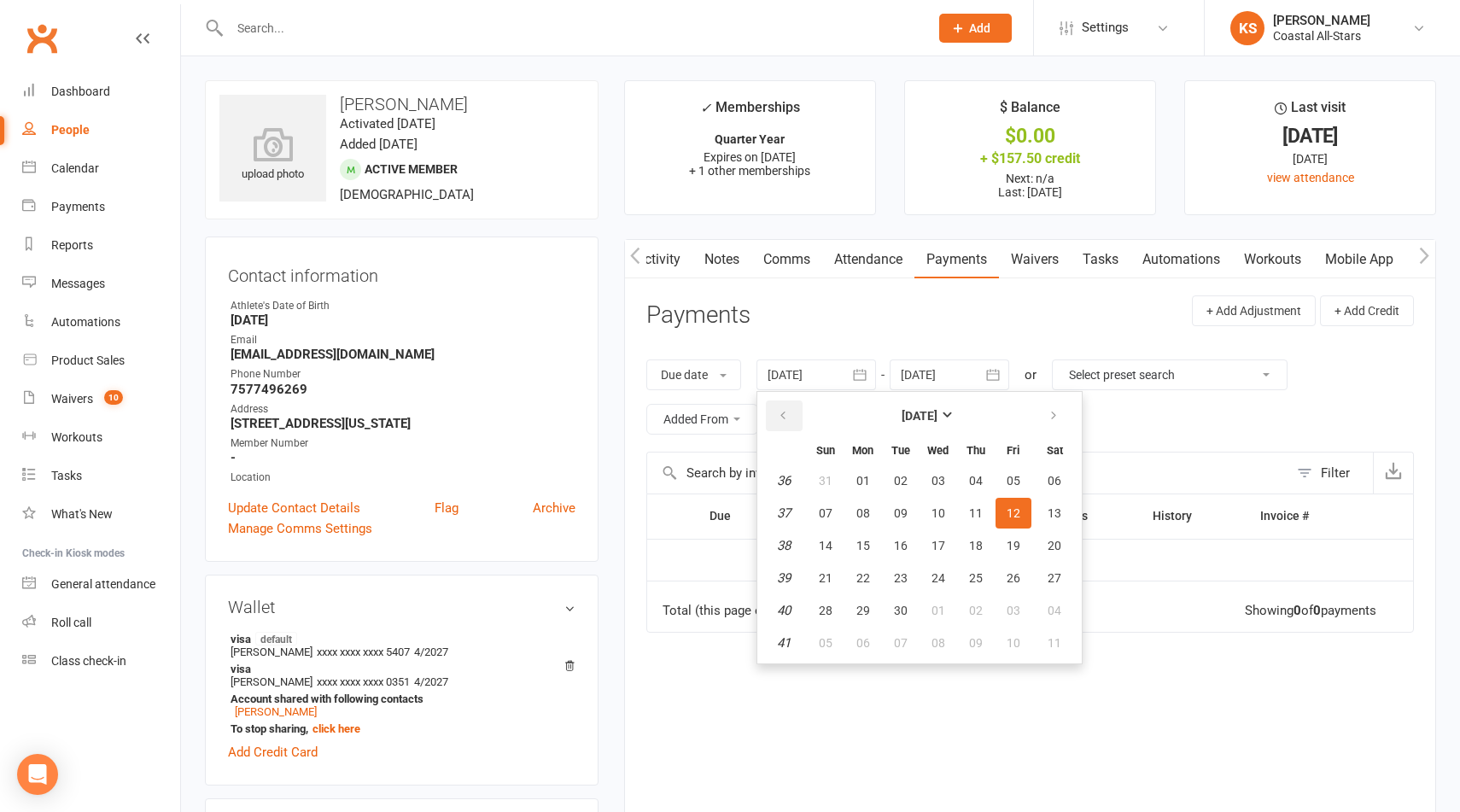
click at [775, 416] on button "button" at bounding box center [784, 416] width 37 height 31
click at [890, 478] on button "01" at bounding box center [901, 481] width 36 height 31
type input "[DATE]"
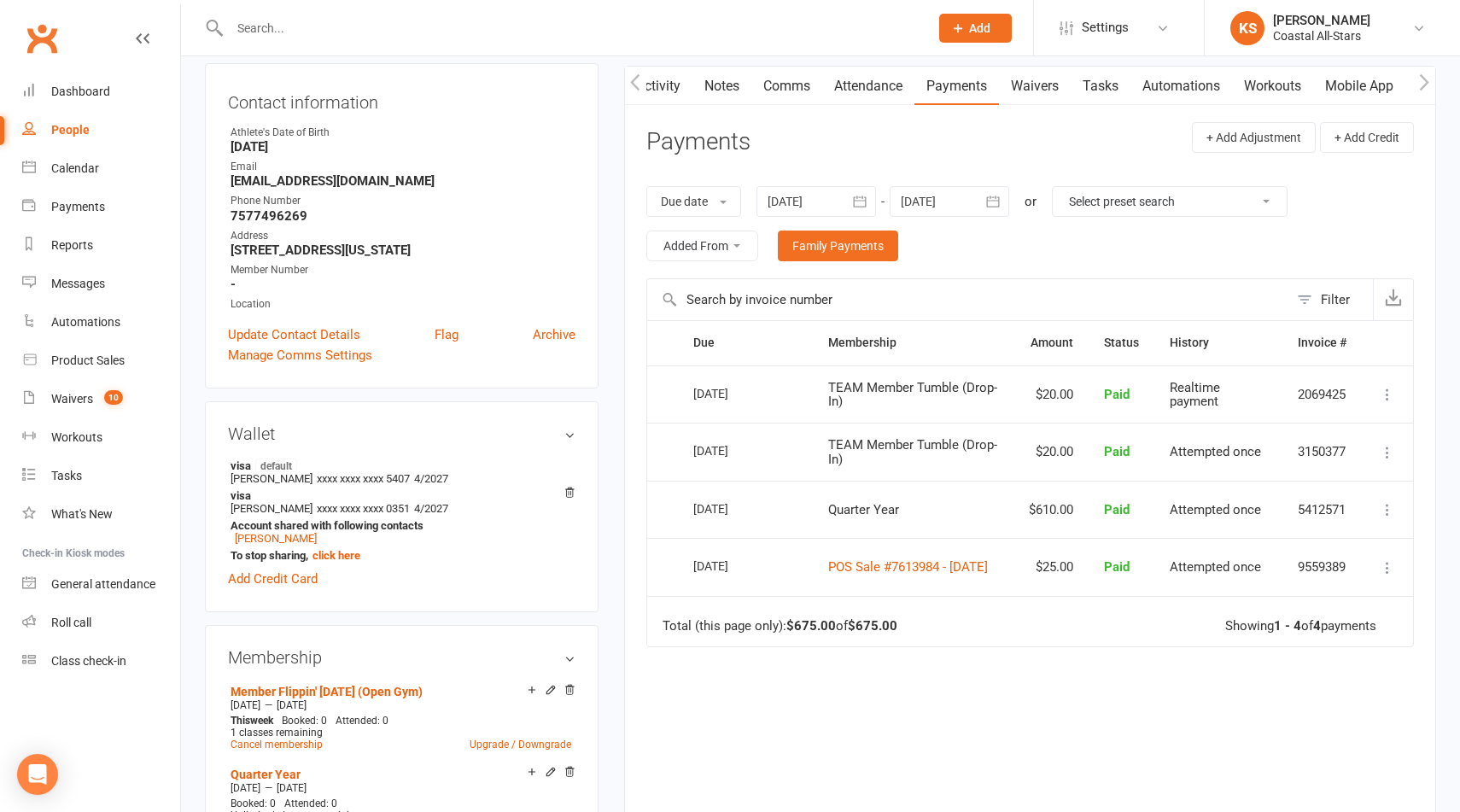
scroll to position [175, 0]
click at [878, 558] on link "POS Sale #7613984 - [DATE]" at bounding box center [908, 565] width 160 height 16
click at [711, 35] on input "text" at bounding box center [570, 28] width 693 height 24
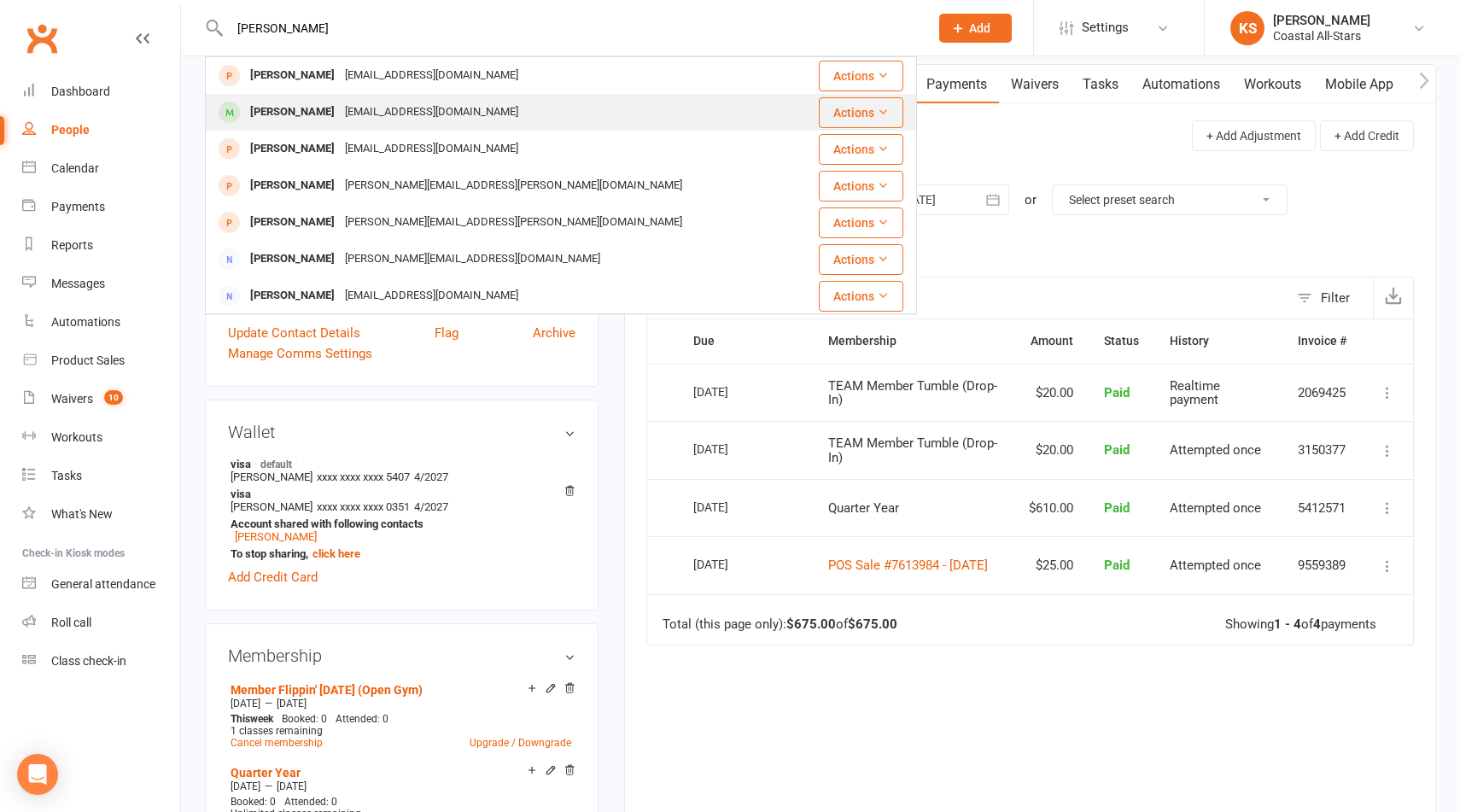
type input "[PERSON_NAME]"
click at [658, 108] on div "[PERSON_NAME] [PERSON_NAME][EMAIL_ADDRESS][DOMAIN_NAME]" at bounding box center [502, 112] width 590 height 35
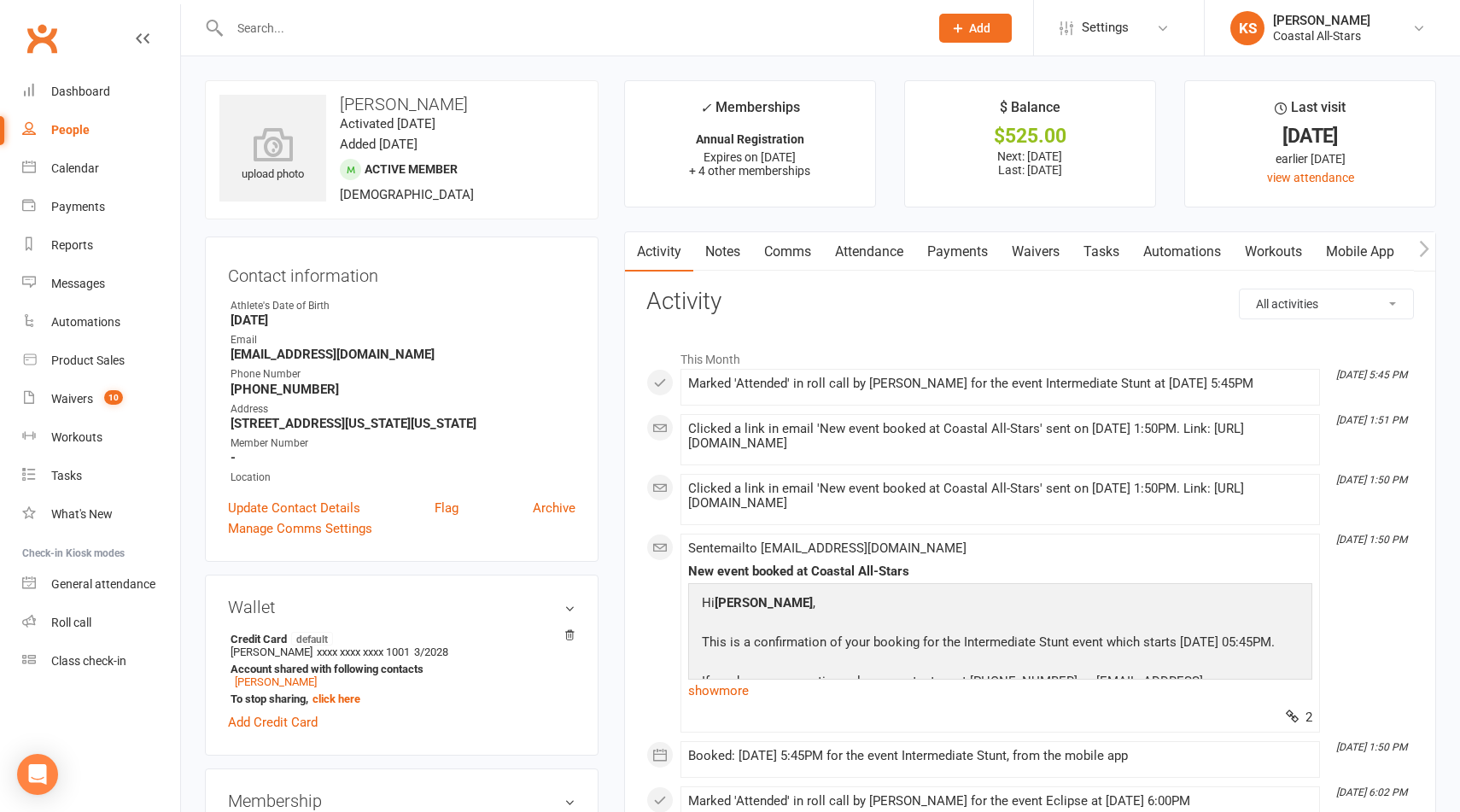
click at [980, 250] on link "Payments" at bounding box center [958, 252] width 85 height 40
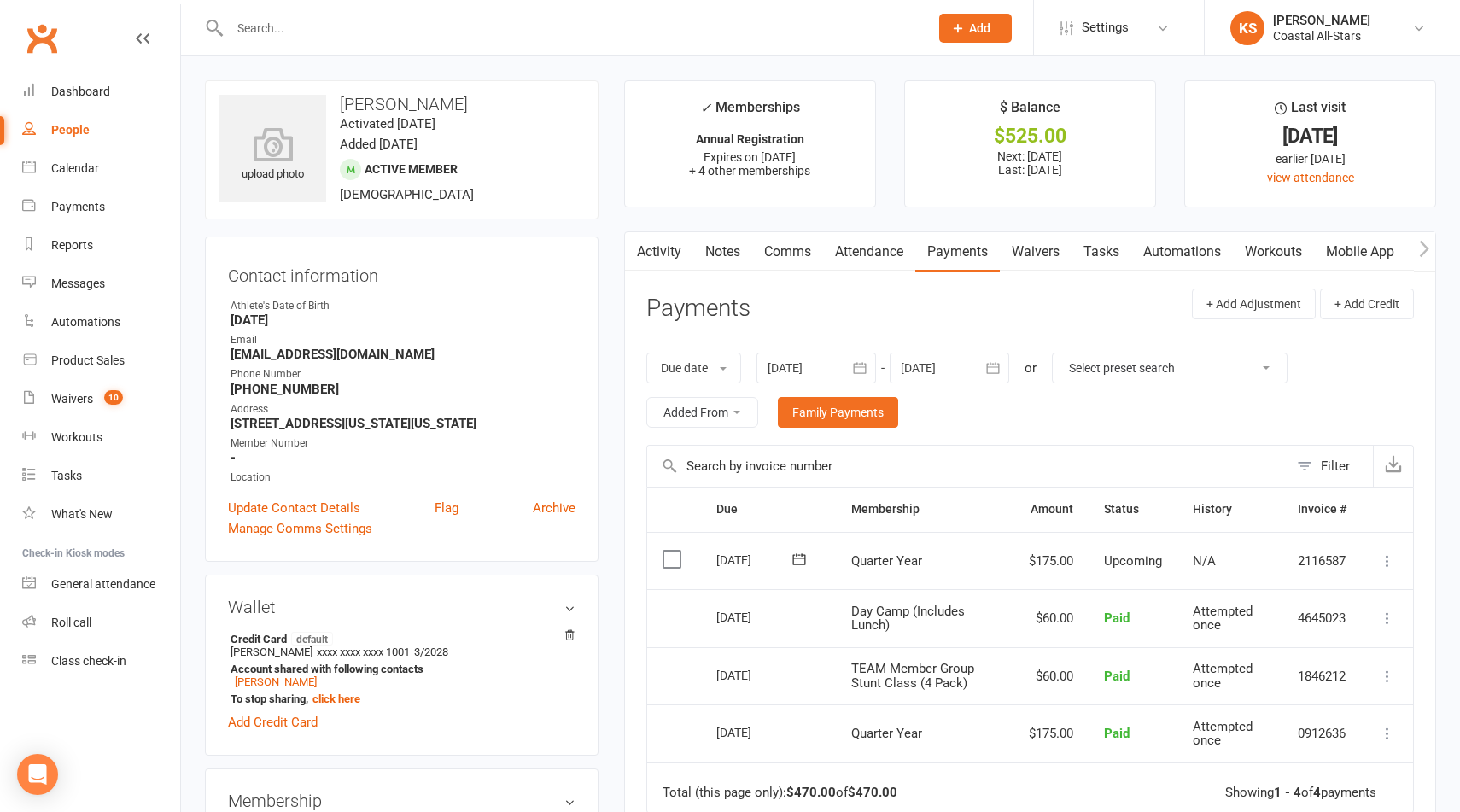
click at [835, 355] on div at bounding box center [816, 368] width 120 height 31
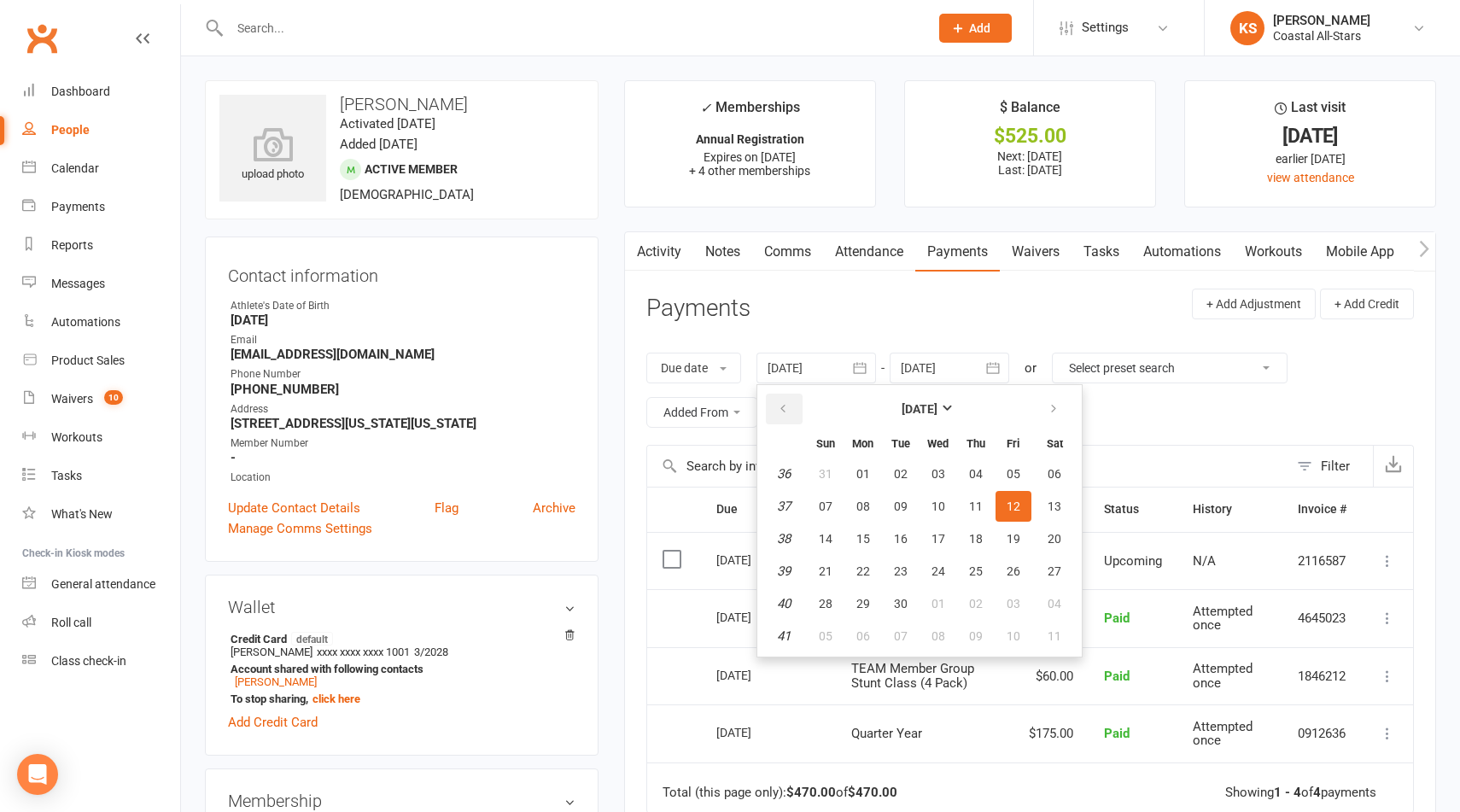
click at [795, 402] on button "button" at bounding box center [784, 409] width 37 height 31
click at [1010, 463] on button "01" at bounding box center [1014, 474] width 36 height 31
type input "[DATE]"
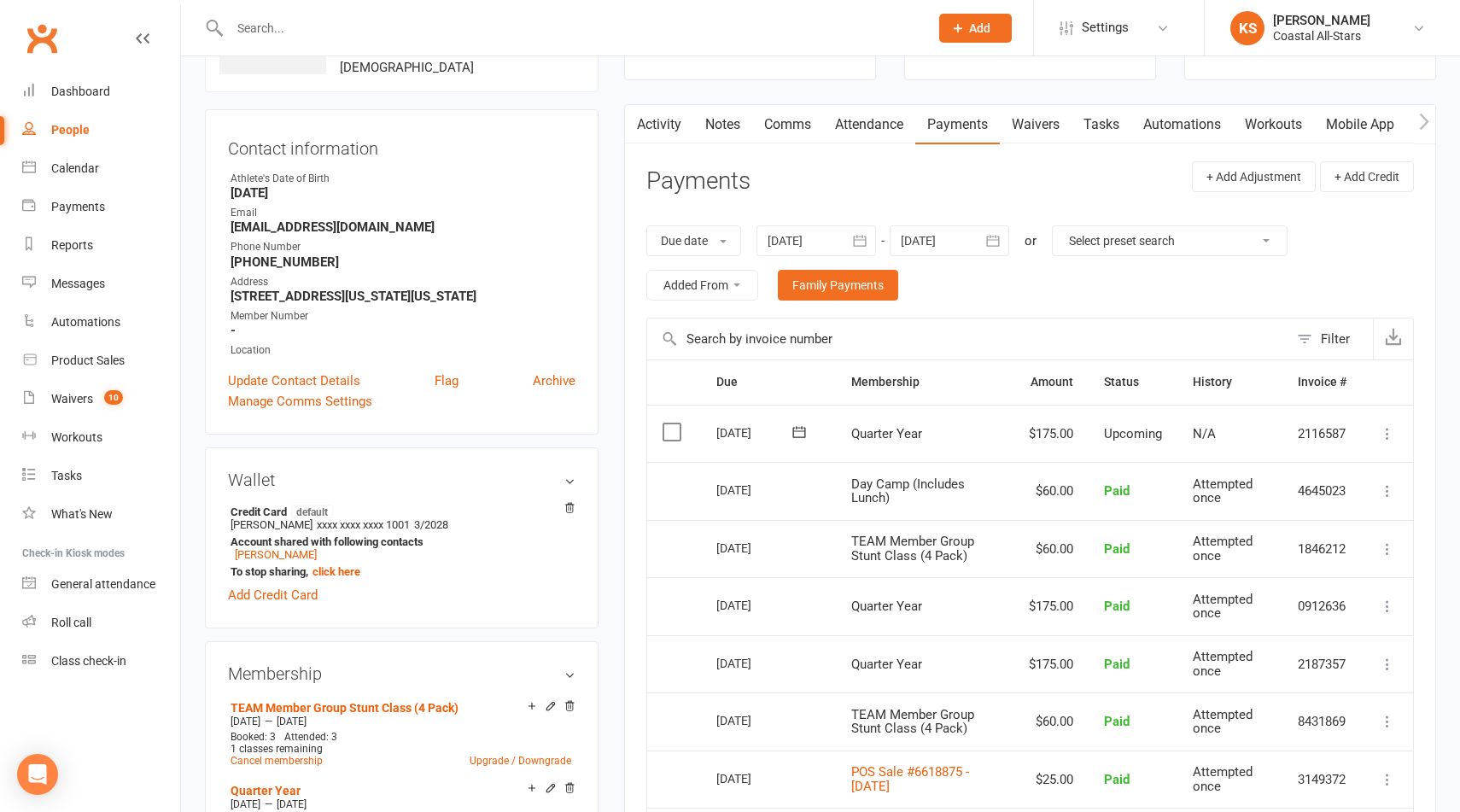
scroll to position [129, 0]
click at [444, 28] on input "text" at bounding box center [570, 28] width 693 height 24
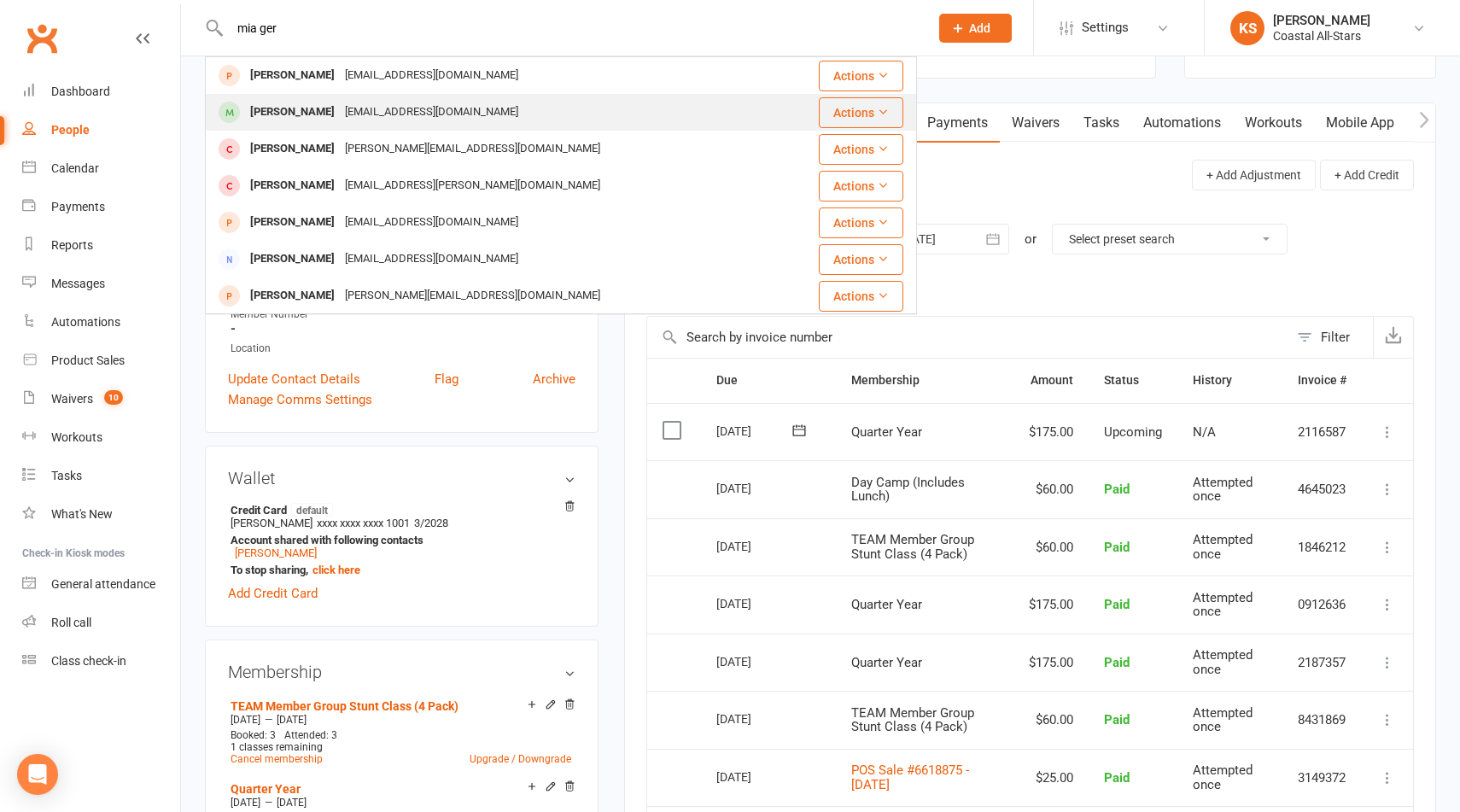
type input "mia ger"
click at [398, 118] on div "[EMAIL_ADDRESS][DOMAIN_NAME]" at bounding box center [431, 112] width 184 height 25
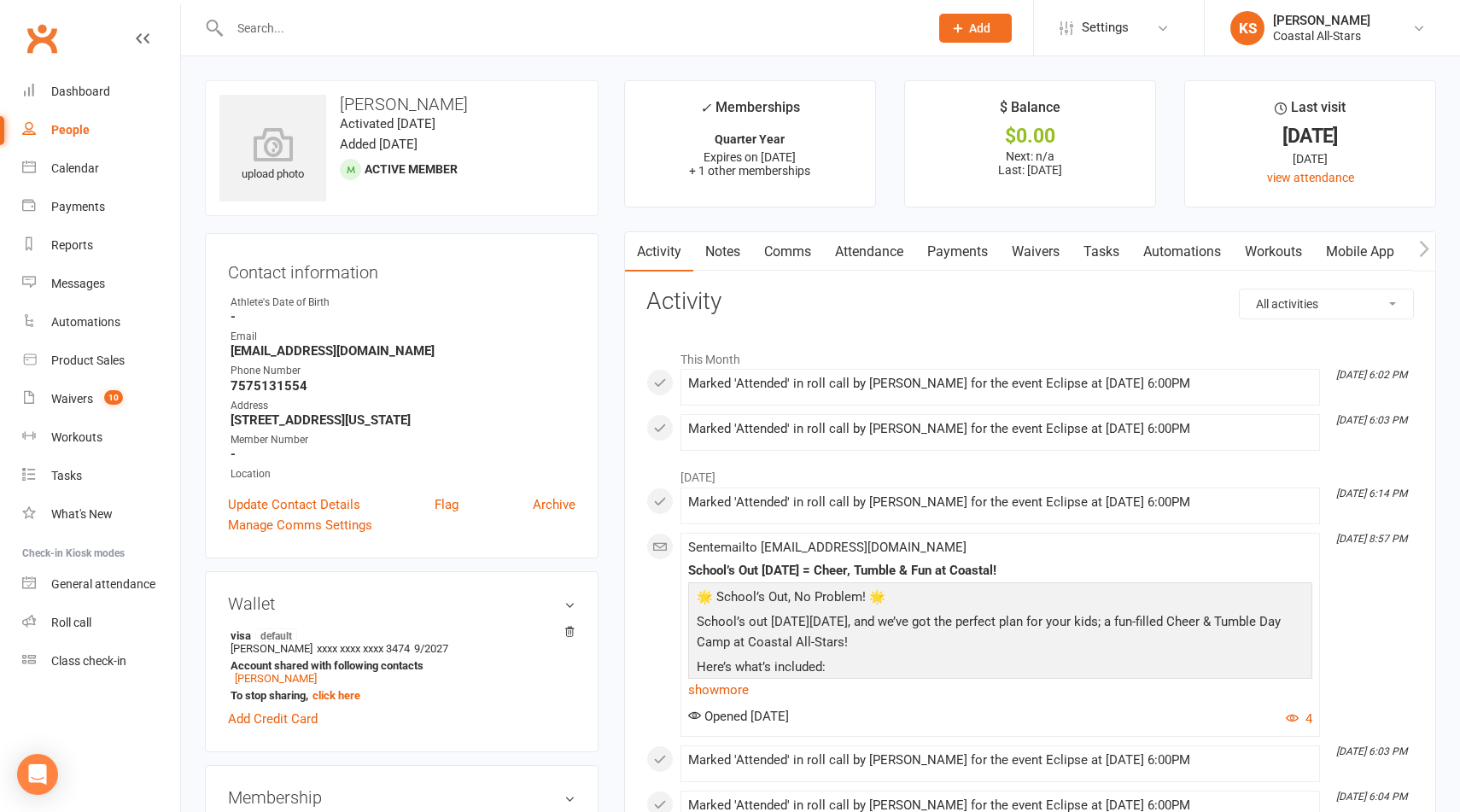
click at [246, 31] on input "text" at bounding box center [570, 28] width 693 height 24
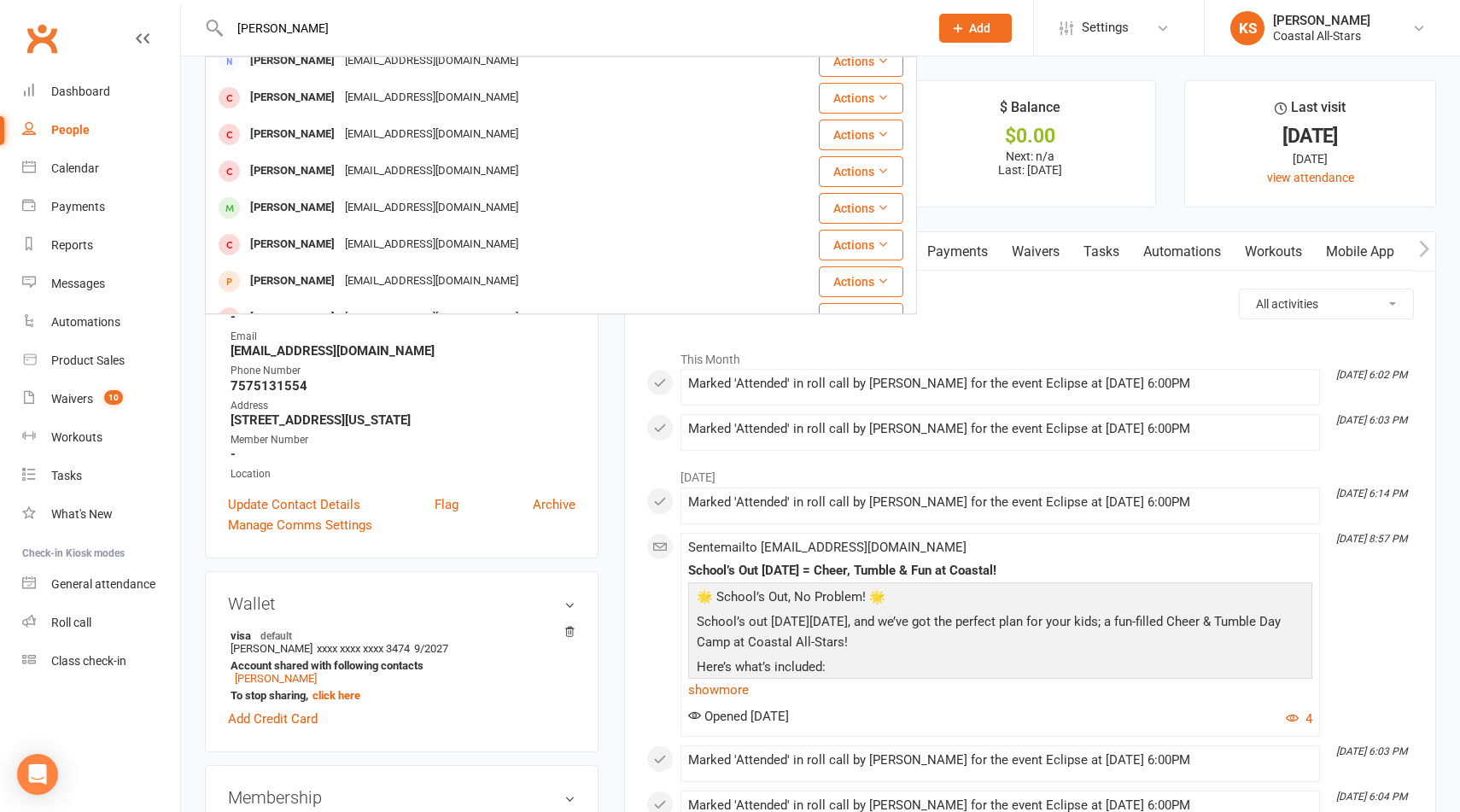
scroll to position [130, 0]
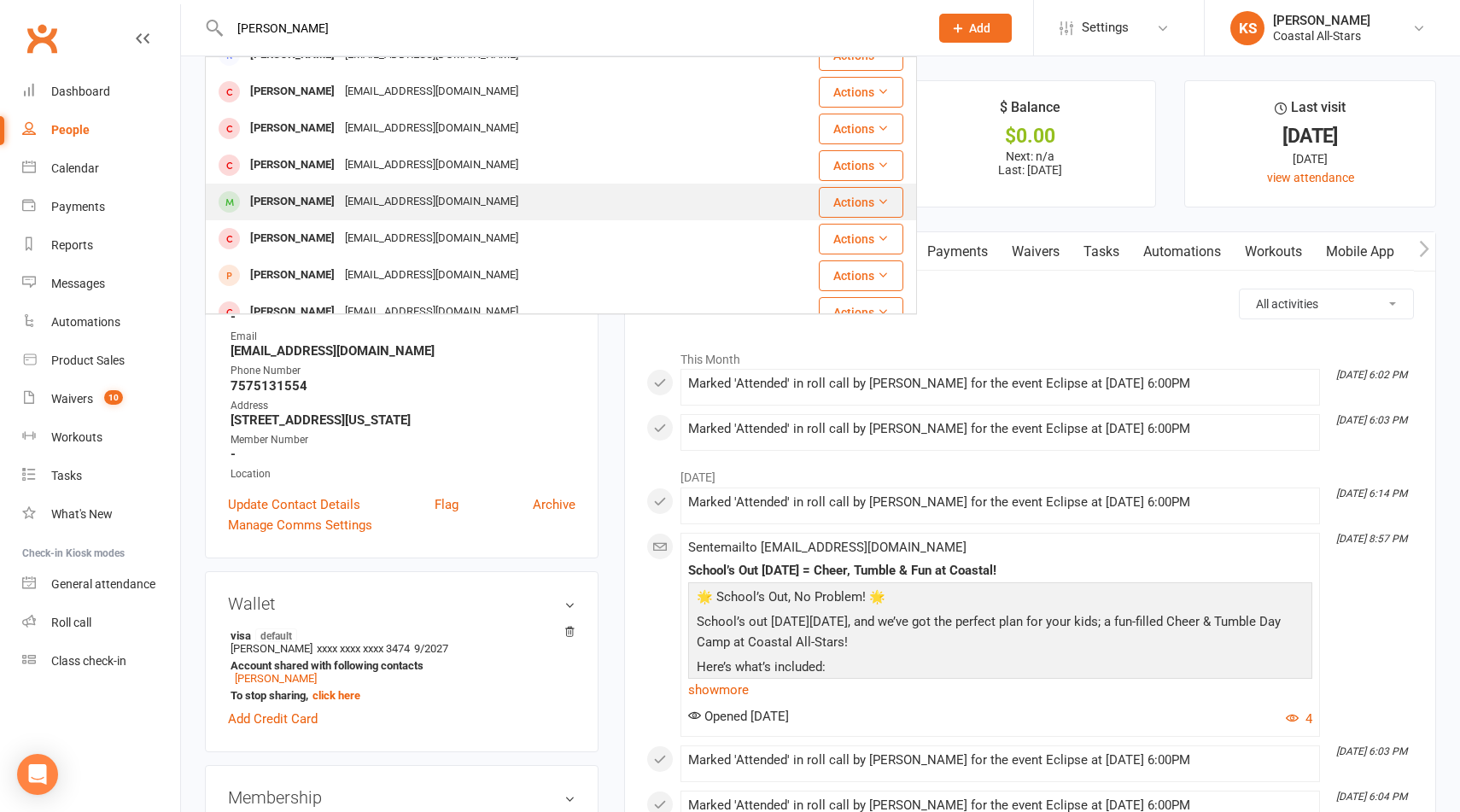
type input "[PERSON_NAME]"
click at [317, 210] on div "[PERSON_NAME]" at bounding box center [293, 202] width 95 height 25
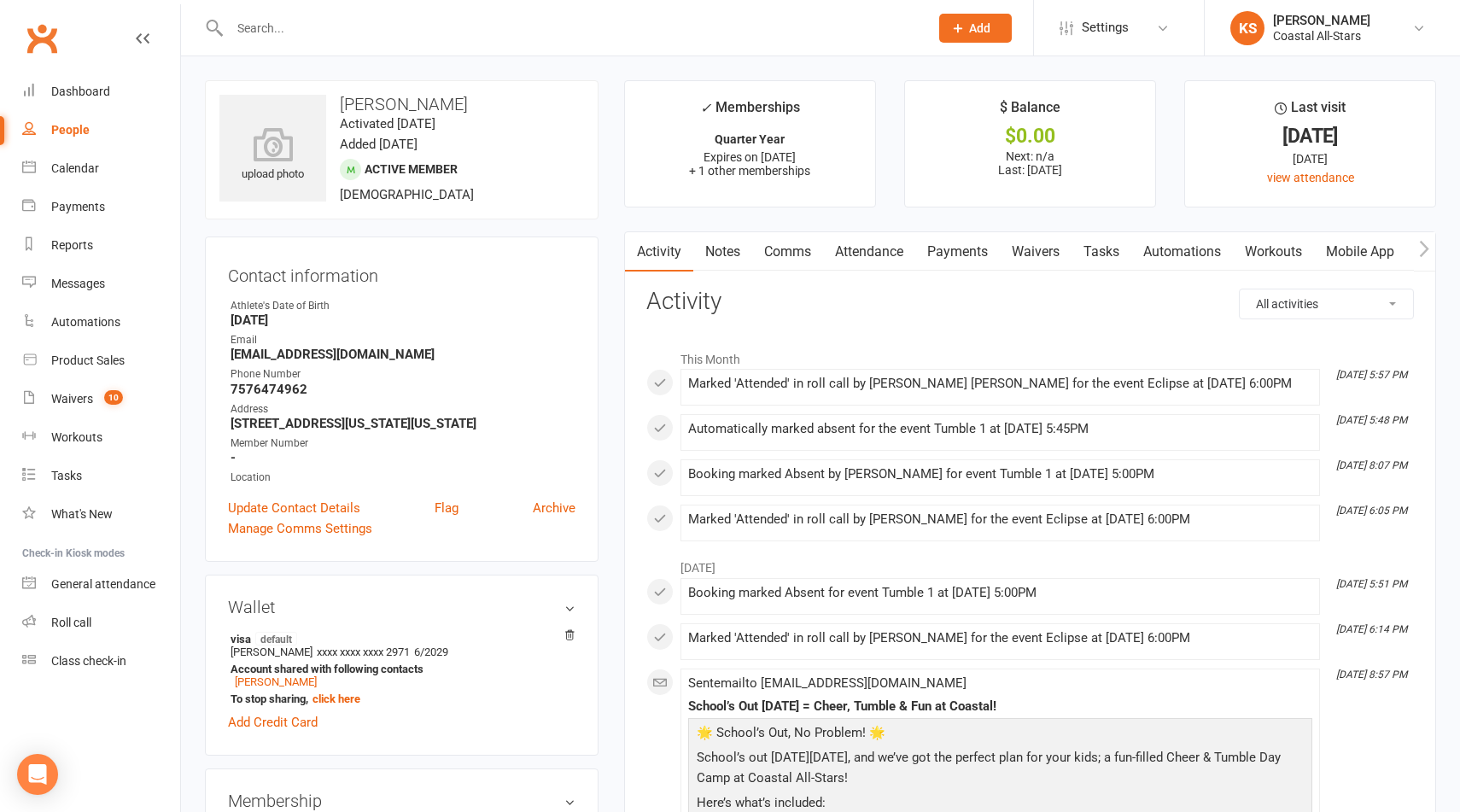
click at [943, 244] on link "Payments" at bounding box center [958, 252] width 85 height 40
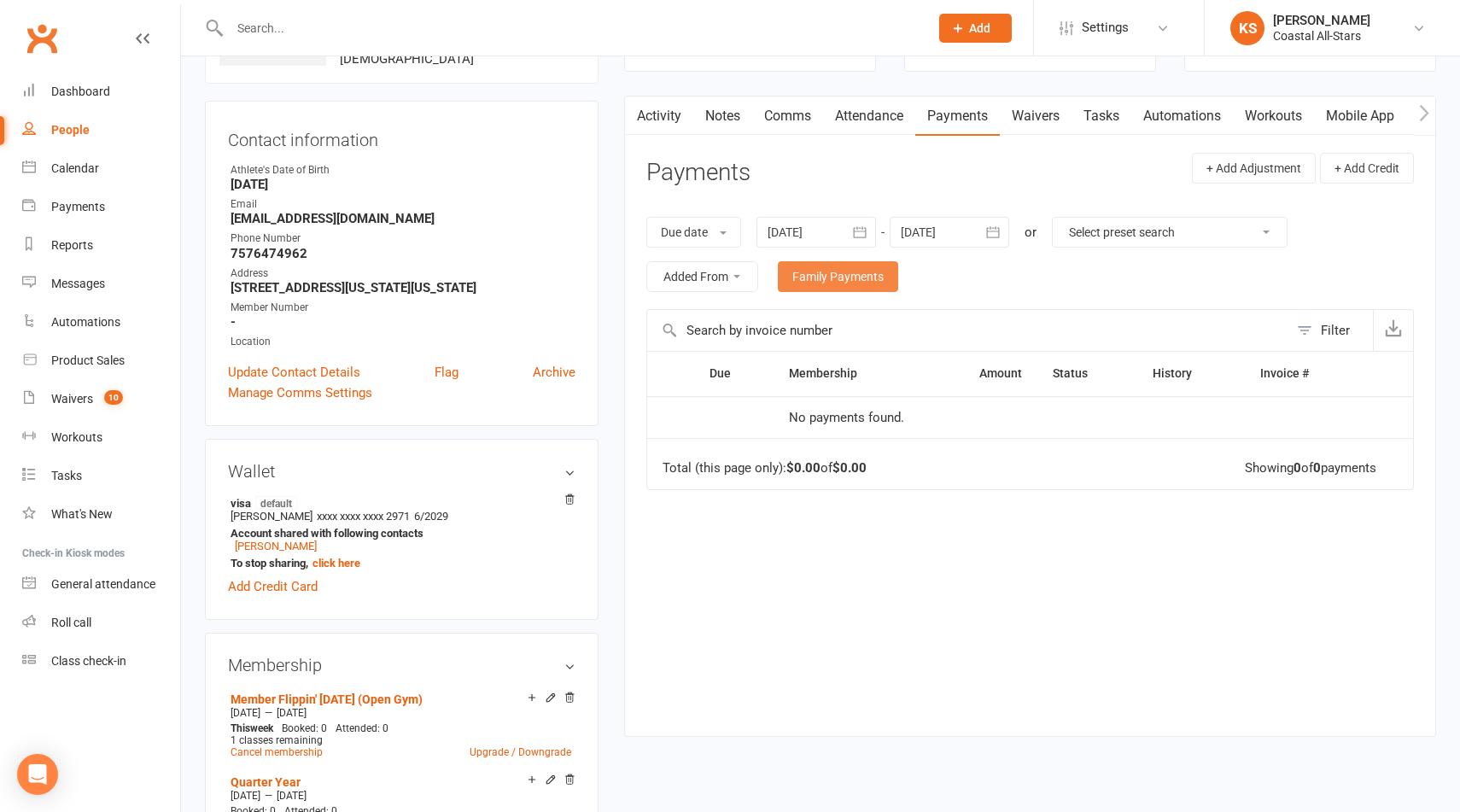
scroll to position [136, 0]
click at [839, 225] on div at bounding box center [816, 231] width 120 height 31
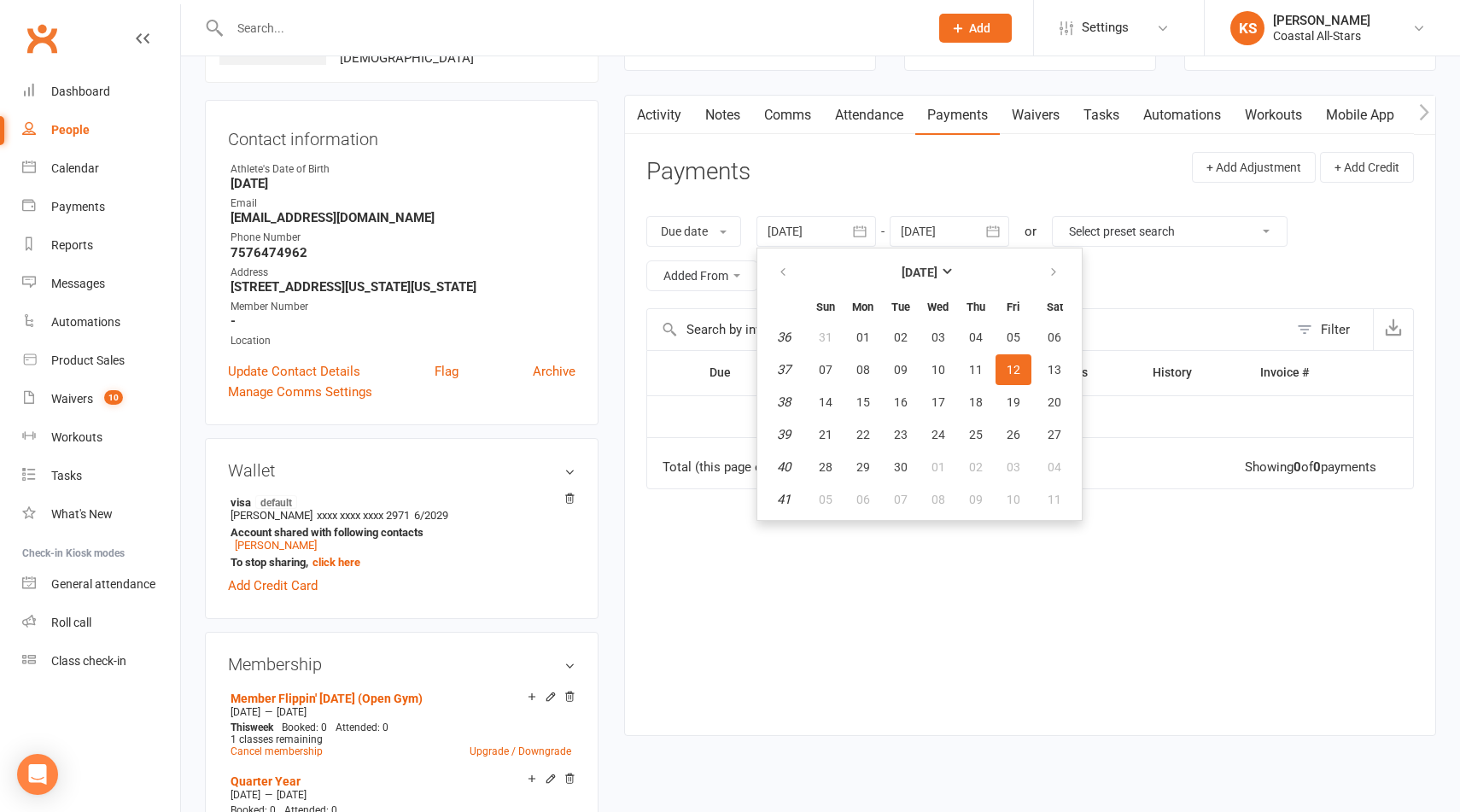
click at [781, 254] on th at bounding box center [784, 273] width 43 height 38
click at [781, 258] on button "button" at bounding box center [784, 273] width 37 height 31
click at [904, 337] on span "01" at bounding box center [901, 337] width 14 height 14
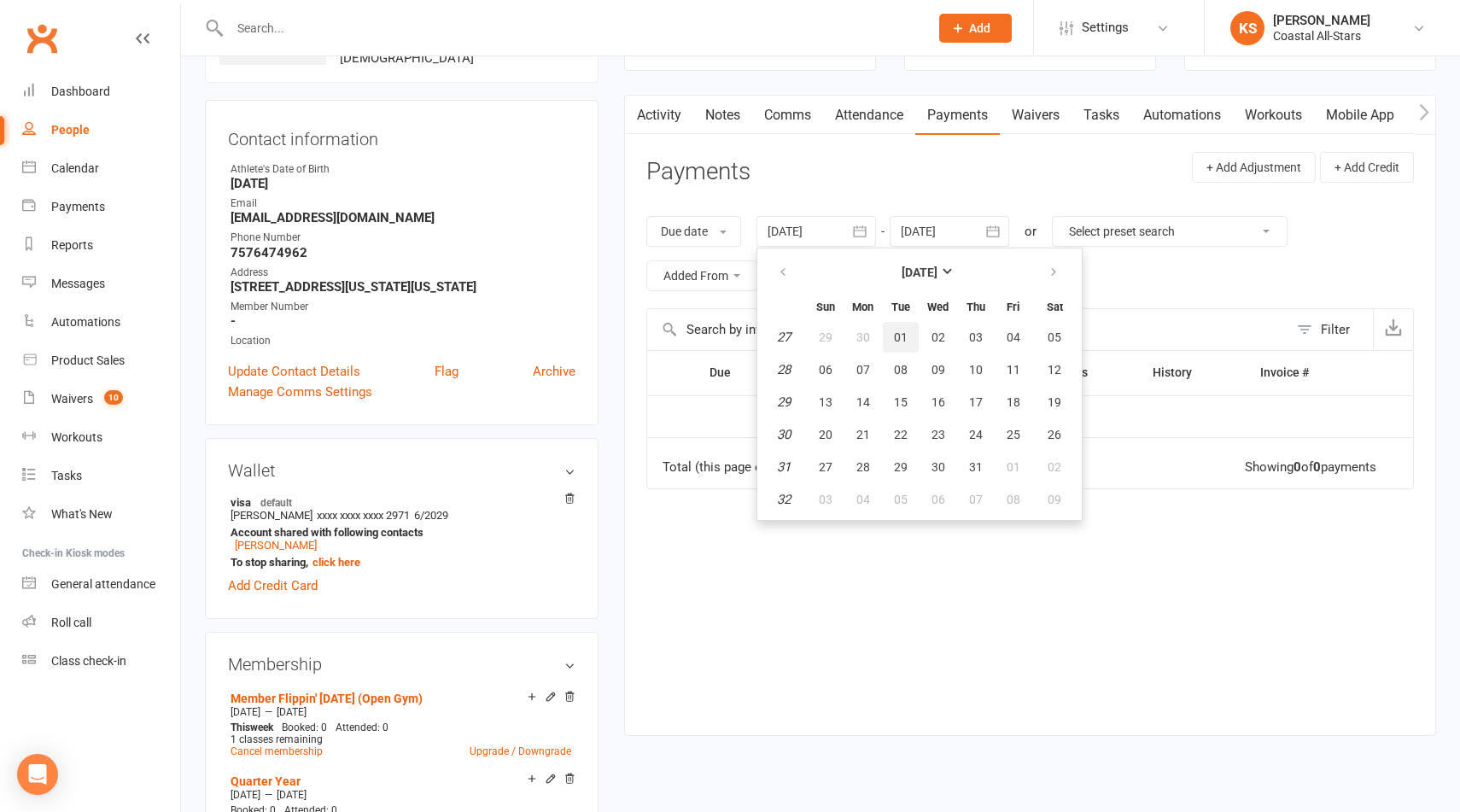
type input "[DATE]"
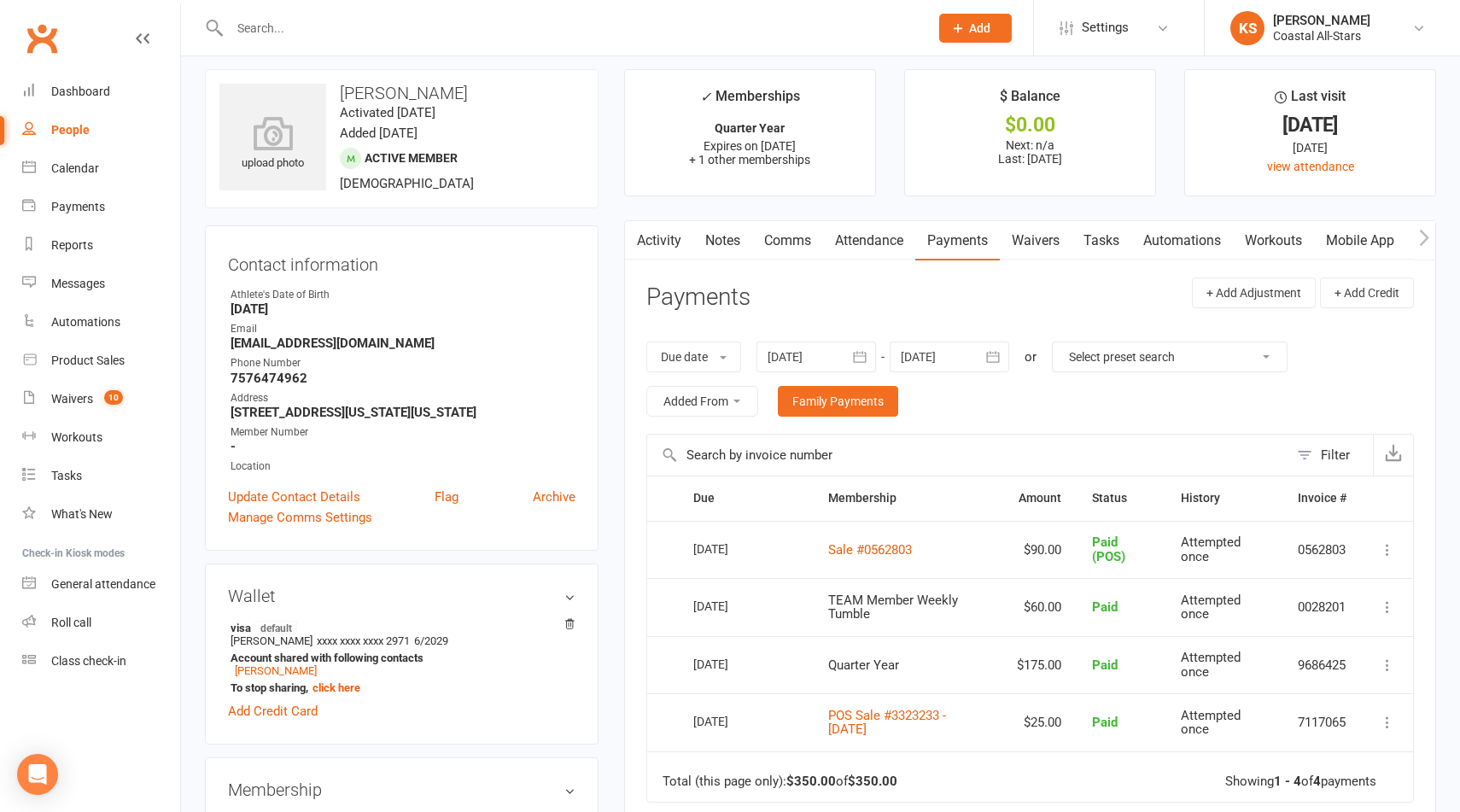
scroll to position [0, 0]
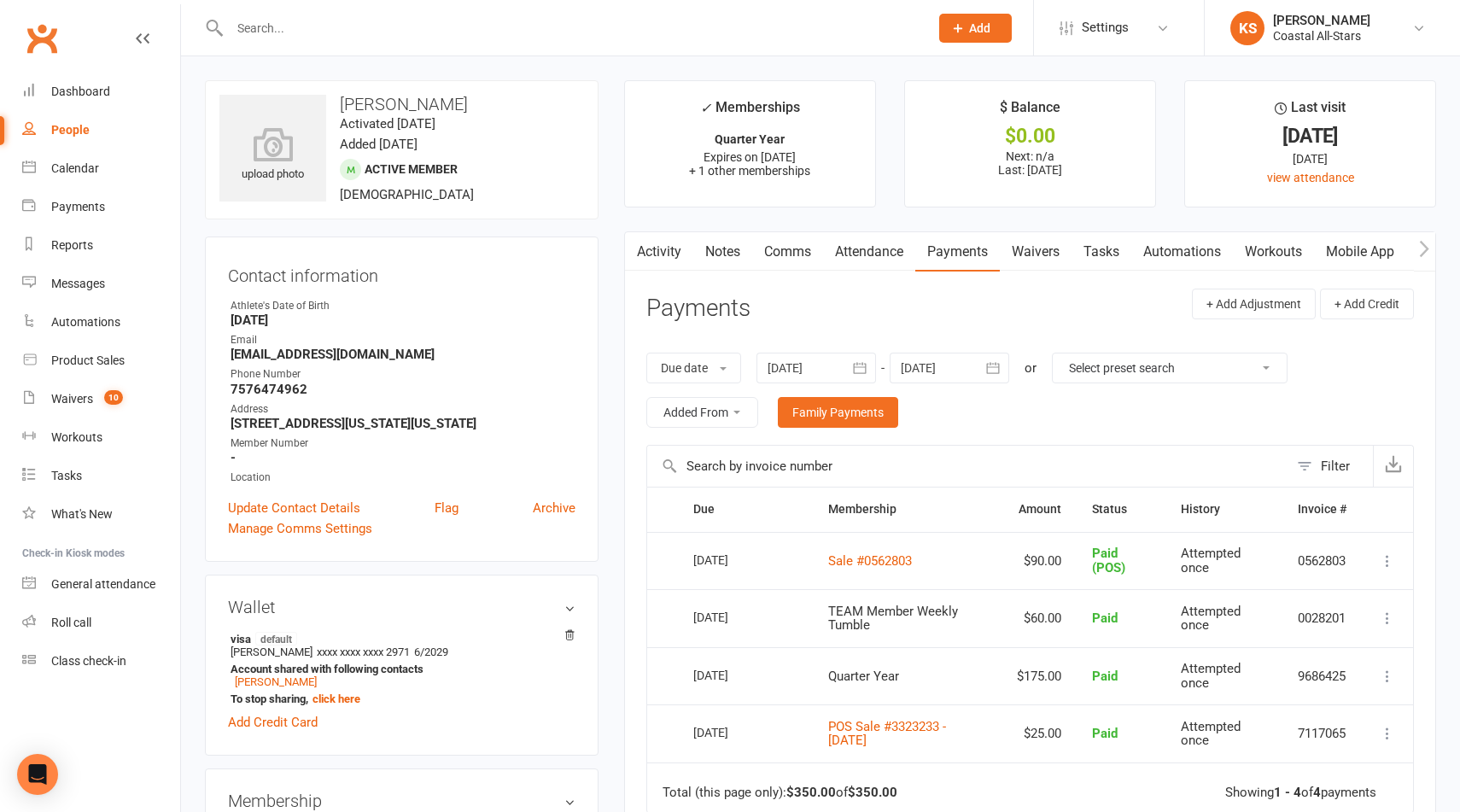
click at [361, 28] on input "text" at bounding box center [570, 28] width 693 height 24
click at [82, 284] on div "Messages" at bounding box center [78, 284] width 53 height 14
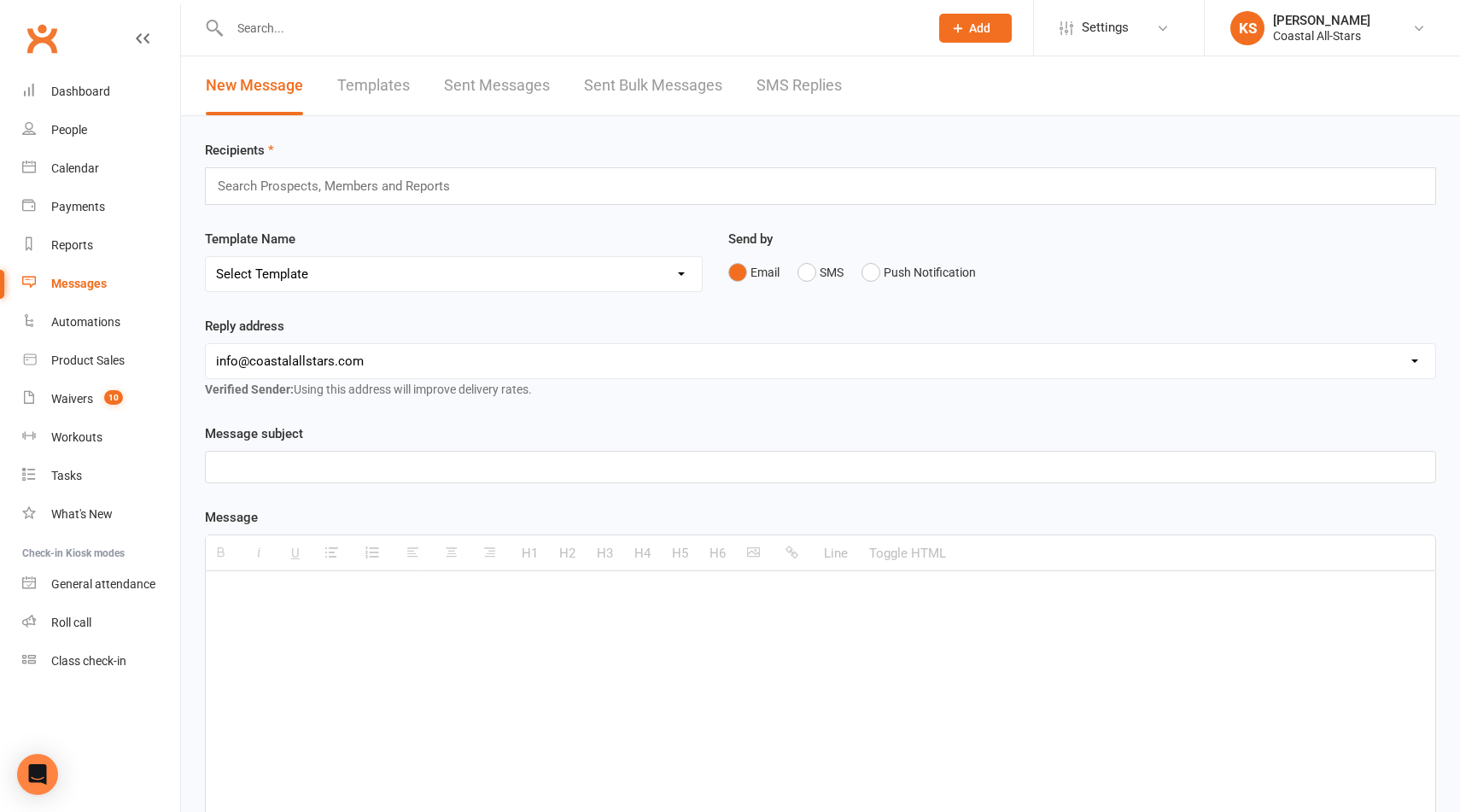
click at [308, 190] on input "text" at bounding box center [341, 186] width 250 height 22
click at [386, 186] on div "[PERSON_NAME] [PERSON_NAME]" at bounding box center [821, 186] width 1231 height 38
drag, startPoint x: 352, startPoint y: 184, endPoint x: 222, endPoint y: 185, distance: 130.0
click at [222, 185] on div "[PERSON_NAME] [PERSON_NAME]" at bounding box center [821, 186] width 1231 height 38
click at [347, 167] on div "[PERSON_NAME] [PERSON_NAME]" at bounding box center [821, 186] width 1231 height 38
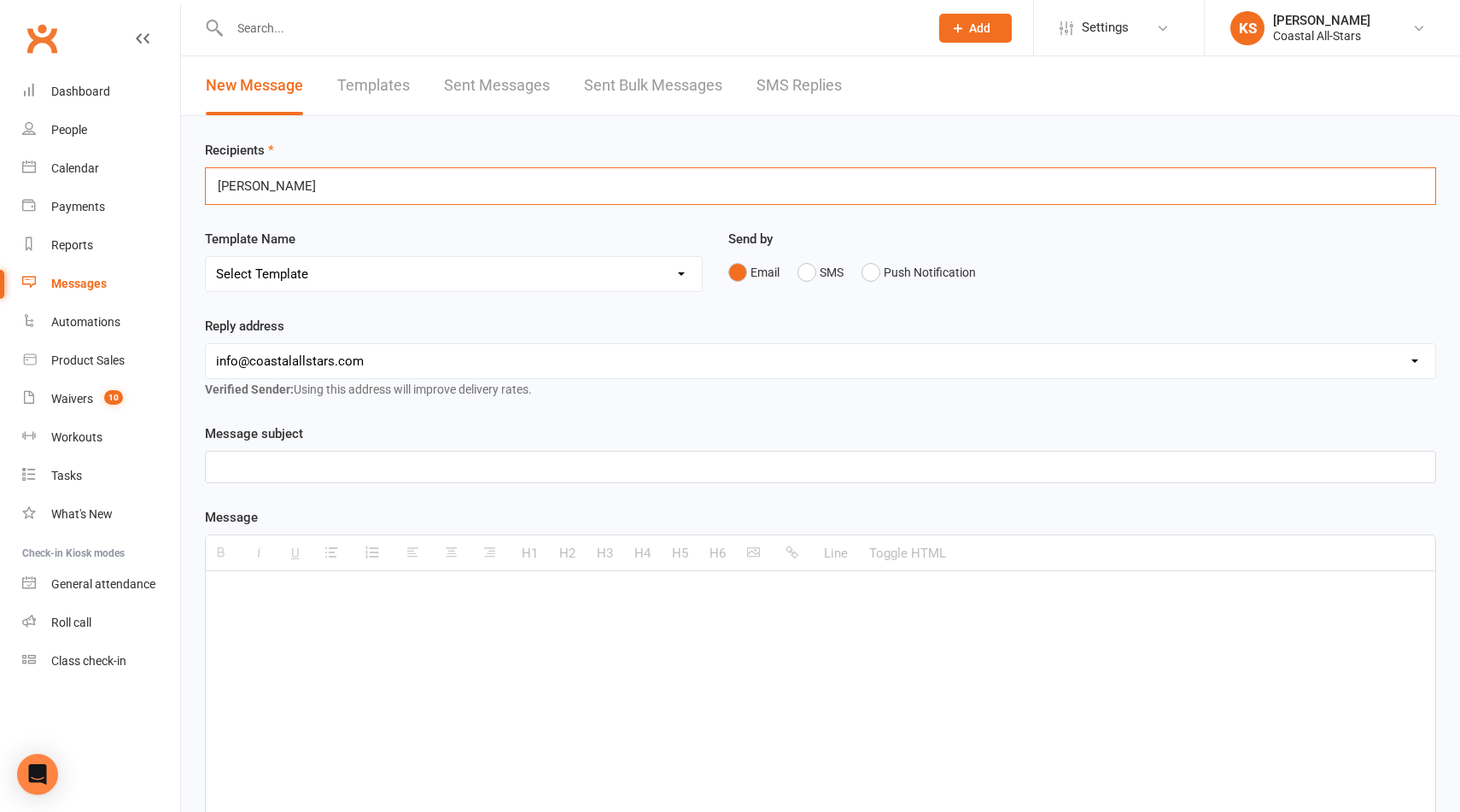
drag, startPoint x: 343, startPoint y: 186, endPoint x: 207, endPoint y: 194, distance: 136.2
click at [207, 194] on div "[PERSON_NAME] [PERSON_NAME]" at bounding box center [821, 186] width 1231 height 38
drag, startPoint x: 295, startPoint y: 184, endPoint x: 195, endPoint y: 171, distance: 100.8
click at [192, 176] on div "Recipients Spetheriylvia Petheridge Spetheriylvia Petheridge Template Name Sele…" at bounding box center [821, 601] width 1280 height 969
click at [321, 191] on input "PetheridgePetheridge" at bounding box center [282, 186] width 134 height 22
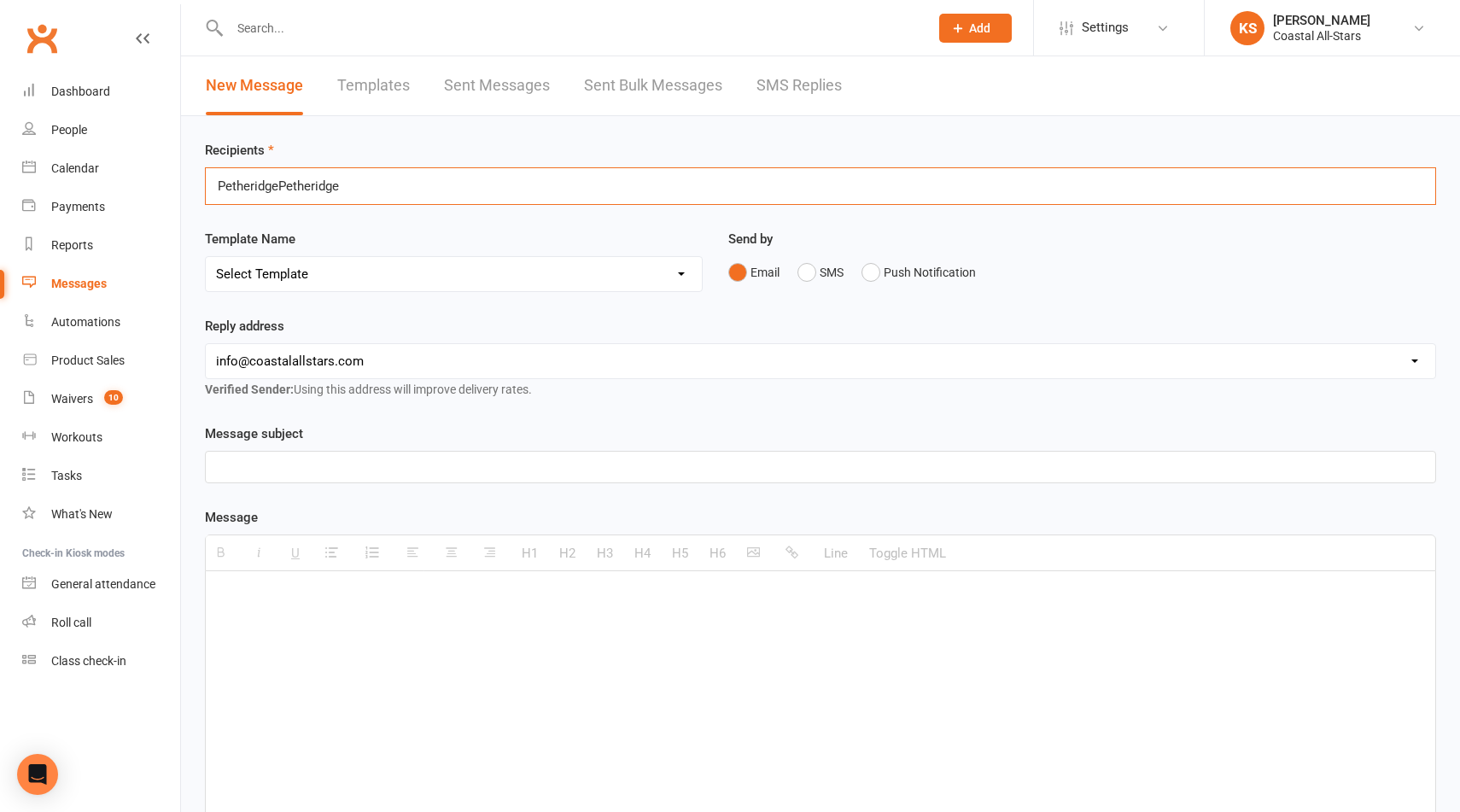
click at [321, 191] on input "PetheridgePetheridge" at bounding box center [282, 186] width 134 height 22
click at [374, 196] on div "PetheridgePetheridge PetheridgePetheridge" at bounding box center [821, 186] width 1231 height 38
click at [363, 188] on div "PetheridgePetheridge PetheridgePetheridge" at bounding box center [821, 186] width 1231 height 38
click at [351, 188] on div "PetheridgePetheridge PetheridgePetheridge" at bounding box center [821, 186] width 1231 height 38
click at [327, 180] on input "PetheridgePetheridge" at bounding box center [282, 186] width 134 height 22
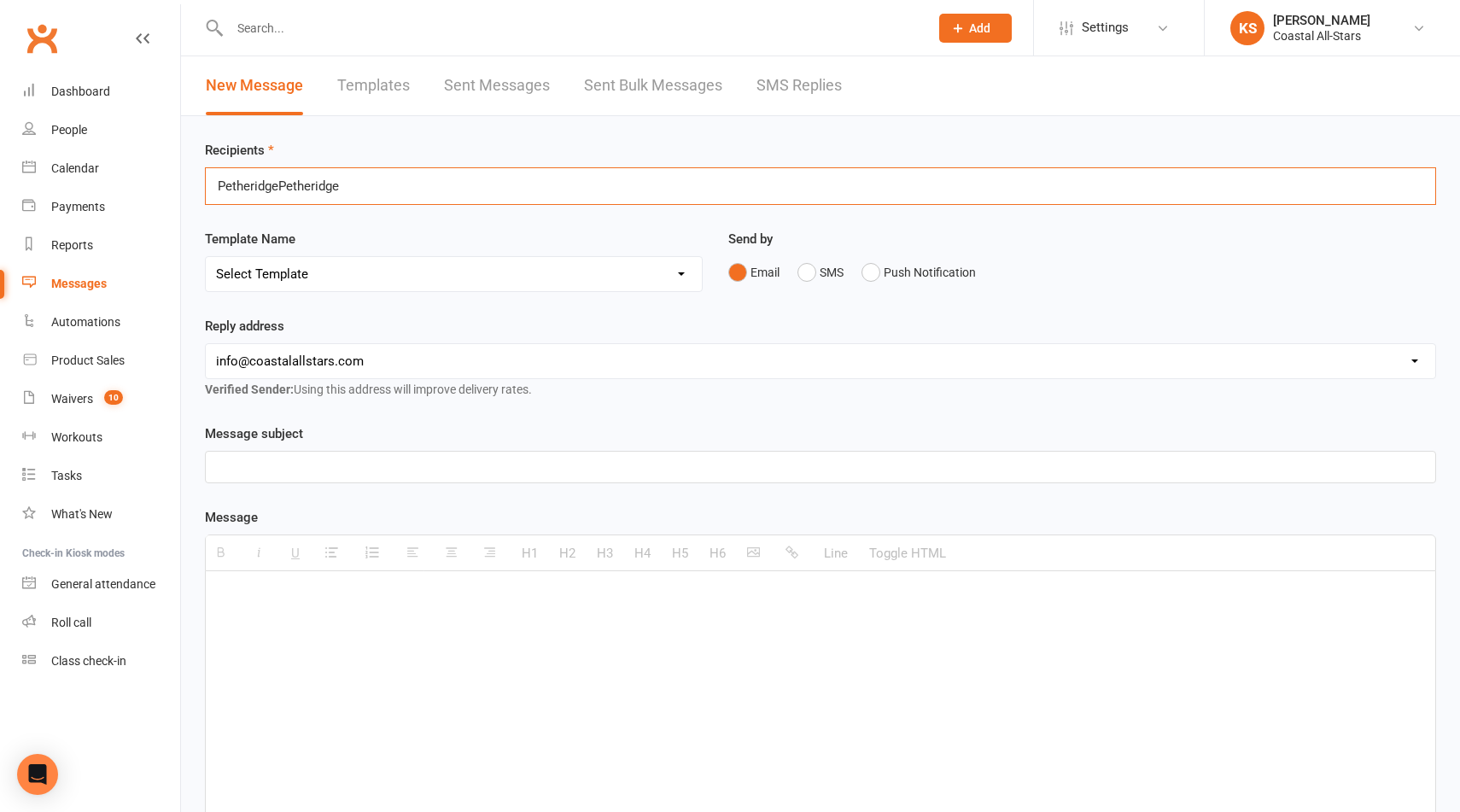
click at [325, 180] on input "PetheridgePetheridge" at bounding box center [282, 186] width 134 height 22
click at [255, 188] on input "petheridge" at bounding box center [249, 186] width 67 height 22
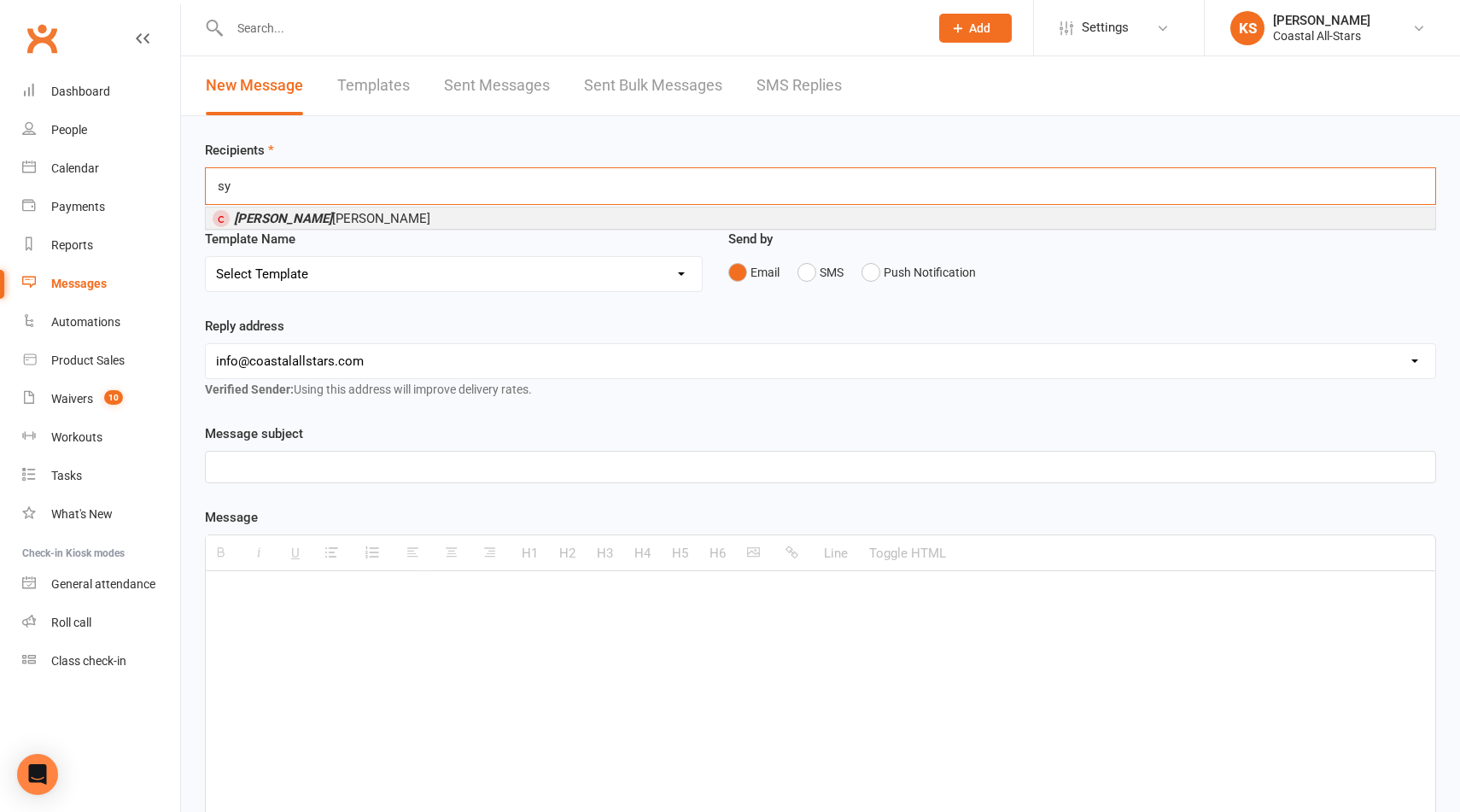
type input "s"
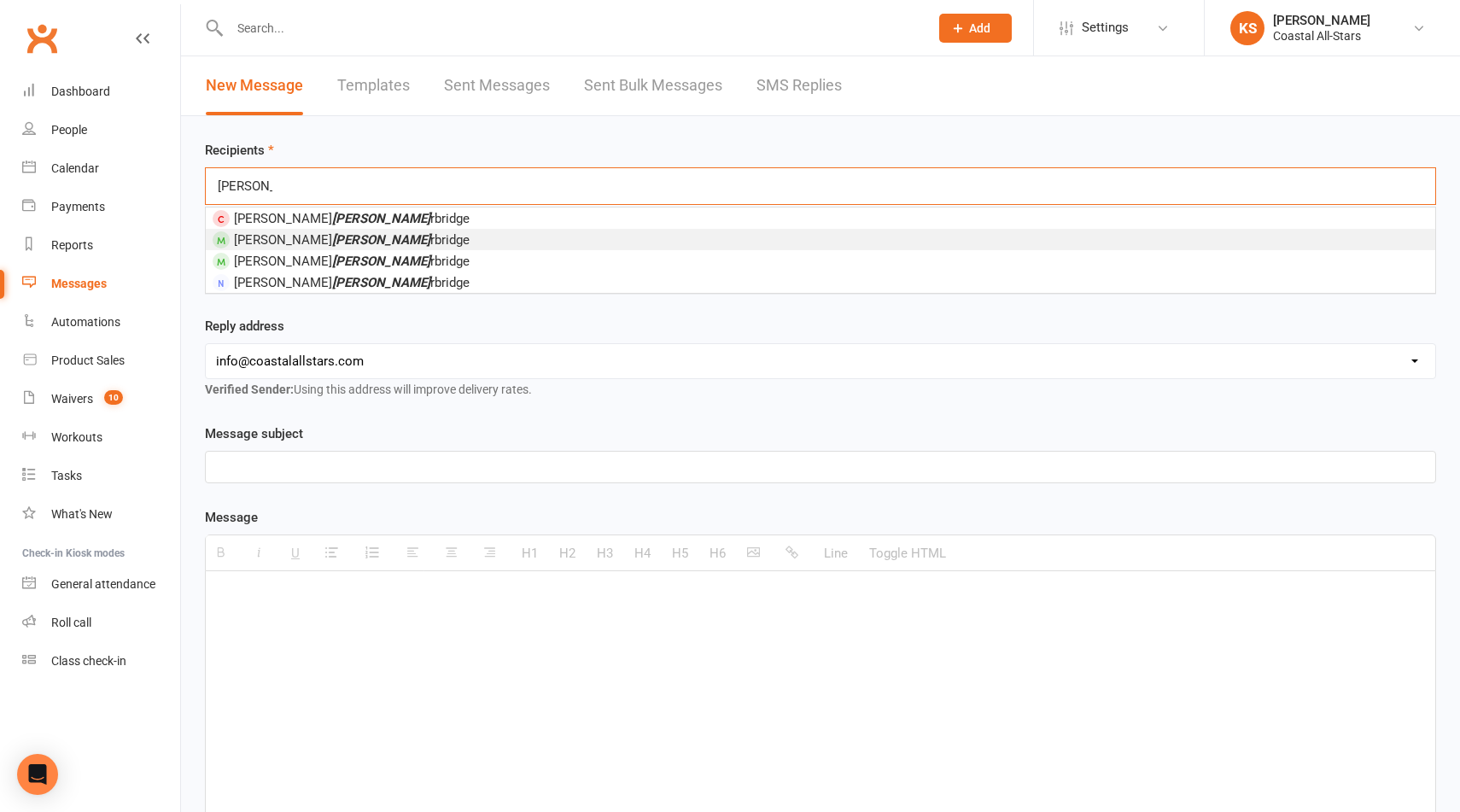
type input "[PERSON_NAME]"
click at [252, 235] on span "[PERSON_NAME] rbridge" at bounding box center [351, 240] width 236 height 16
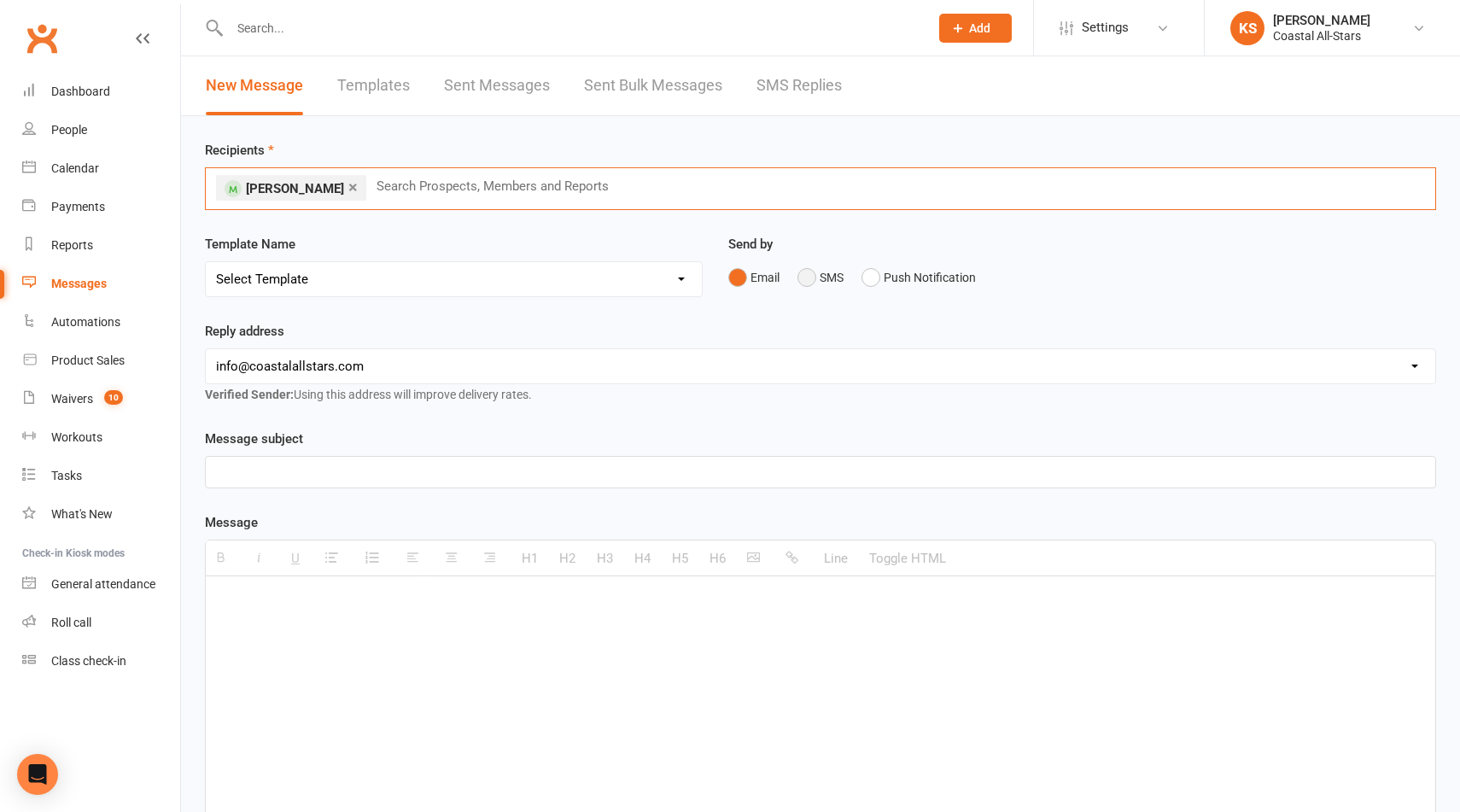
click at [806, 284] on button "SMS" at bounding box center [820, 278] width 46 height 33
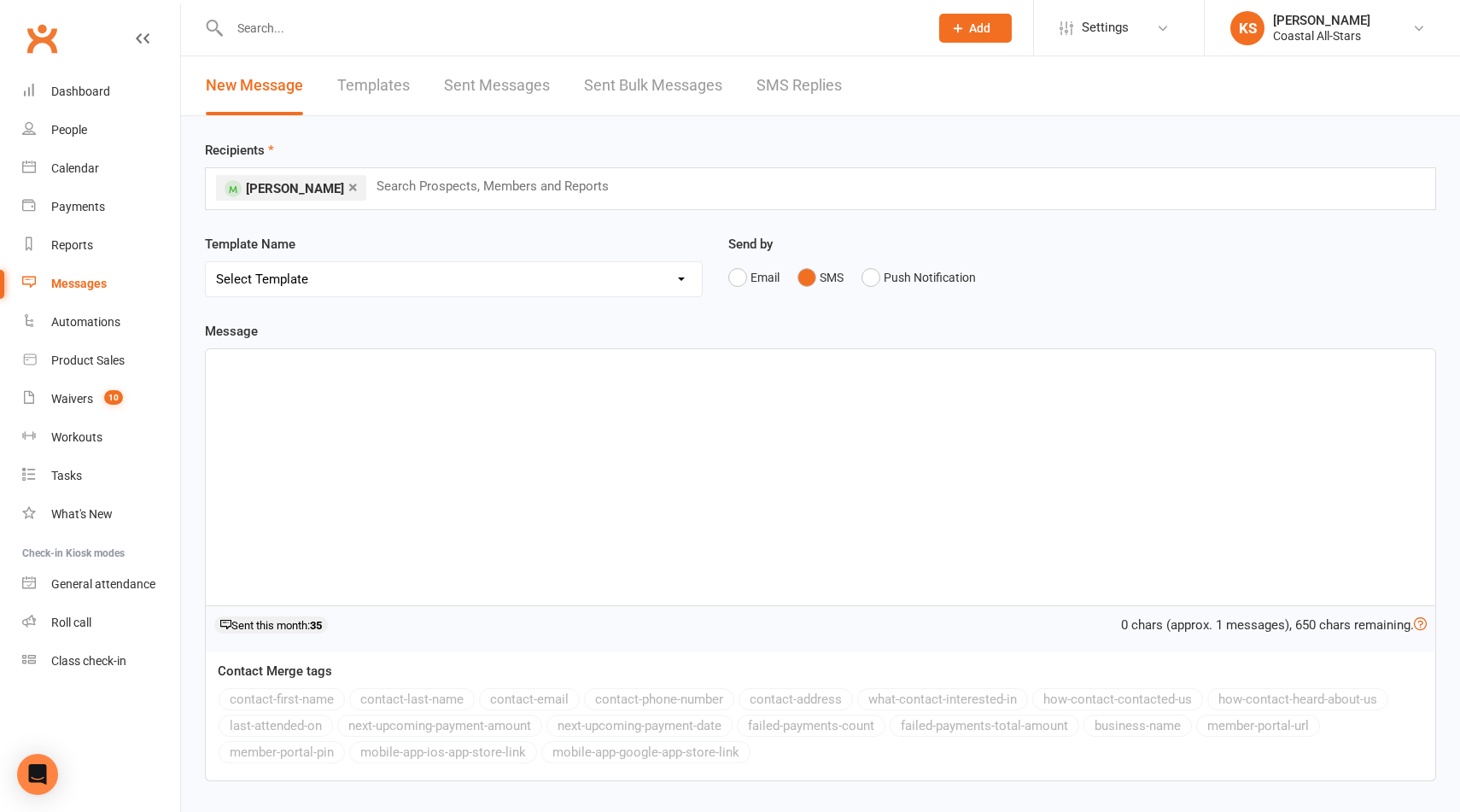
click at [695, 407] on div at bounding box center [821, 477] width 1230 height 256
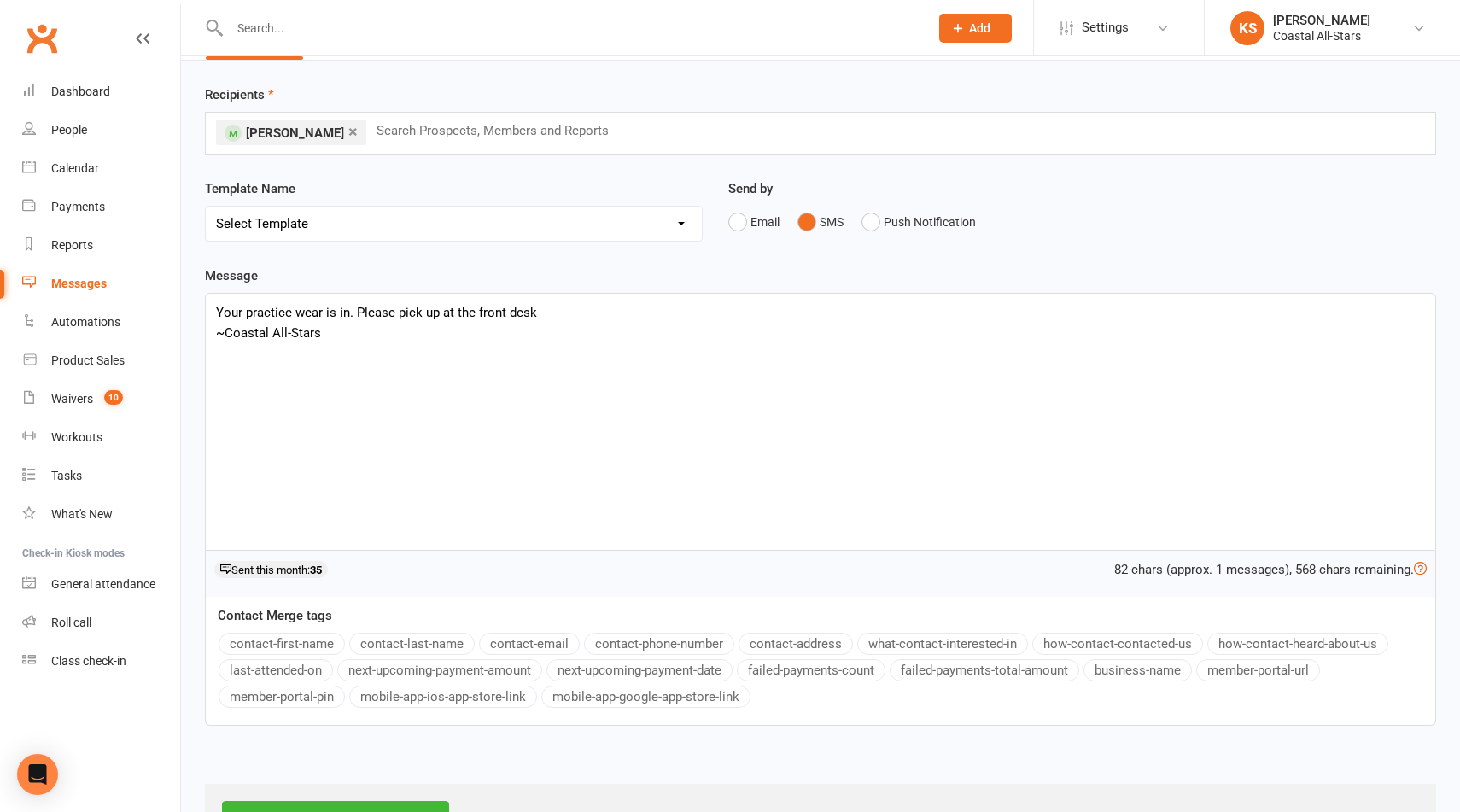
scroll to position [123, 0]
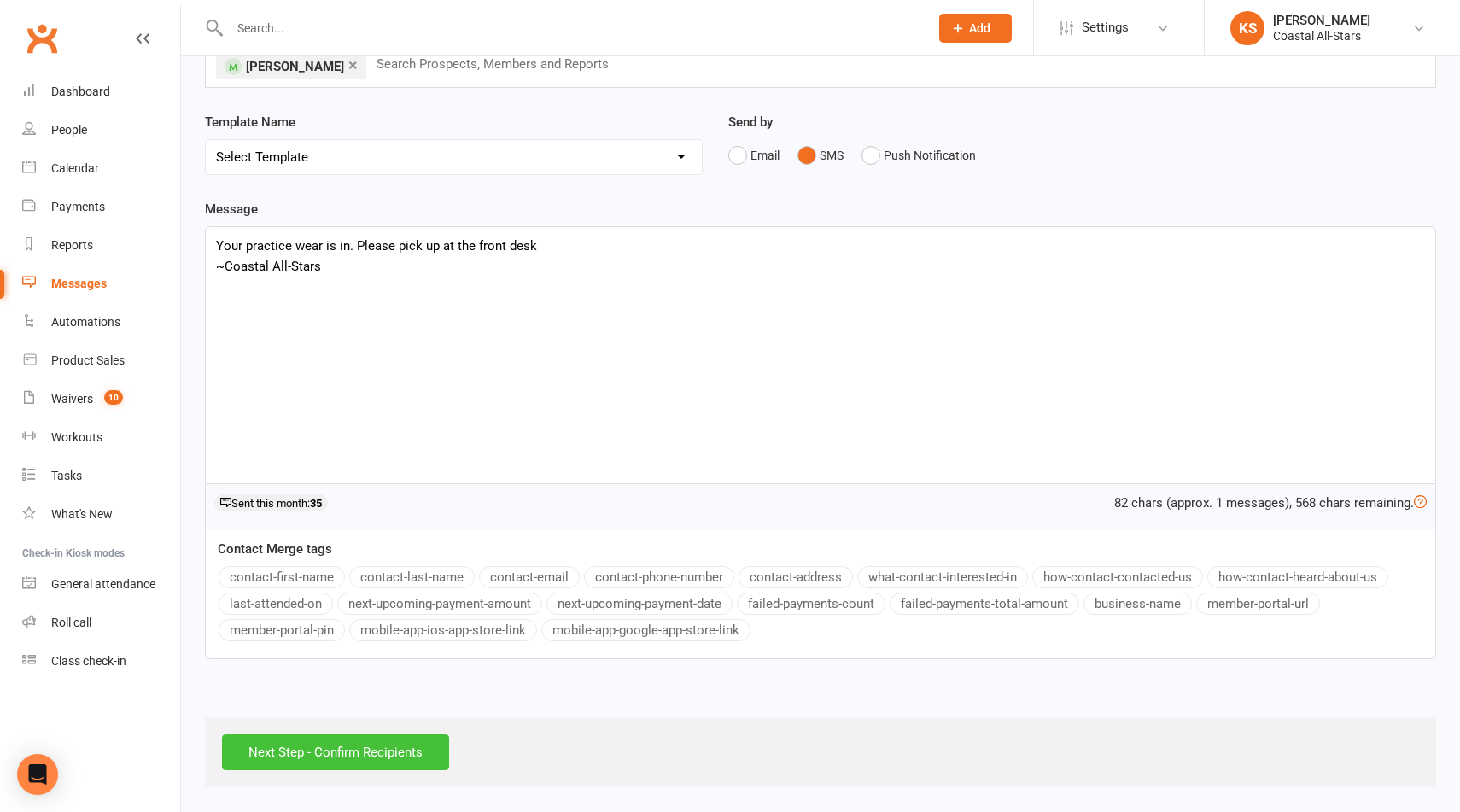
click at [286, 754] on input "Next Step - Confirm Recipients" at bounding box center [335, 752] width 227 height 36
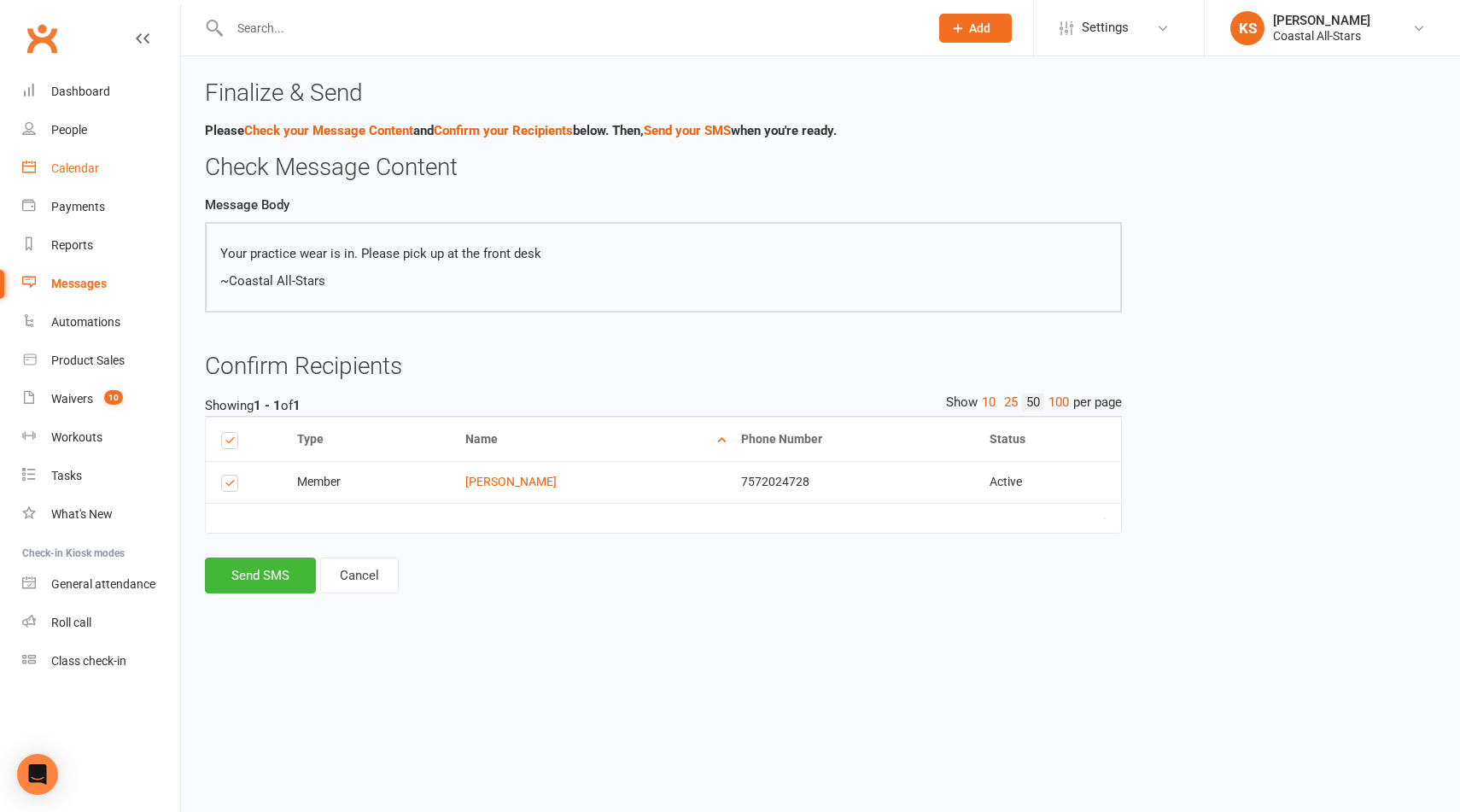
click at [61, 169] on div "Calendar" at bounding box center [74, 168] width 47 height 14
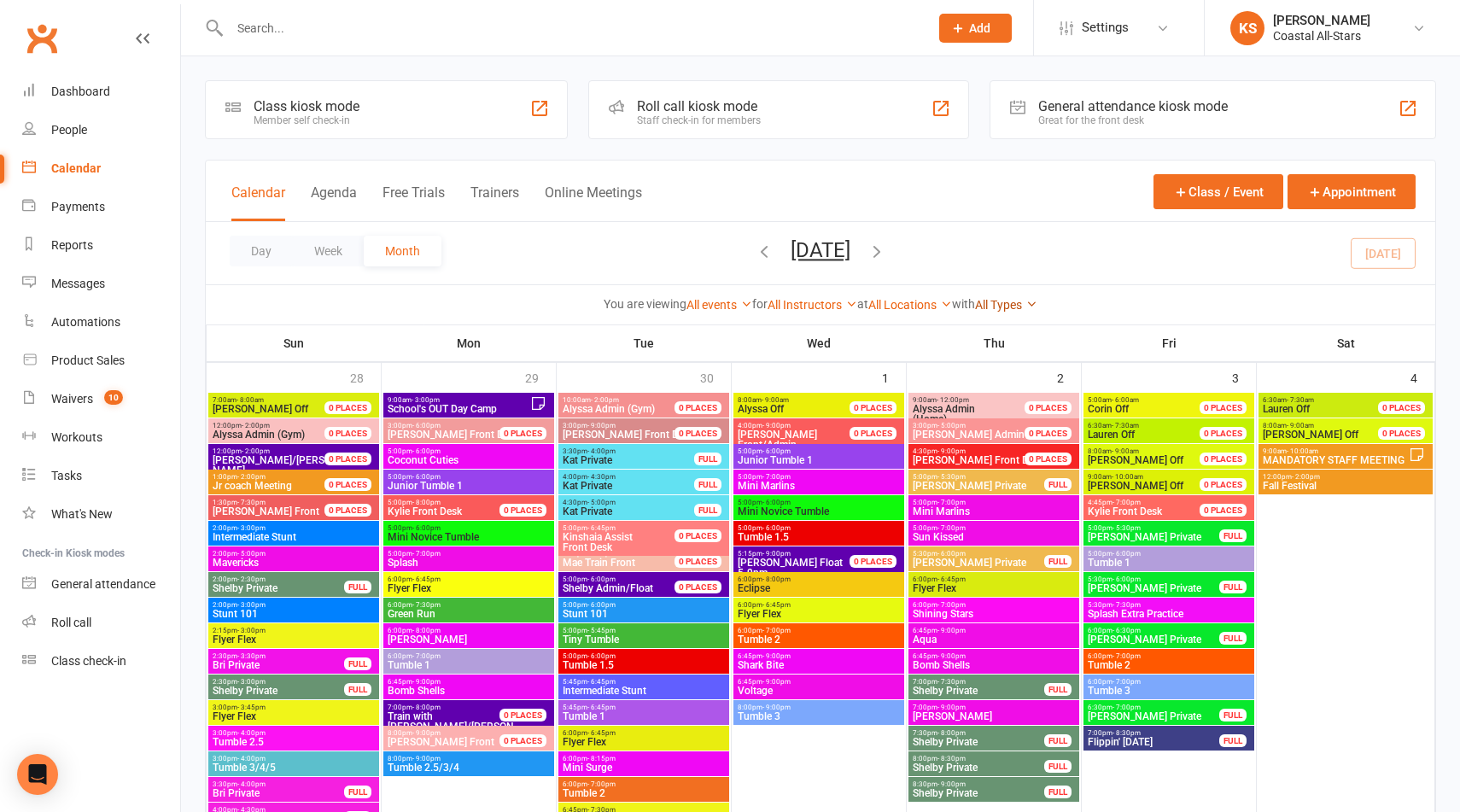
click at [994, 304] on link "All Types" at bounding box center [1006, 305] width 62 height 14
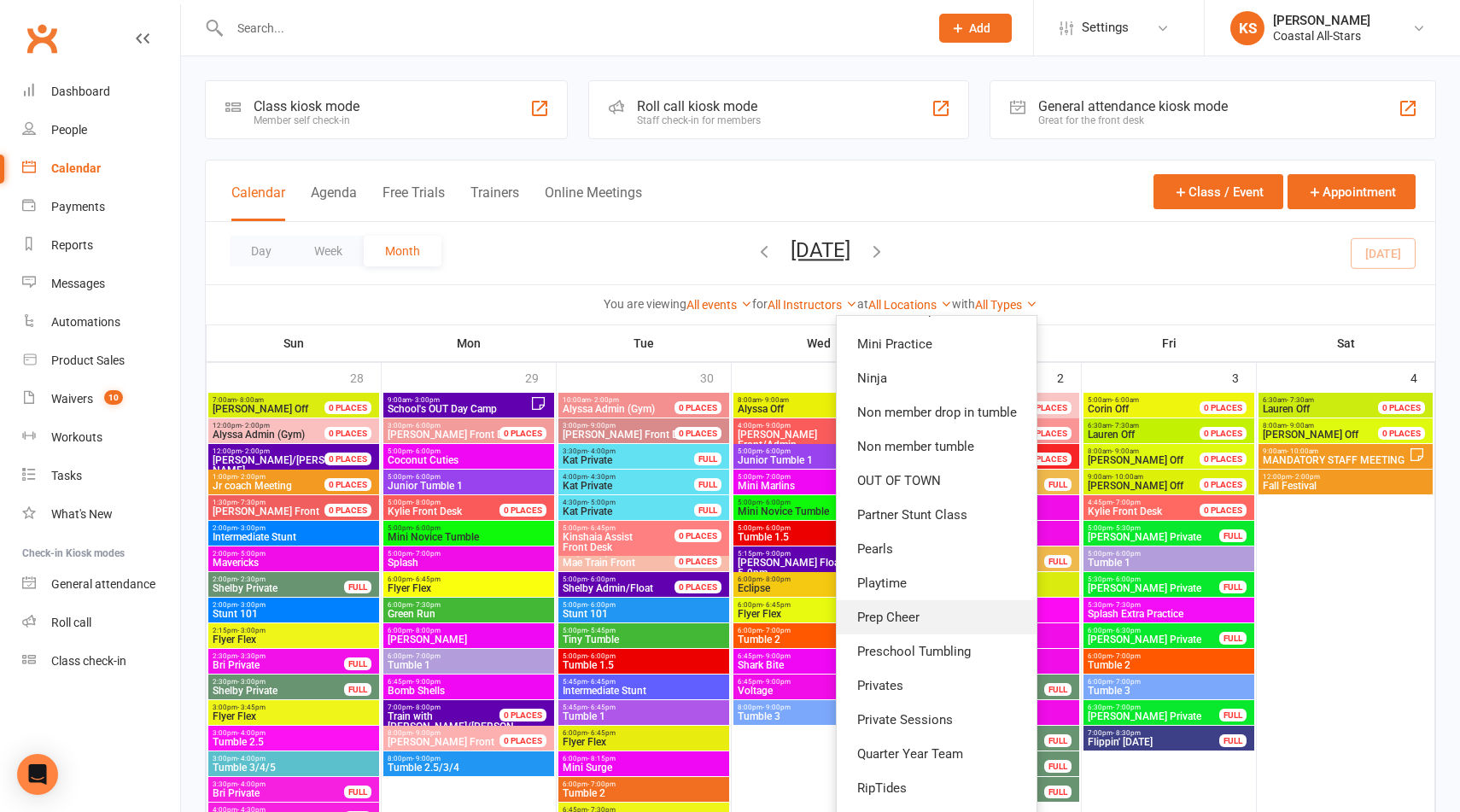
scroll to position [644, 0]
click at [902, 723] on link "Private Sessions" at bounding box center [937, 719] width 200 height 35
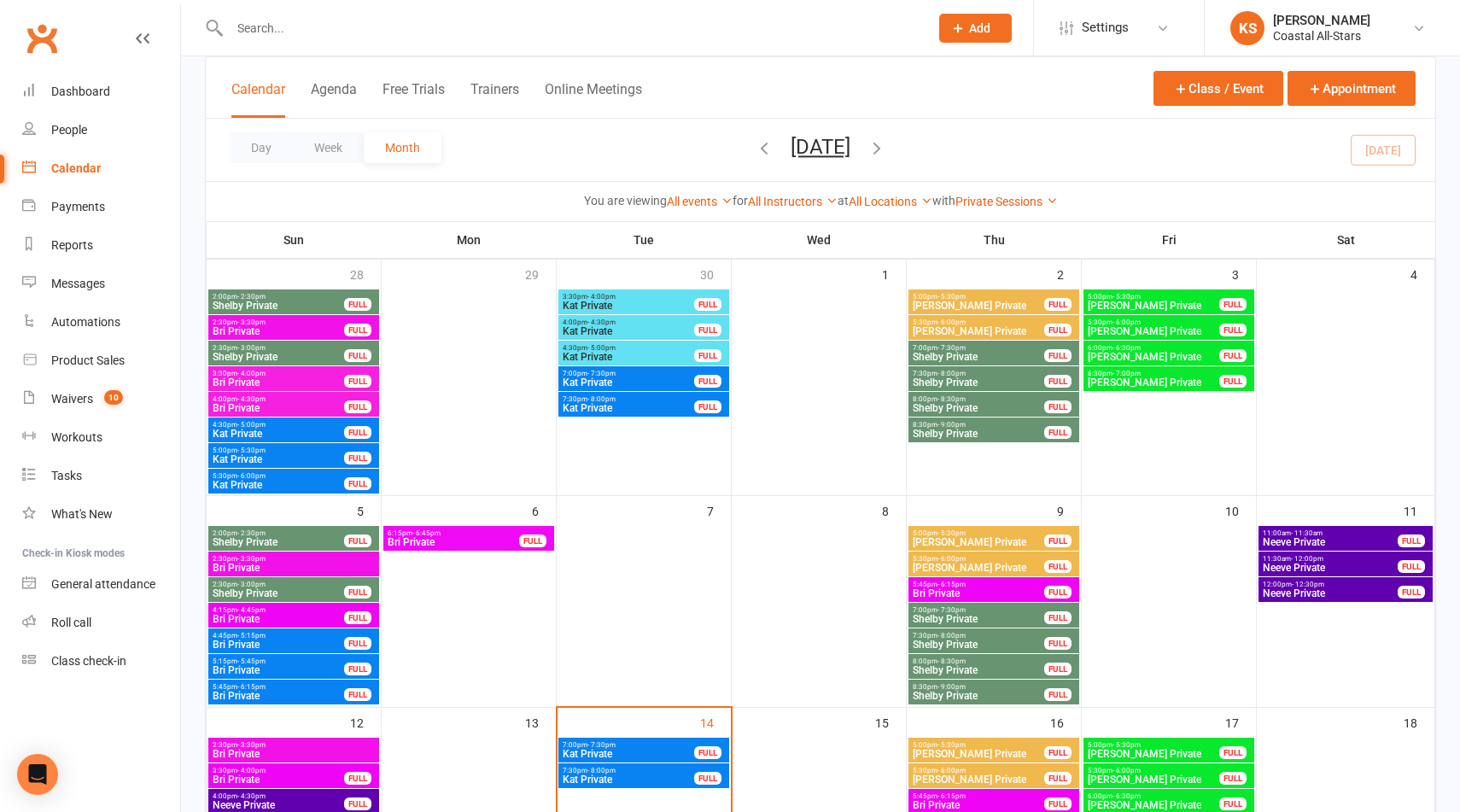
scroll to position [17, 0]
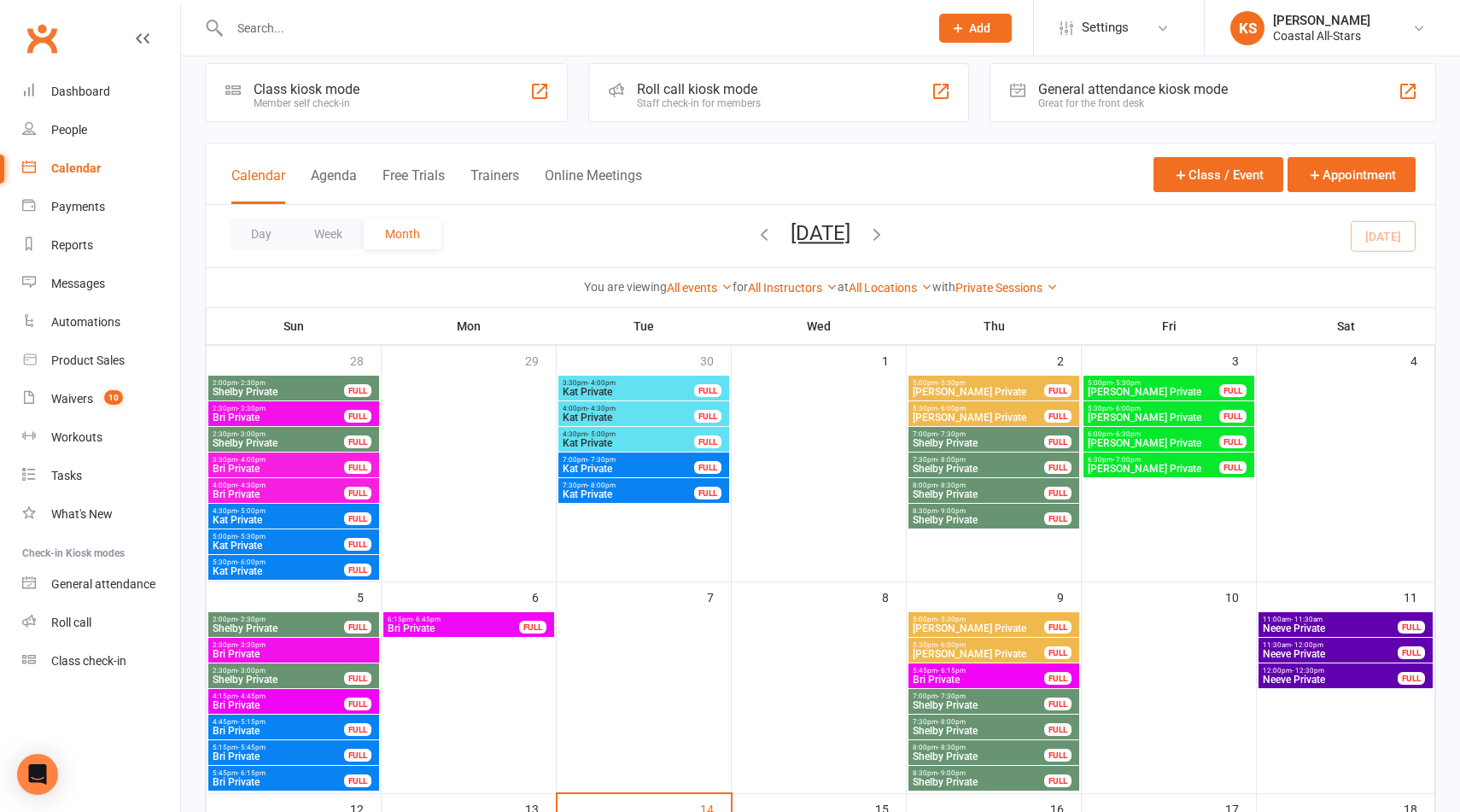
click at [310, 415] on span "Bri Private" at bounding box center [278, 418] width 133 height 10
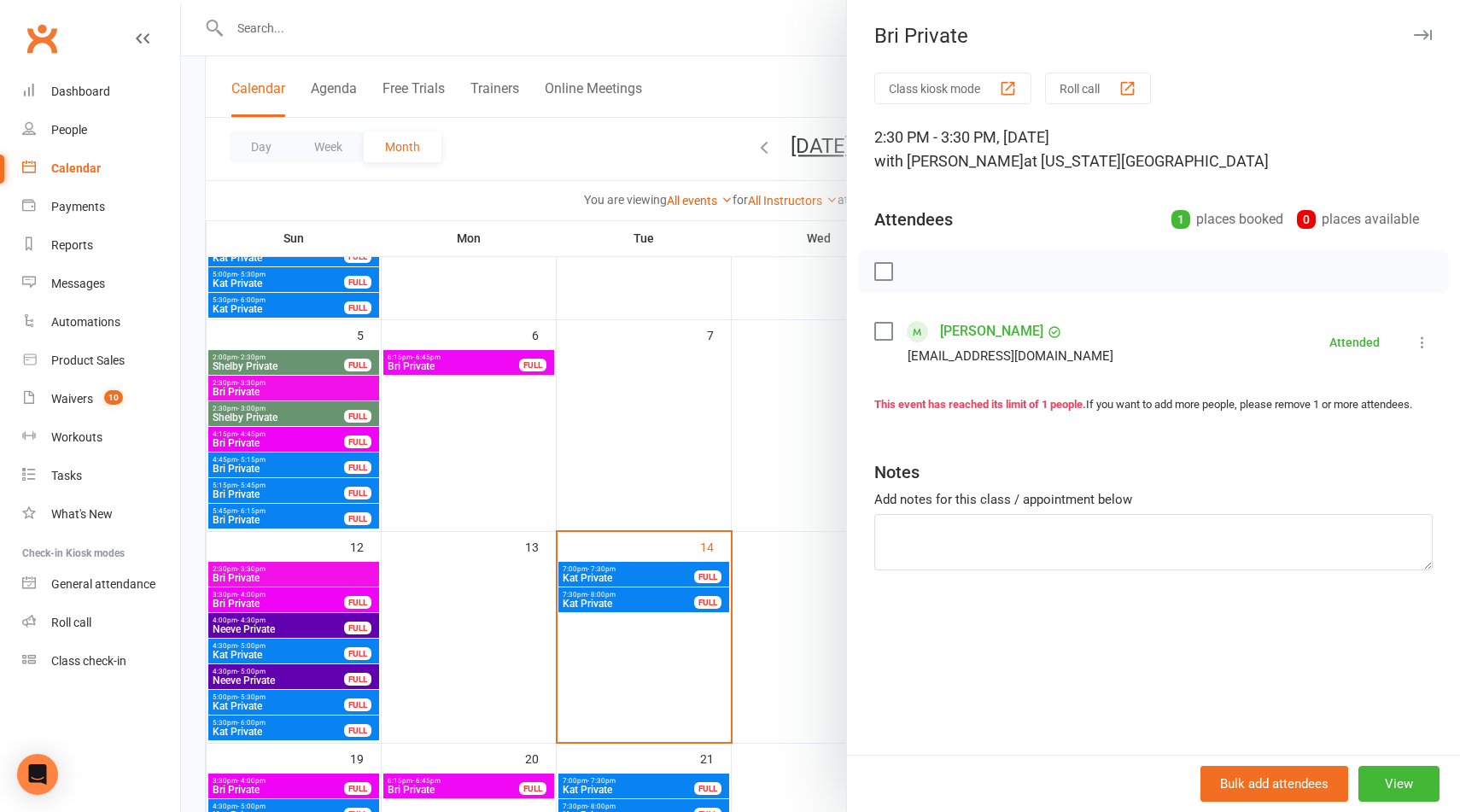
scroll to position [302, 0]
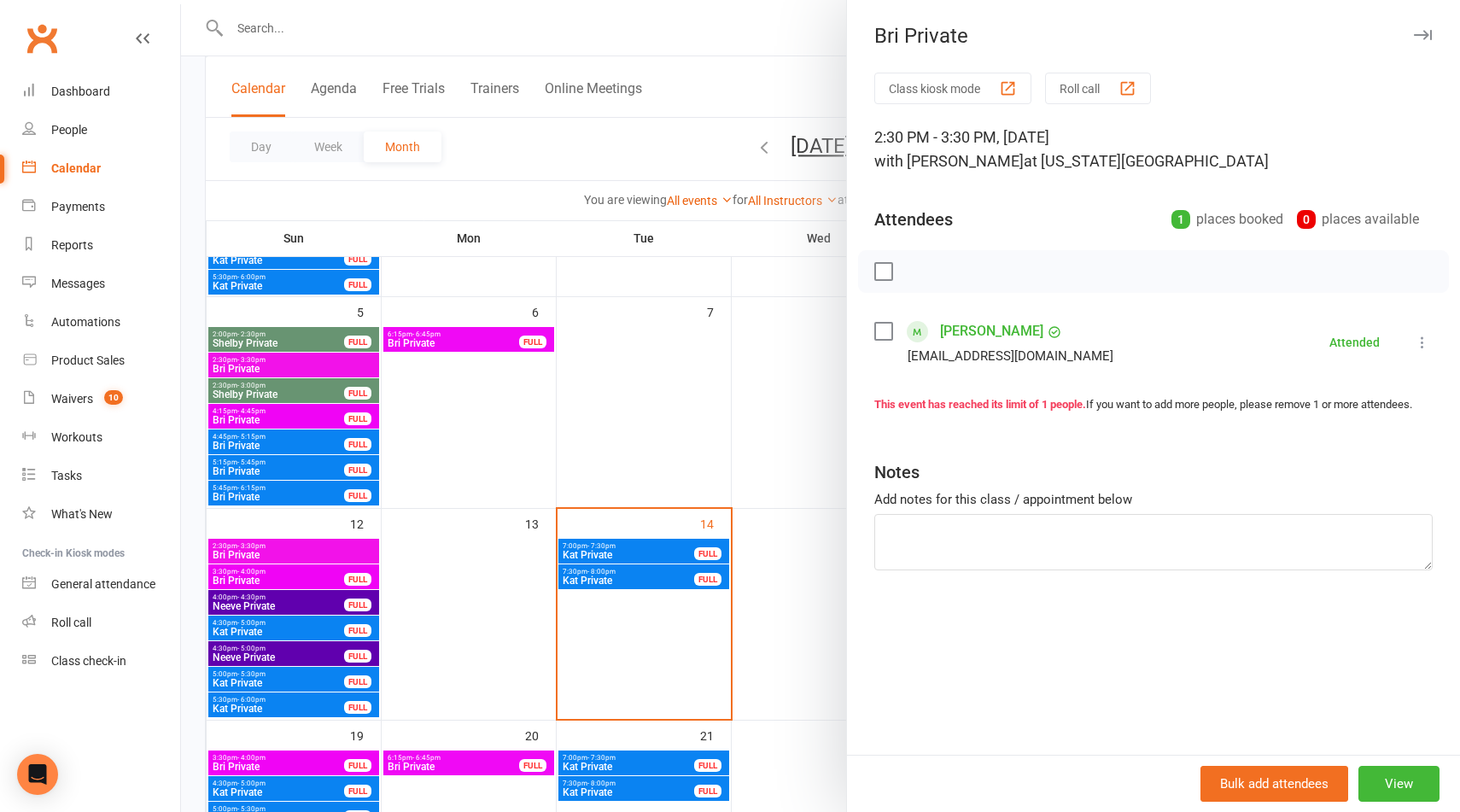
click at [479, 457] on div at bounding box center [821, 406] width 1280 height 812
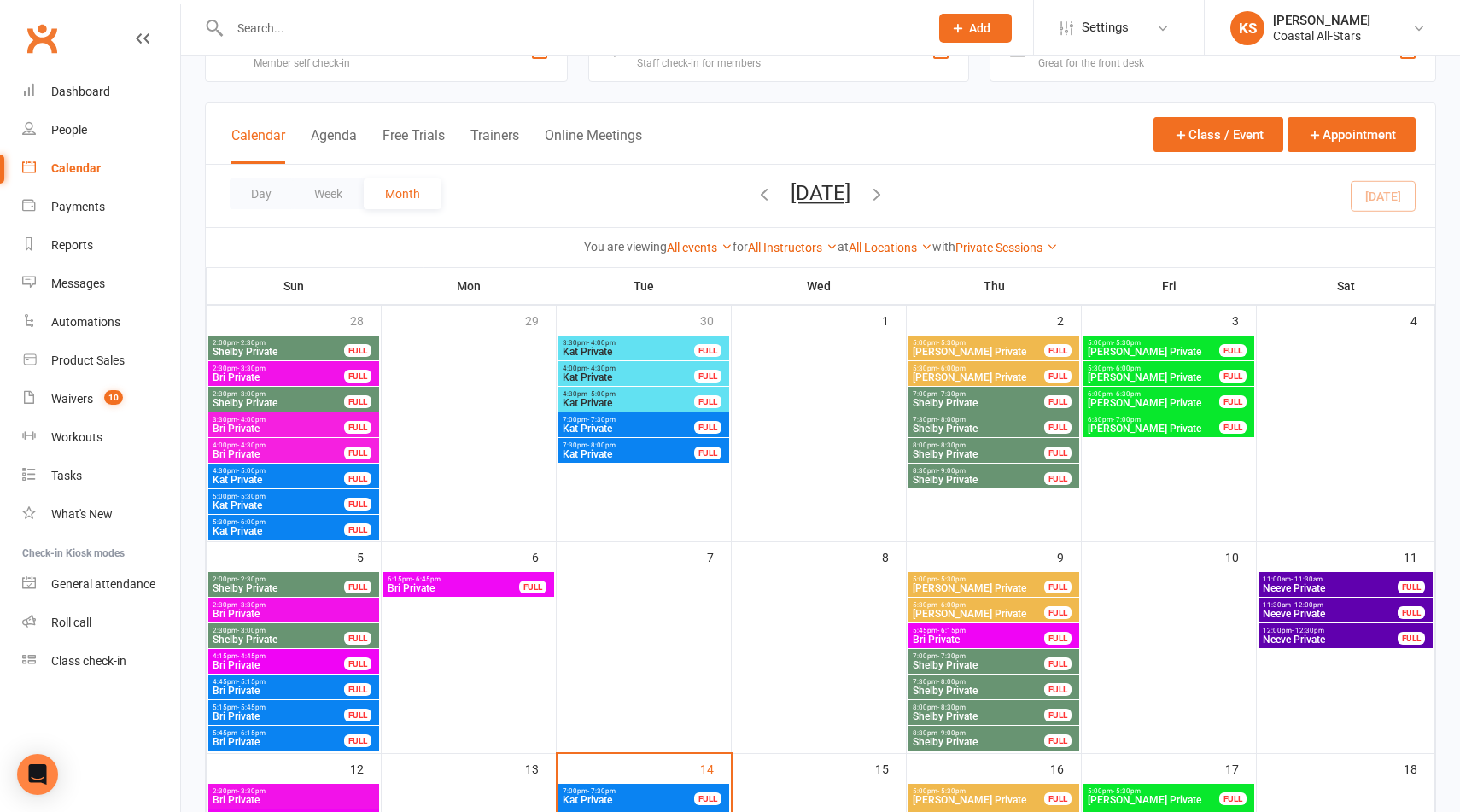
scroll to position [0, 0]
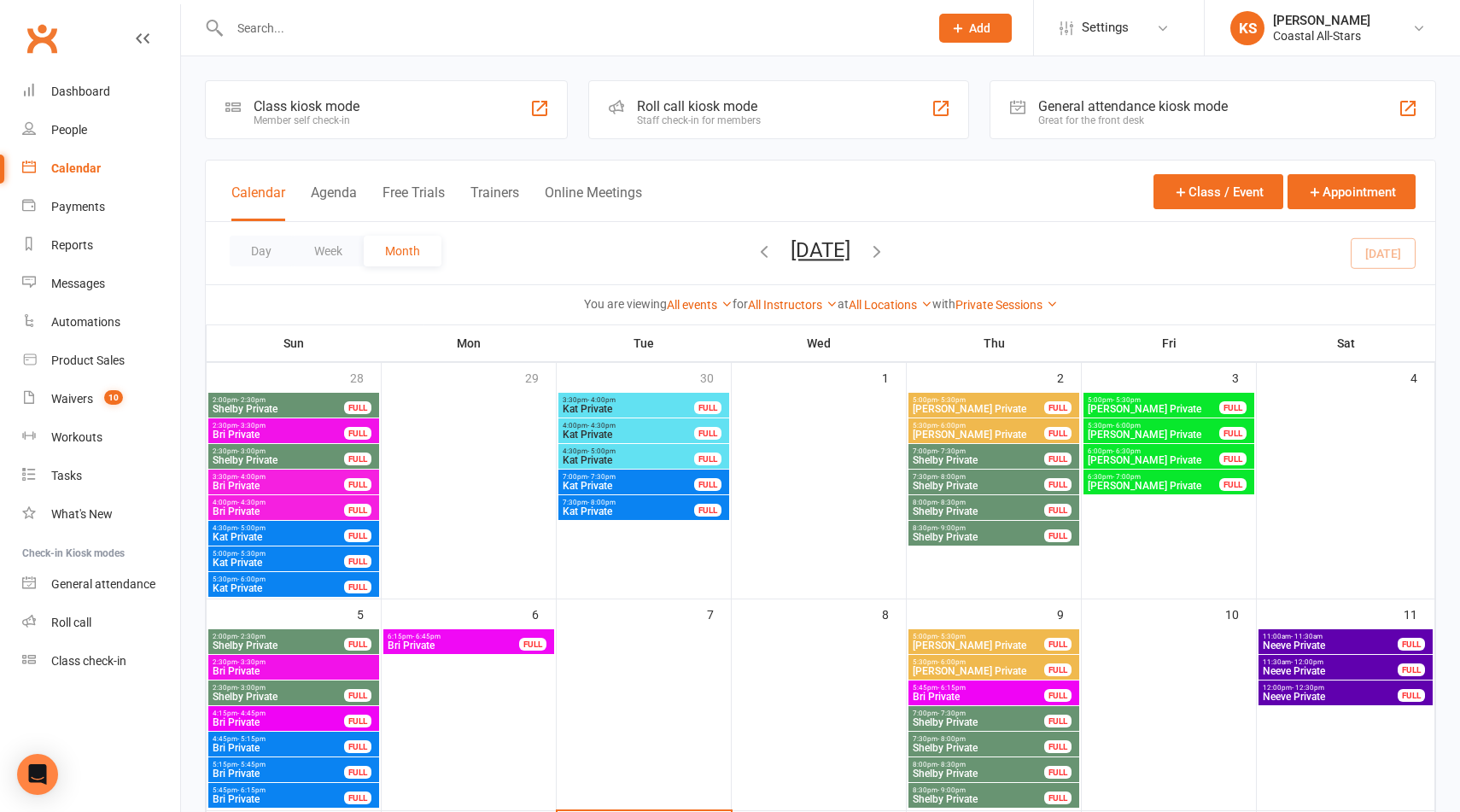
click at [928, 559] on div at bounding box center [994, 495] width 171 height 205
